Goal: Task Accomplishment & Management: Manage account settings

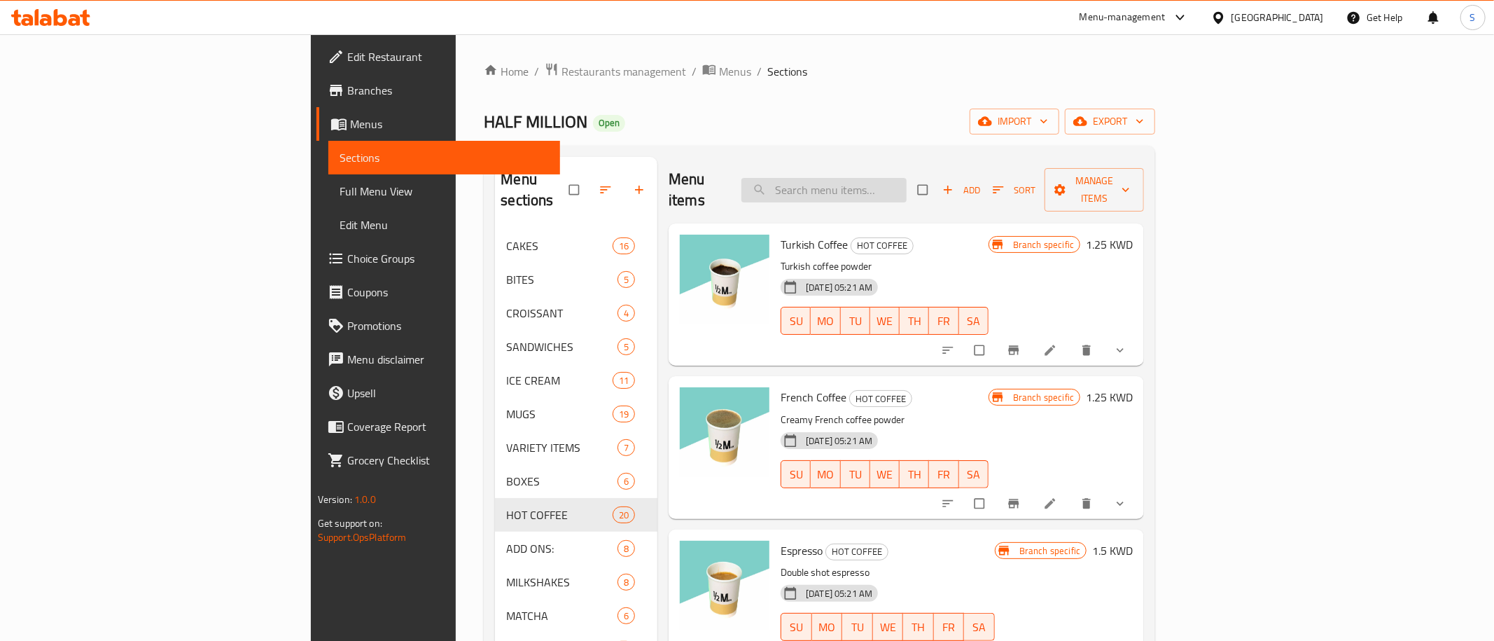
click at [907, 181] on input "search" at bounding box center [823, 190] width 165 height 25
paste input "Tiramisu"
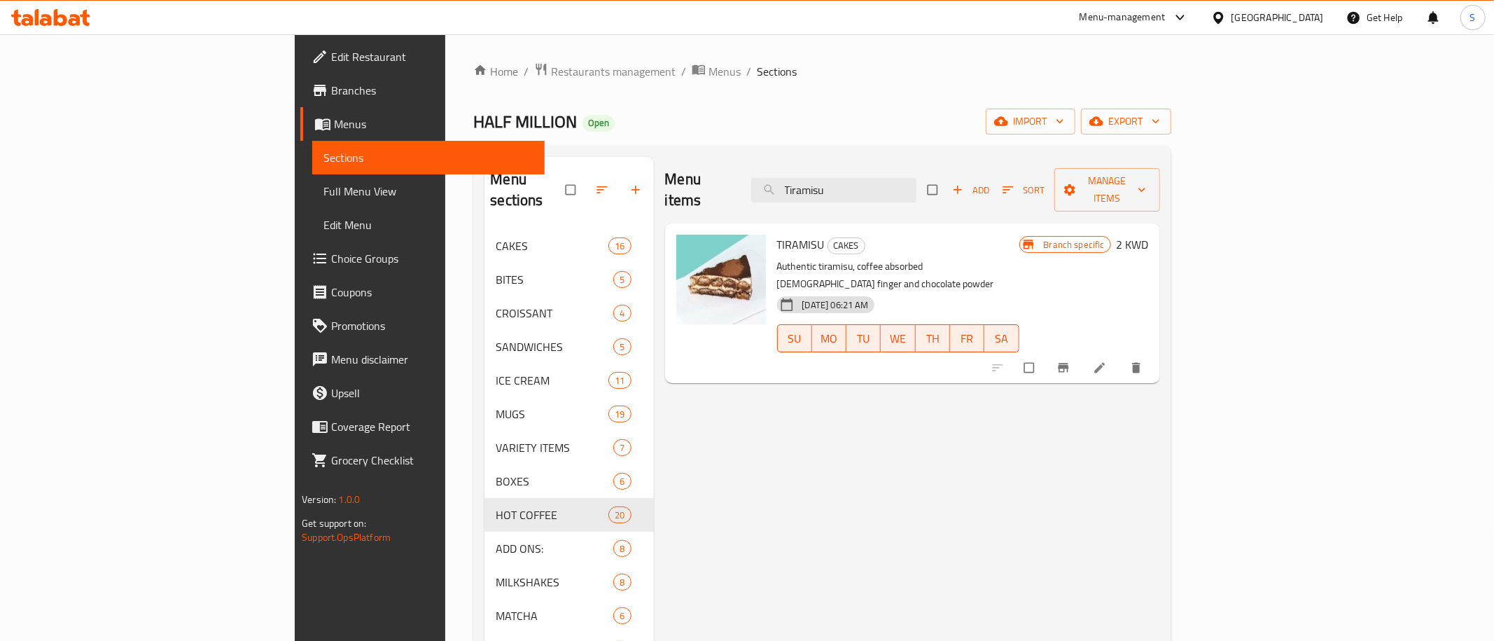
type input "Tiramisu"
click at [1082, 352] on button "Branch-specific-item" at bounding box center [1065, 367] width 34 height 31
click at [1149, 235] on h6 "2 KWD" at bounding box center [1133, 245] width 32 height 20
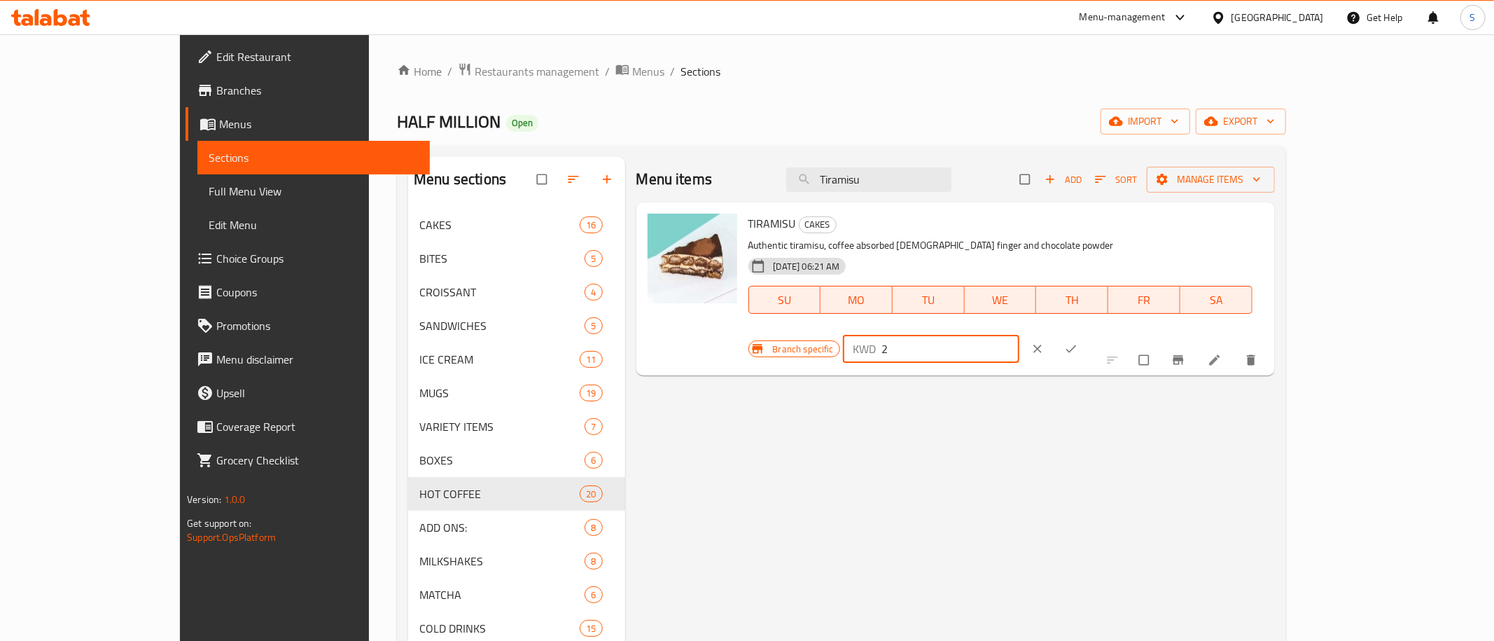
drag, startPoint x: 1182, startPoint y: 252, endPoint x: 992, endPoint y: 275, distance: 191.1
click at [992, 335] on input "2" at bounding box center [950, 349] width 138 height 28
type input "1.95"
click at [1078, 342] on icon "ok" at bounding box center [1071, 349] width 14 height 14
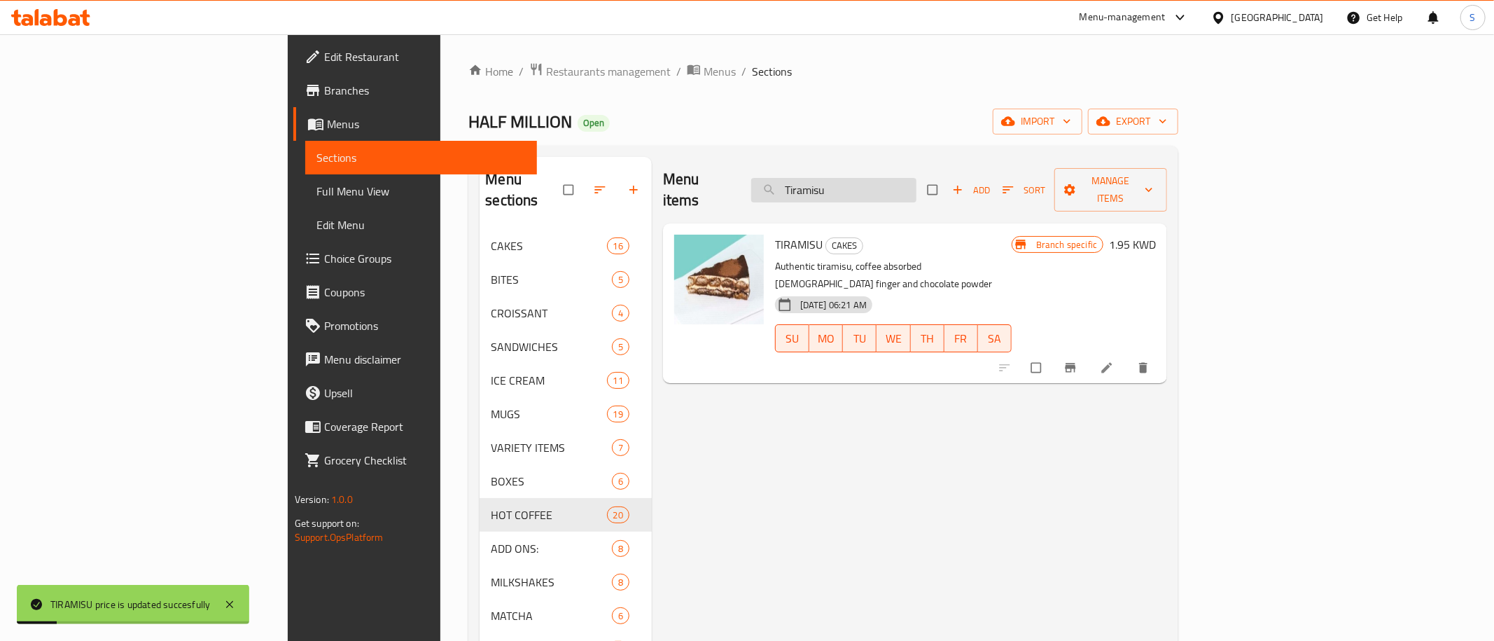
click at [916, 178] on input "Tiramisu" at bounding box center [833, 190] width 165 height 25
paste input "San Sebastian"
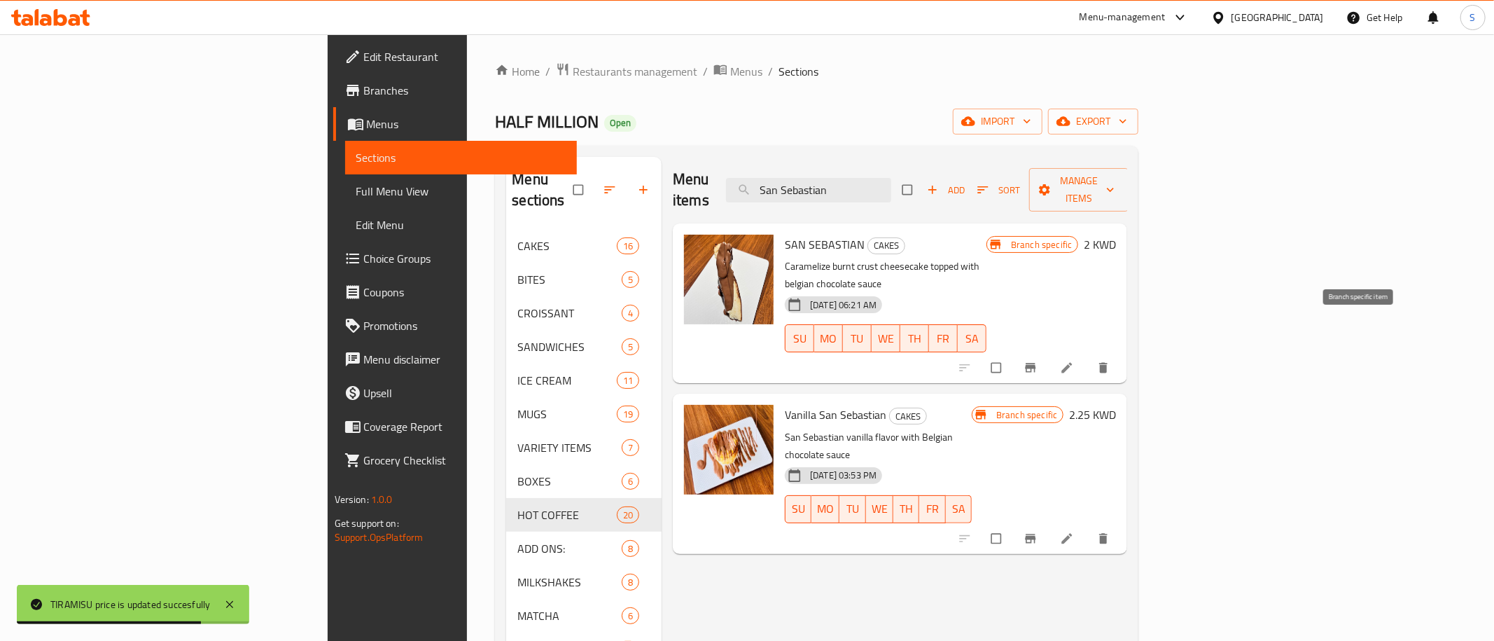
type input "San Sebastian"
click at [1036, 363] on icon "Branch-specific-item" at bounding box center [1031, 367] width 11 height 9
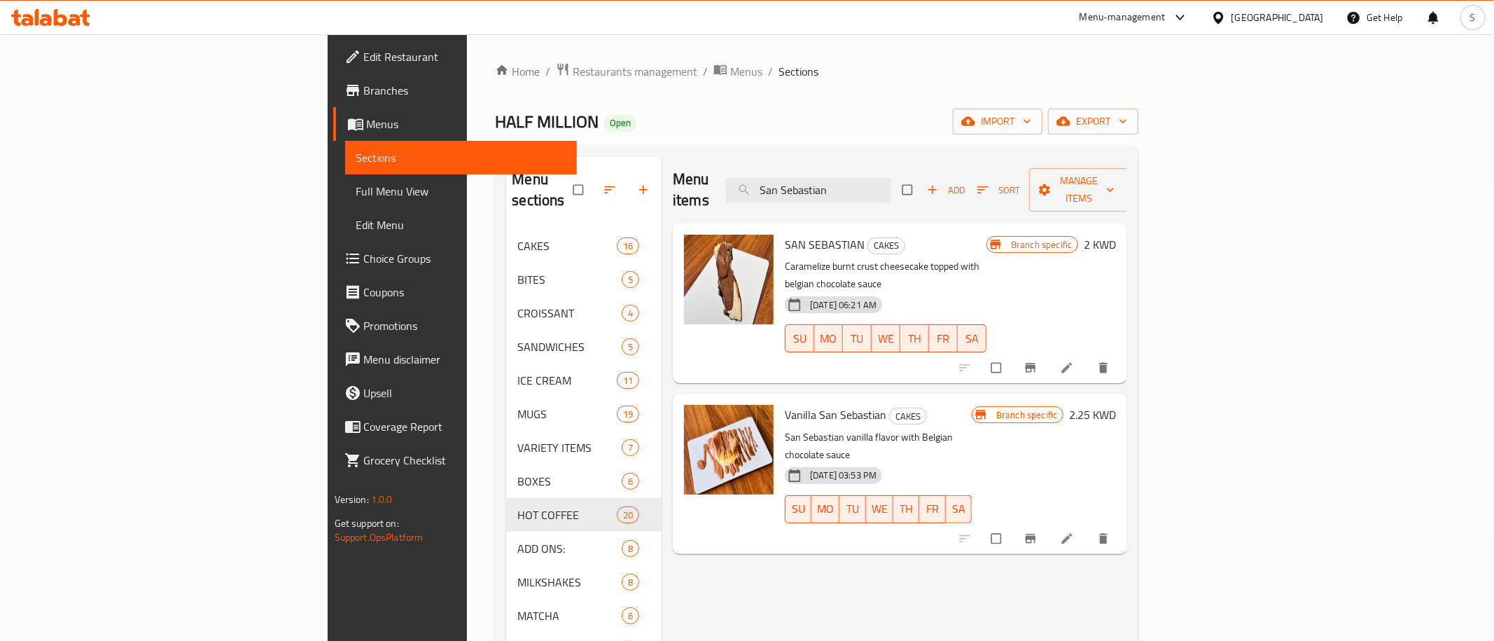
click at [905, 165] on div "Menu items San Sebastian Add Sort Manage items" at bounding box center [900, 190] width 454 height 67
click at [891, 179] on input "San Sebastian" at bounding box center [808, 190] width 165 height 25
click at [891, 181] on input "San Sebastian" at bounding box center [808, 190] width 165 height 25
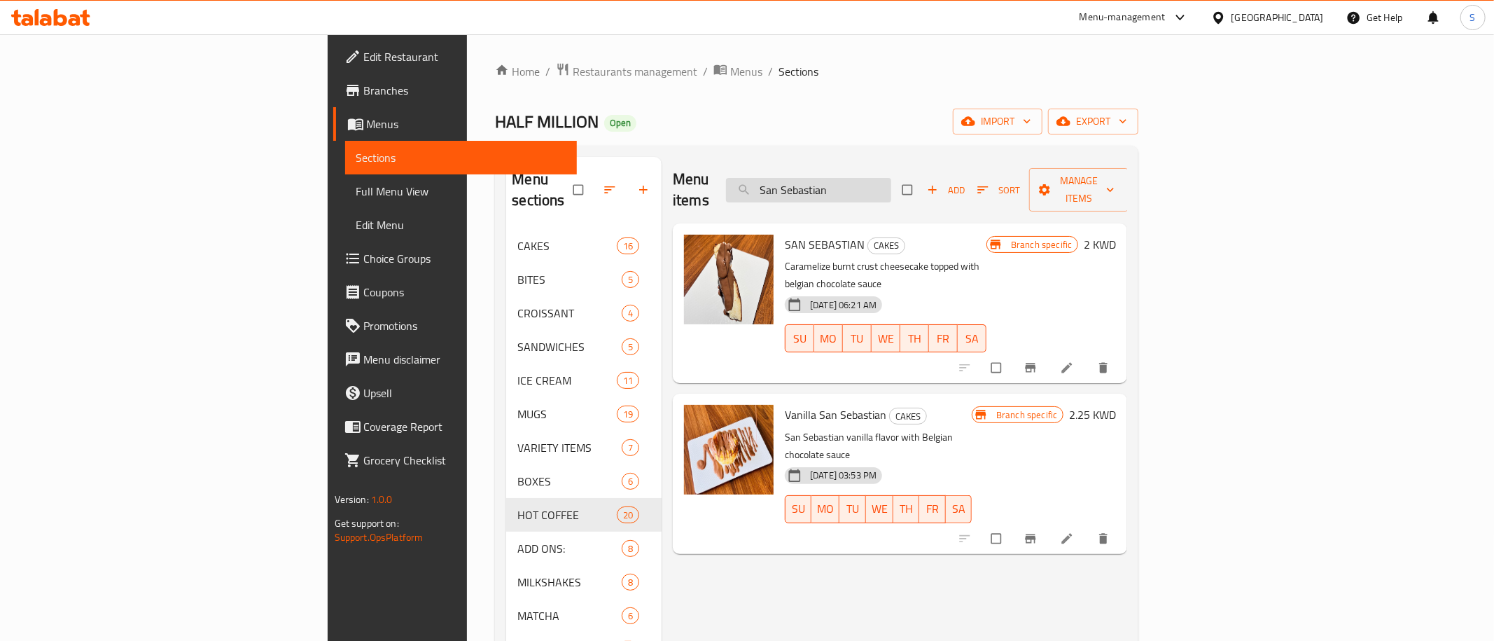
click at [891, 182] on input "San Sebastian" at bounding box center [808, 190] width 165 height 25
drag, startPoint x: 916, startPoint y: 177, endPoint x: 1011, endPoint y: 179, distance: 95.2
click at [891, 179] on input "San Sebastian" at bounding box center [808, 190] width 165 height 25
click at [1036, 363] on icon "Branch-specific-item" at bounding box center [1031, 367] width 11 height 9
click at [891, 183] on input "San S" at bounding box center [808, 190] width 165 height 25
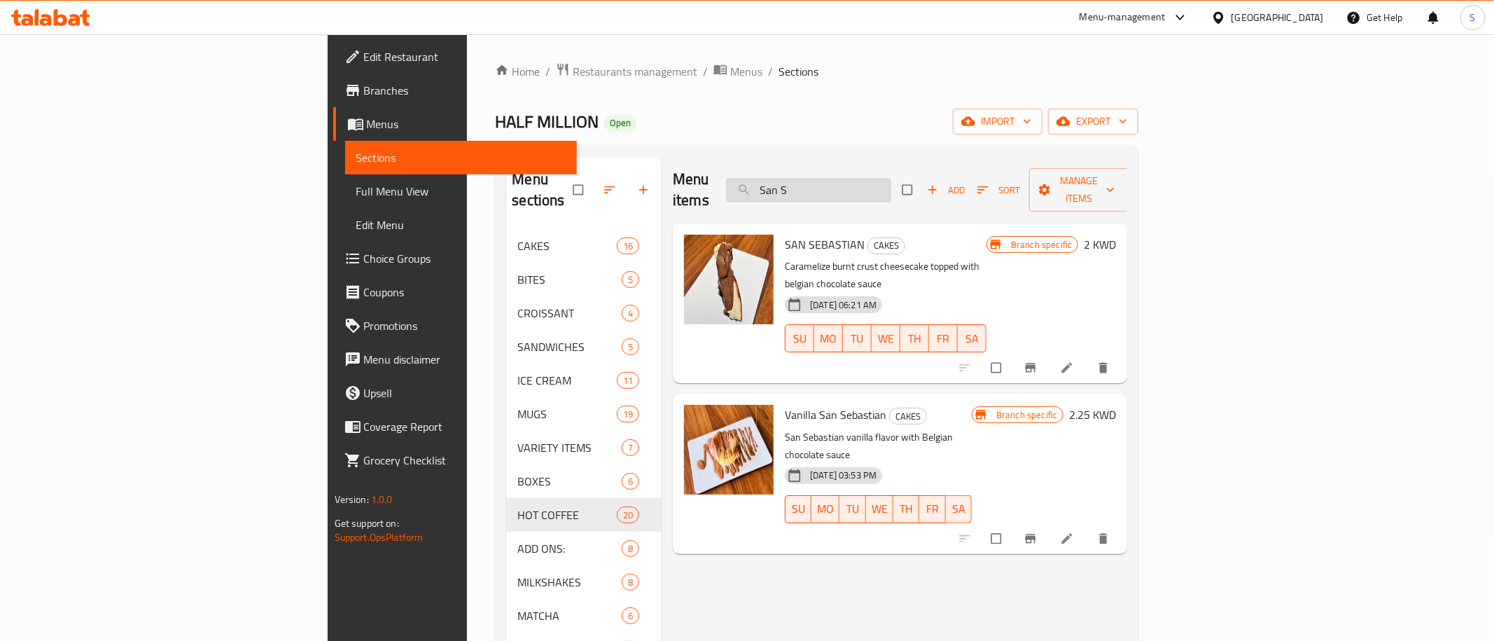
paste input "Brownie cake"
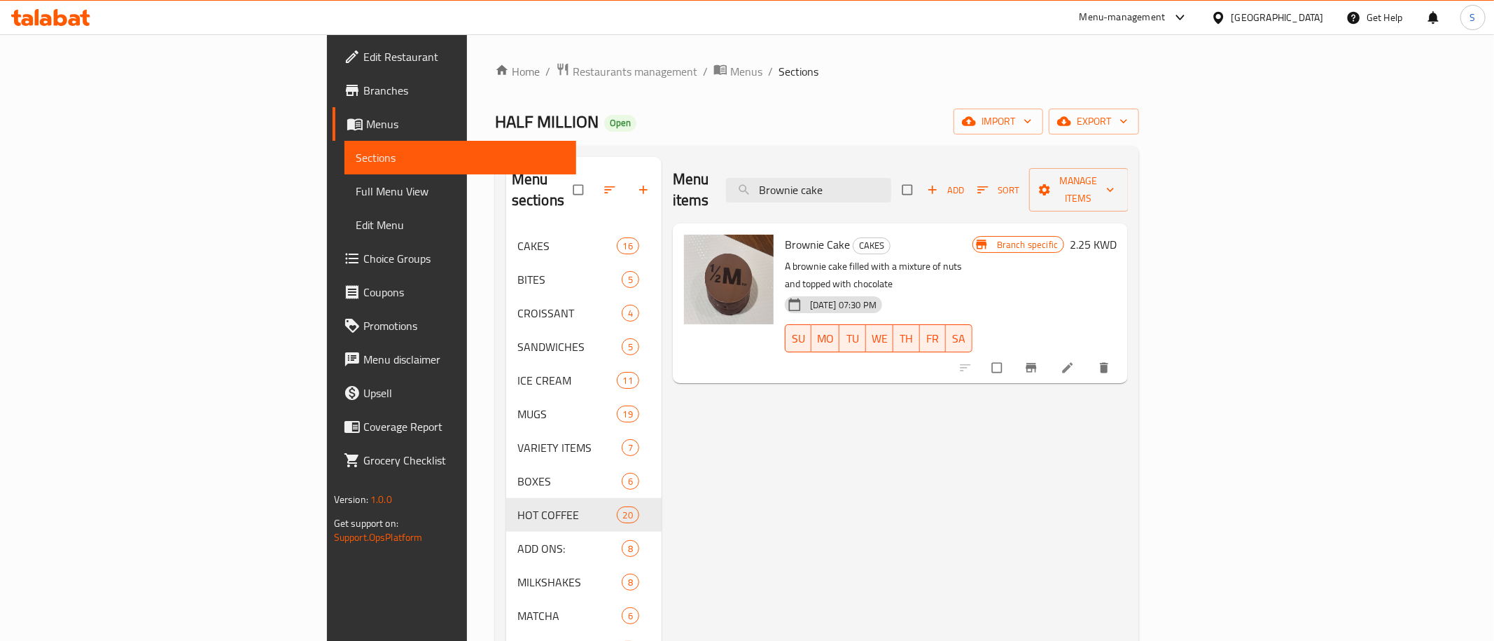
type input "Brownie cake"
click at [1038, 361] on icon "Branch-specific-item" at bounding box center [1031, 368] width 14 height 14
click at [891, 178] on input "Brownie cake" at bounding box center [808, 190] width 165 height 25
paste input "Eclair Larg"
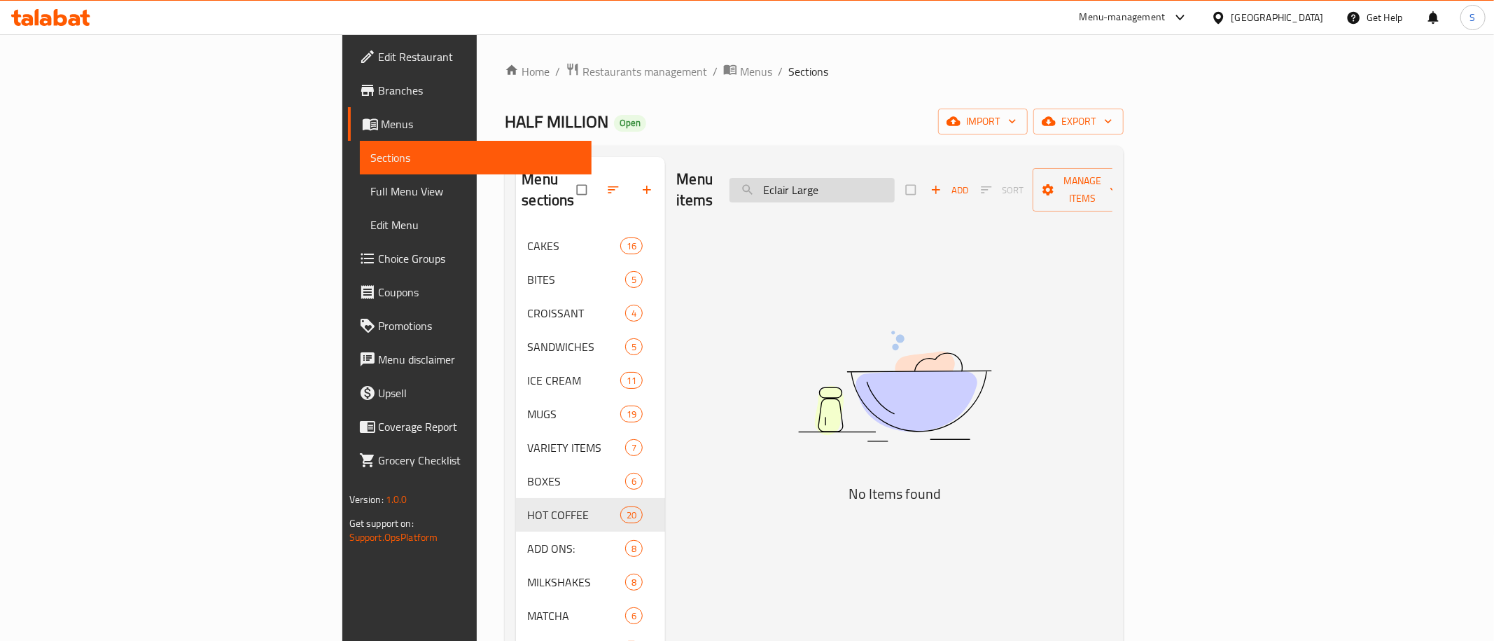
click at [895, 178] on input "Eclair Large" at bounding box center [811, 190] width 165 height 25
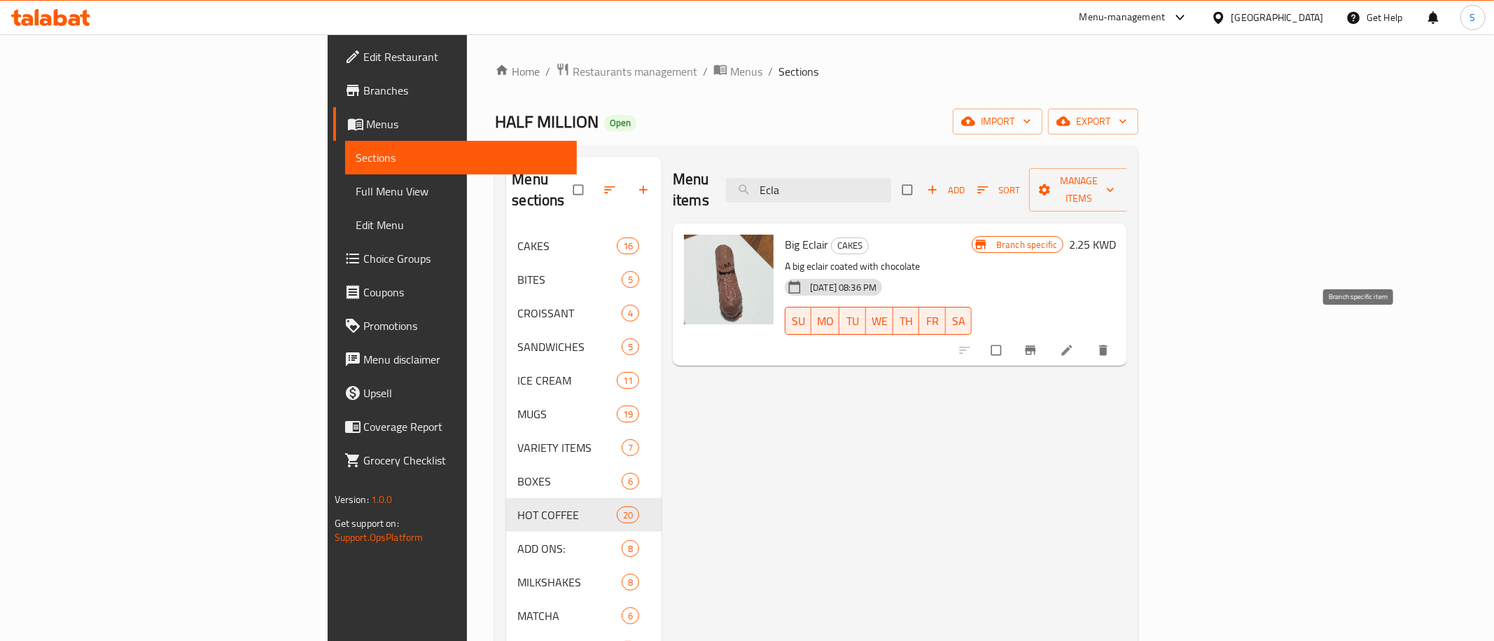
click at [1036, 346] on icon "Branch-specific-item" at bounding box center [1031, 350] width 11 height 9
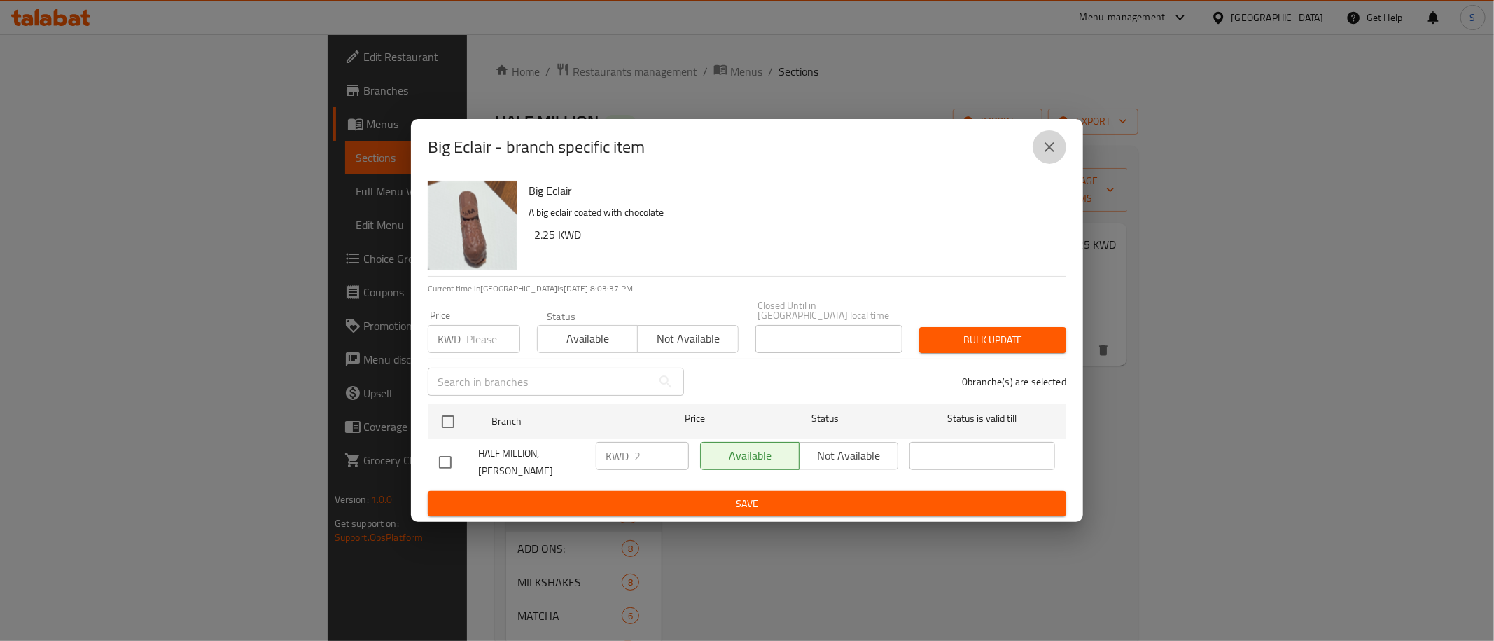
click at [1056, 149] on icon "close" at bounding box center [1049, 147] width 17 height 17
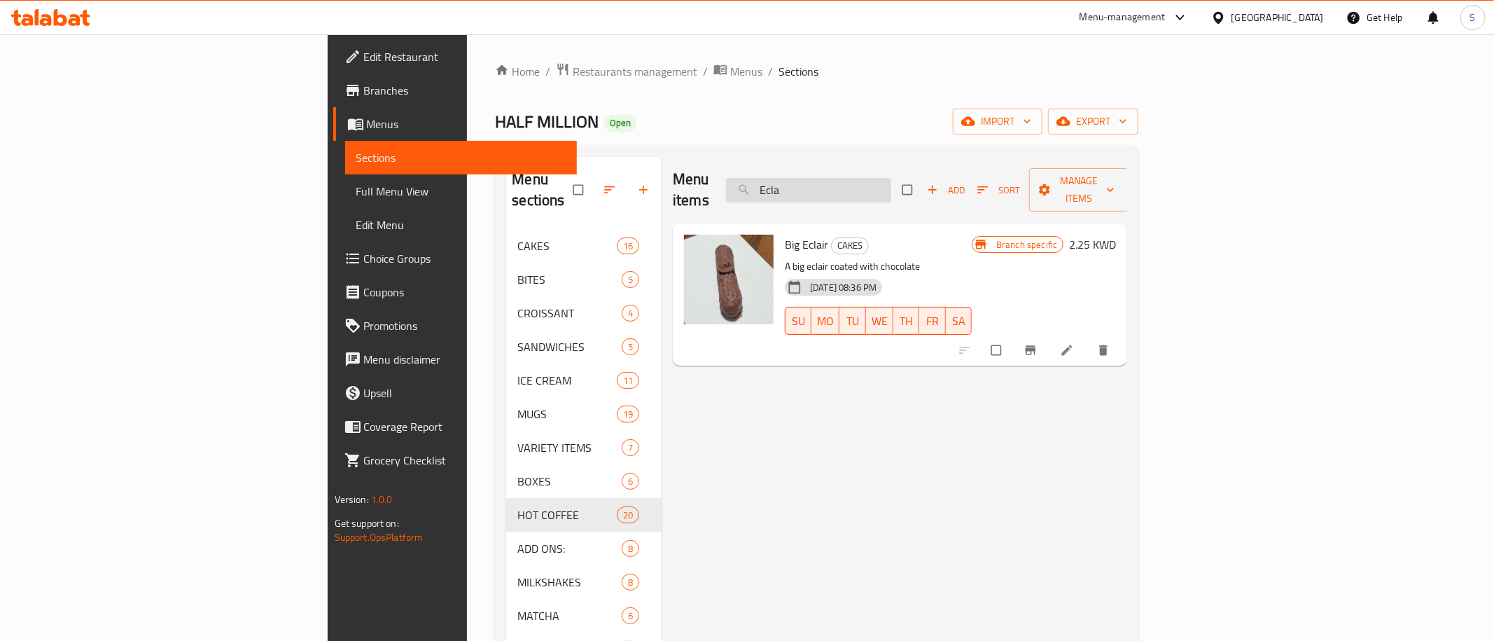
click at [891, 178] on input "Ecla" at bounding box center [808, 190] width 165 height 25
paste input "Machiato"
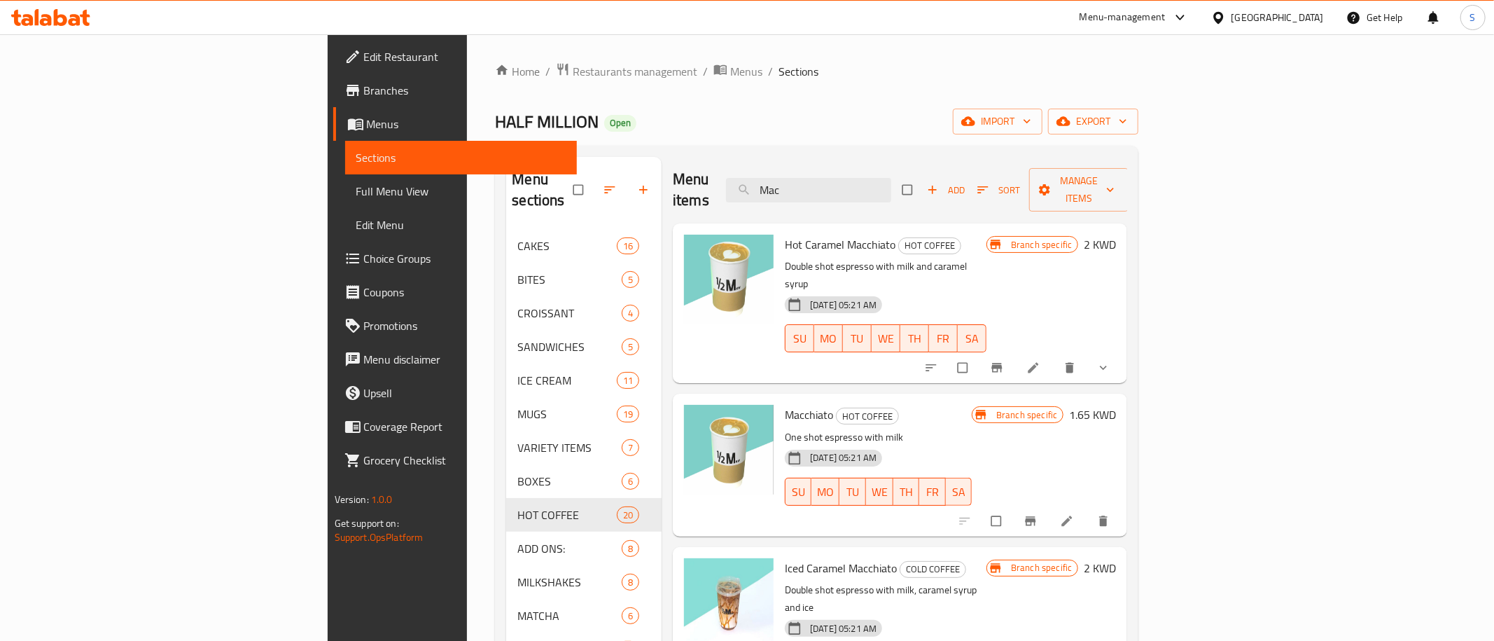
type input "Mac"
click at [785, 404] on span "Macchiato" at bounding box center [809, 414] width 48 height 21
copy h6 "Macchiato"
click at [1037, 514] on icon "Branch-specific-item" at bounding box center [1030, 521] width 14 height 14
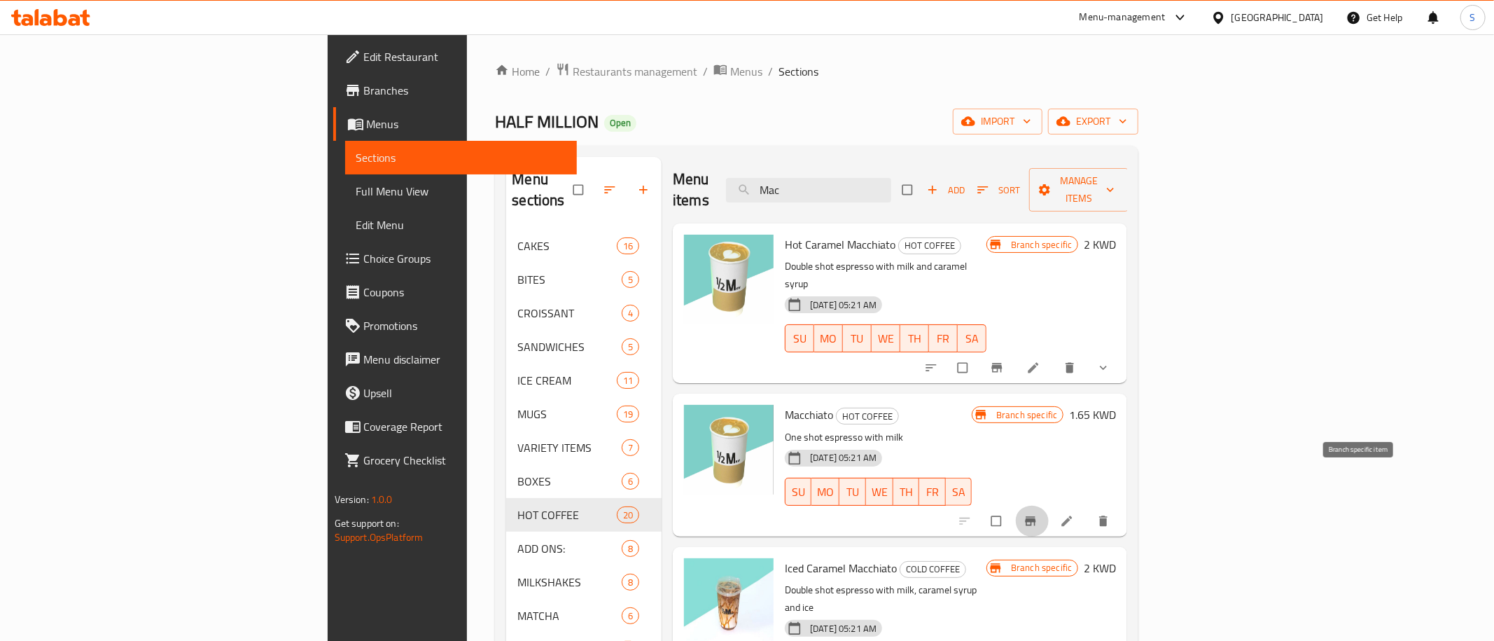
click at [1037, 514] on icon "Branch-specific-item" at bounding box center [1030, 521] width 14 height 14
click at [891, 179] on input "Mac" at bounding box center [808, 190] width 165 height 25
paste input "Flat white"
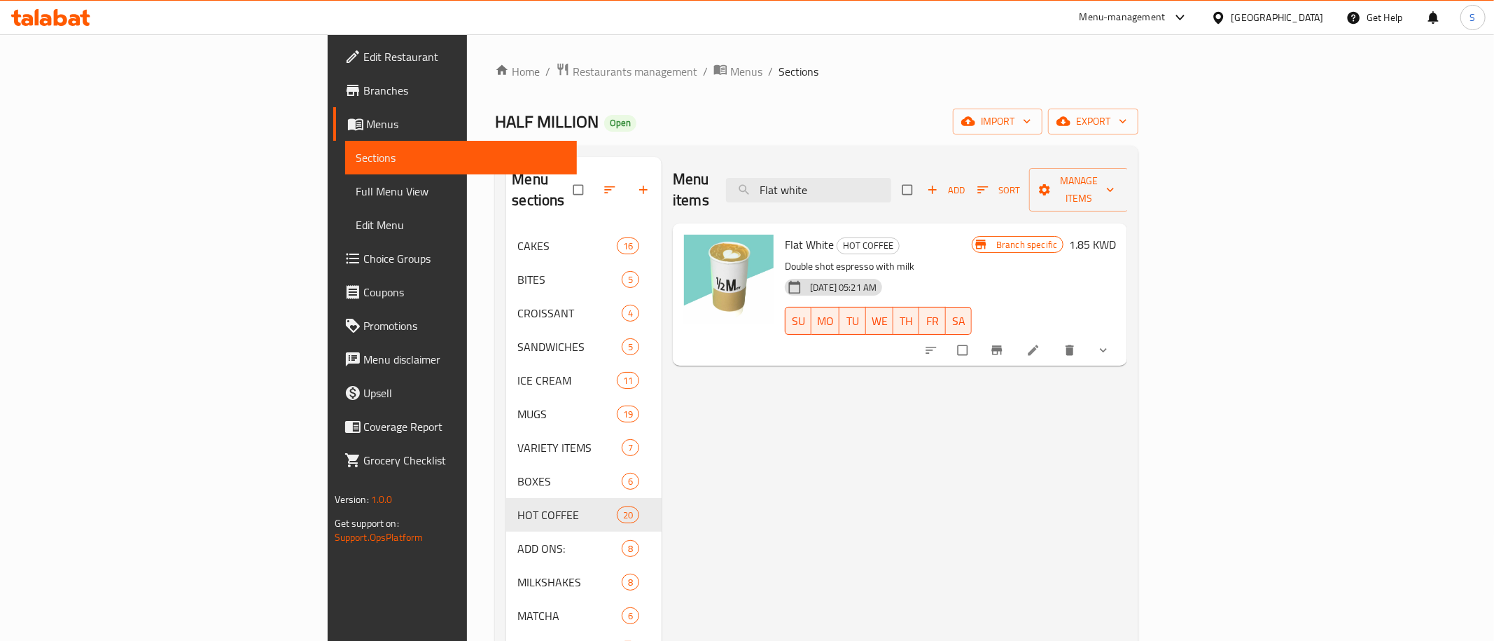
type input "Flat white"
click at [1002, 346] on icon "Branch-specific-item" at bounding box center [997, 350] width 11 height 9
click at [1004, 343] on icon "Branch-specific-item" at bounding box center [997, 350] width 14 height 14
click at [891, 178] on input "Flat white" at bounding box center [808, 190] width 165 height 25
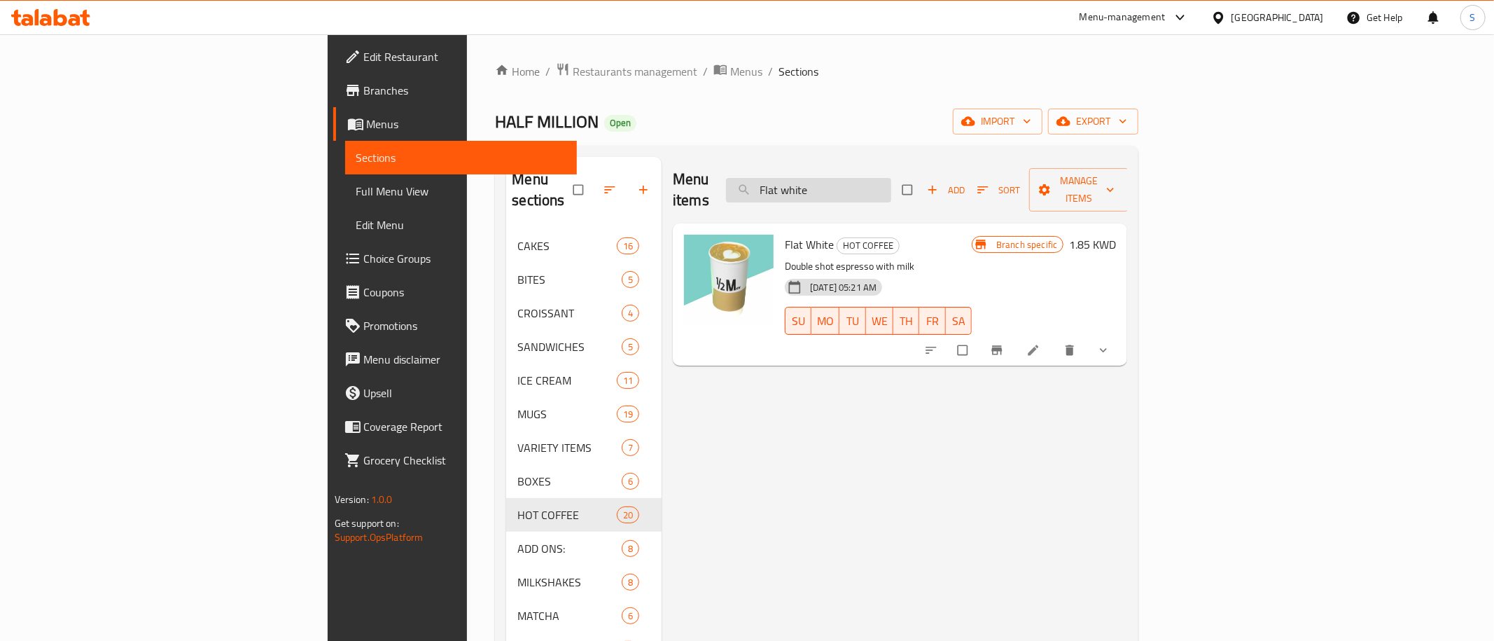
click at [891, 178] on input "Flat white" at bounding box center [808, 190] width 165 height 25
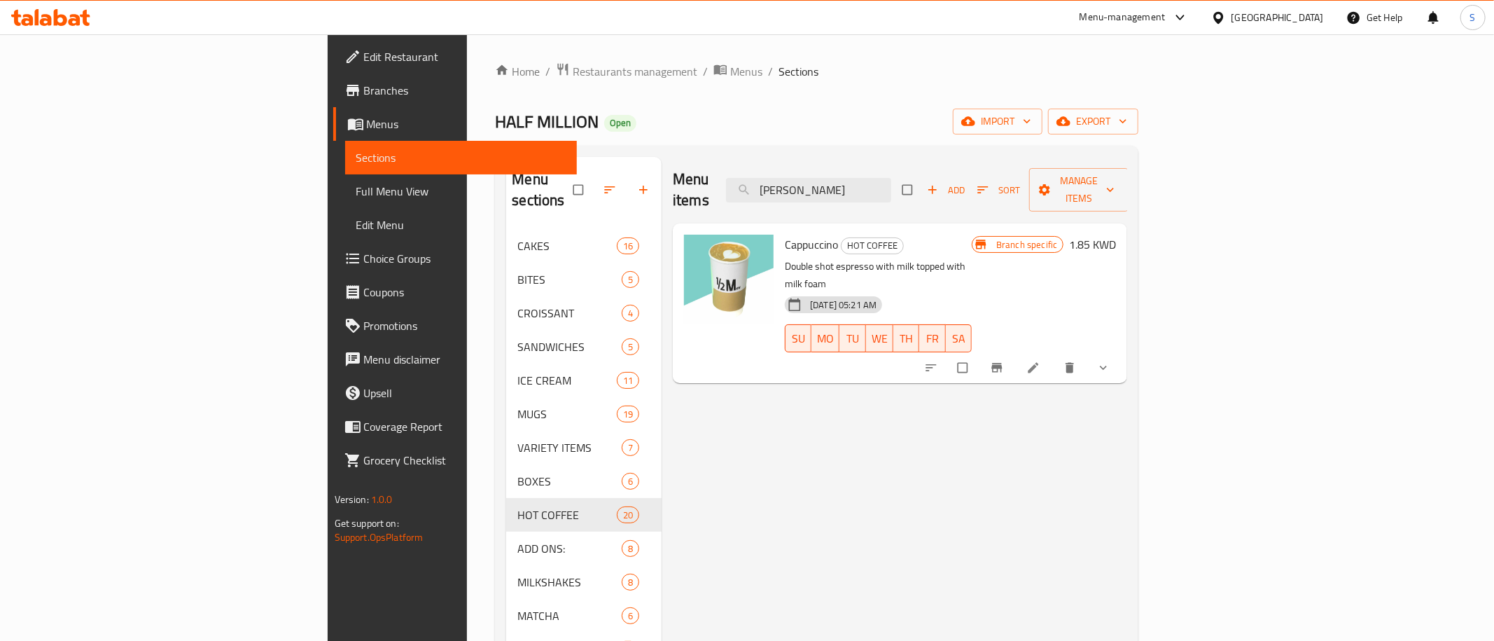
type input "capp"
click at [785, 234] on span "Cappuccino" at bounding box center [811, 244] width 53 height 21
copy h6 "Cappuccino"
click at [1002, 363] on icon "Branch-specific-item" at bounding box center [997, 367] width 11 height 9
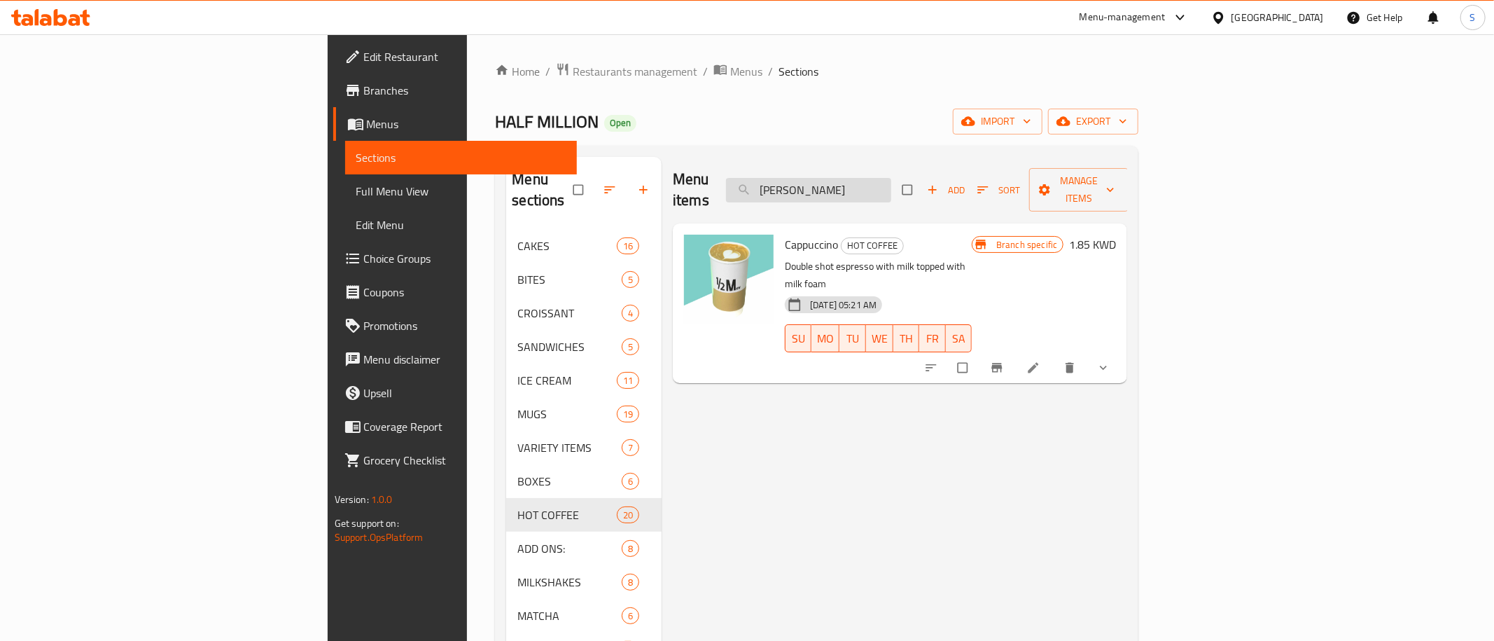
click at [891, 183] on input "capp" at bounding box center [808, 190] width 165 height 25
paste input "Cordato"
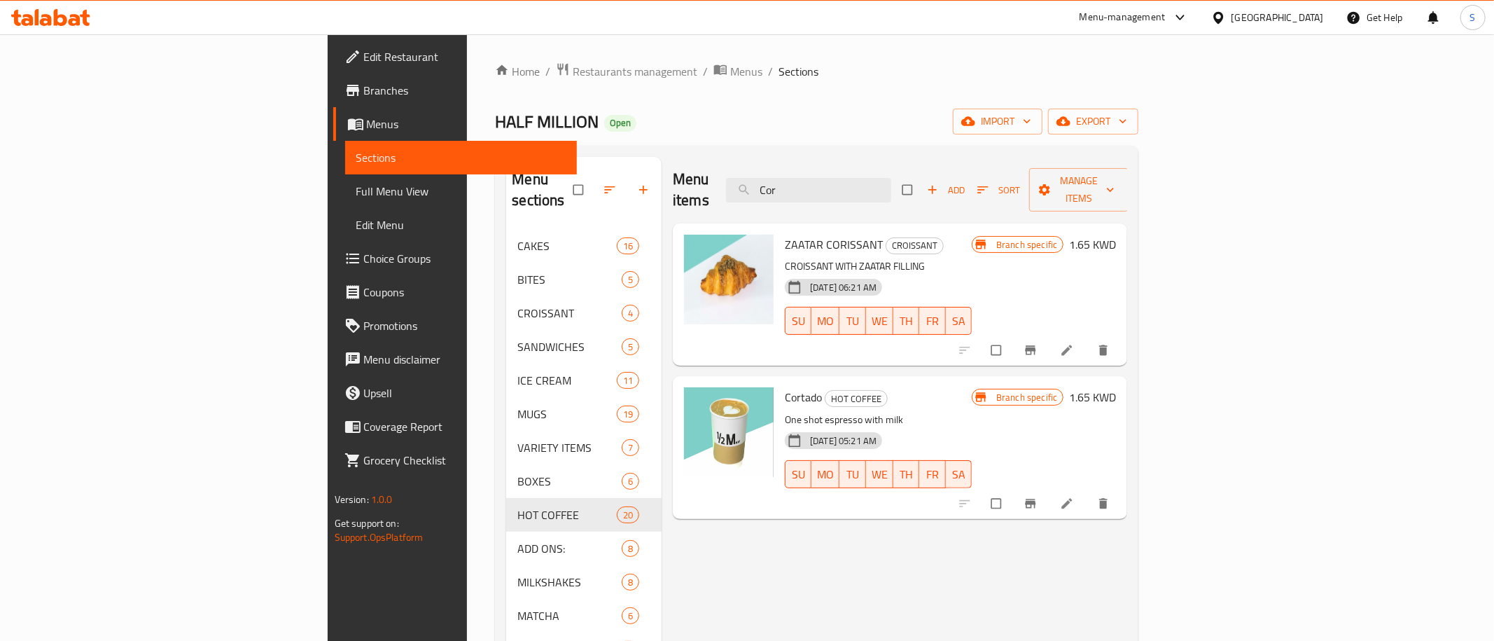
type input "Cor"
click at [785, 386] on span "Cortado" at bounding box center [803, 396] width 37 height 21
copy h6 "Cortado"
click at [1049, 488] on button "Branch-specific-item" at bounding box center [1032, 503] width 34 height 31
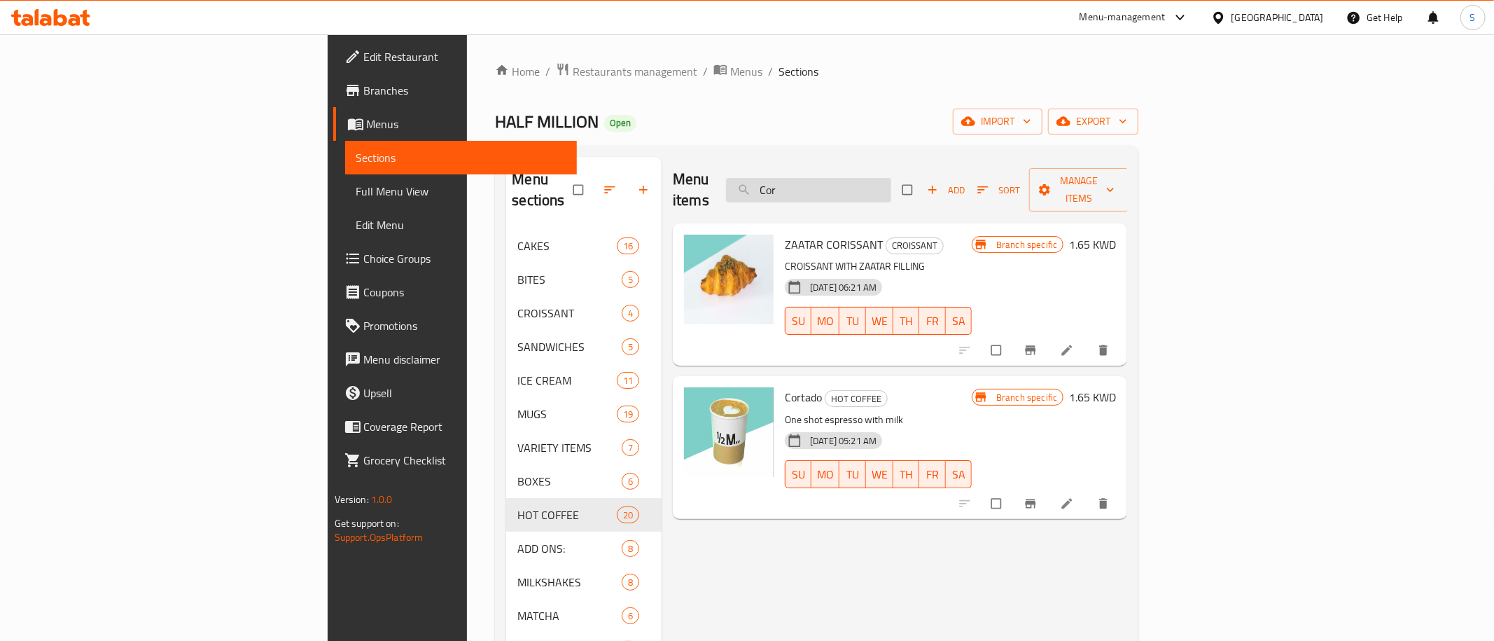
click at [891, 178] on input "Cor" at bounding box center [808, 190] width 165 height 25
paste input "Latte Hot"
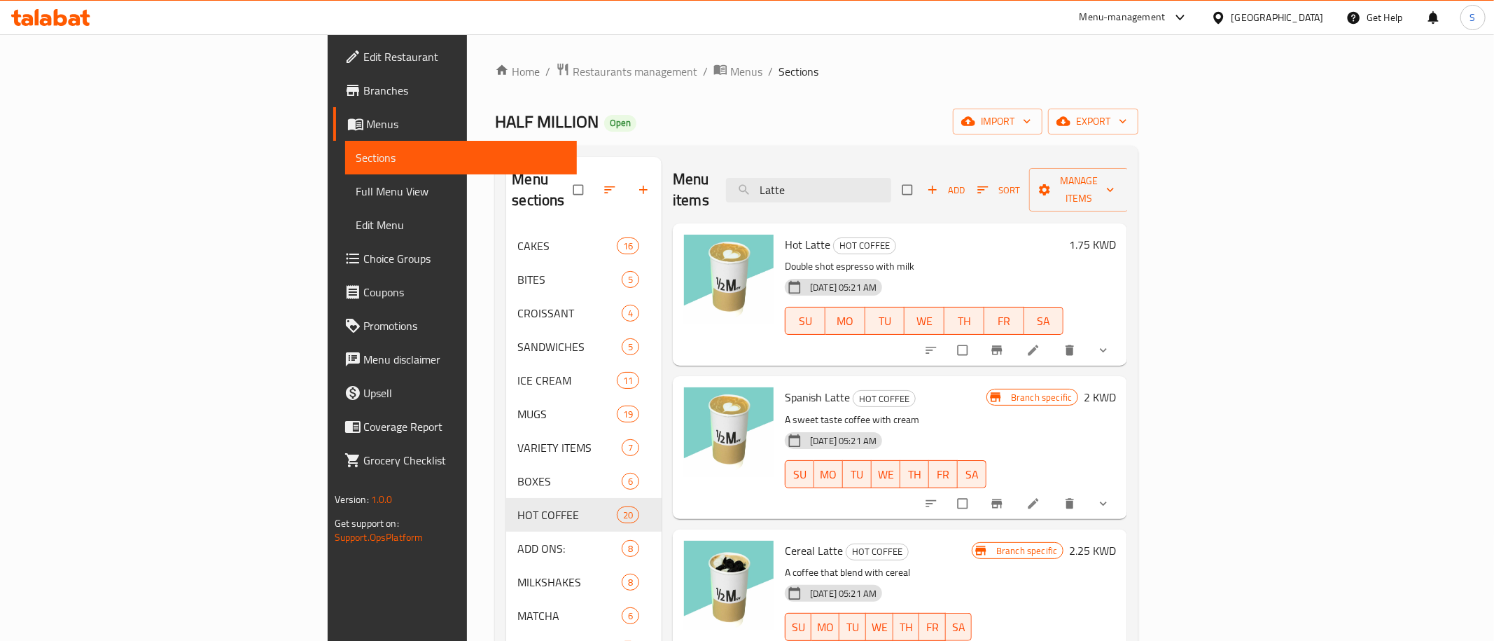
click at [785, 234] on span "Hot Latte" at bounding box center [808, 244] width 46 height 21
drag, startPoint x: 710, startPoint y: 230, endPoint x: 730, endPoint y: 231, distance: 20.3
click at [785, 234] on span "Hot Latte" at bounding box center [808, 244] width 46 height 21
copy h6 "Hot Latte"
click at [891, 178] on input "Latte" at bounding box center [808, 190] width 165 height 25
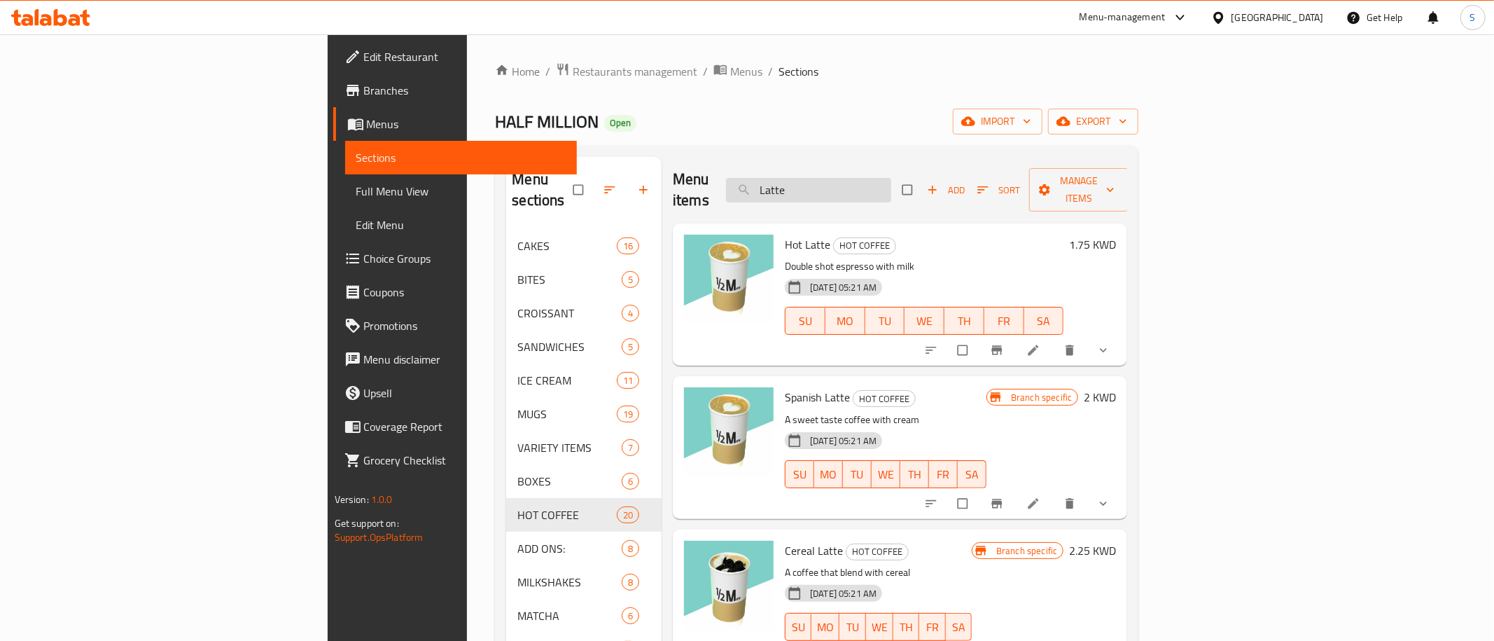
paste input "Tiramisu"
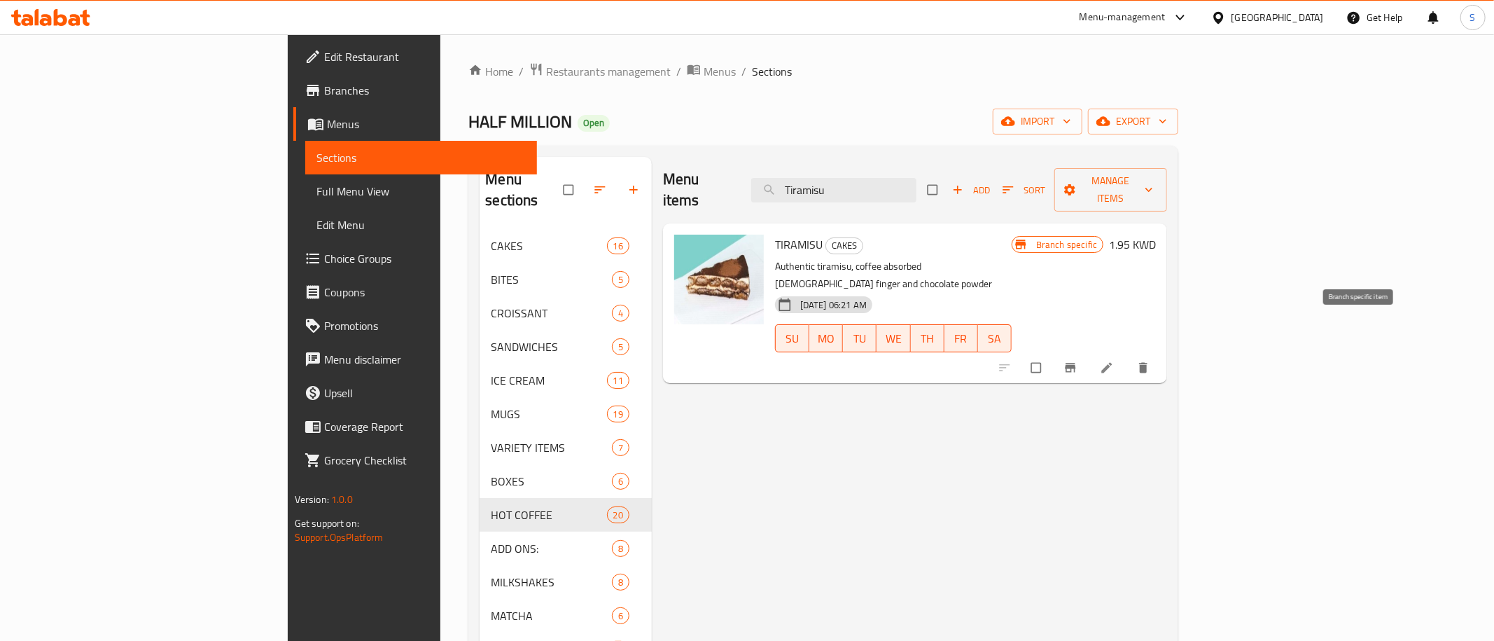
type input "Tiramisu"
click at [1089, 352] on button "Branch-specific-item" at bounding box center [1072, 367] width 34 height 31
click at [1114, 361] on icon at bounding box center [1107, 368] width 14 height 14
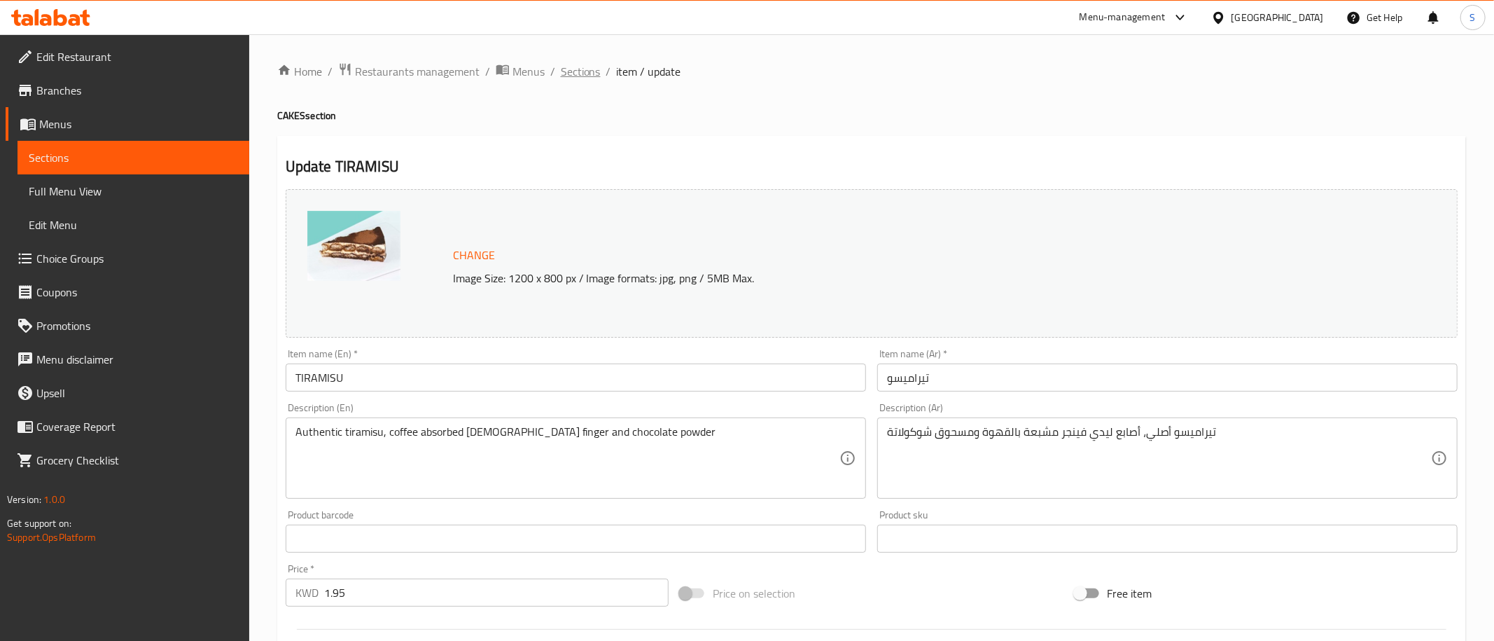
click at [575, 69] on span "Sections" at bounding box center [581, 71] width 40 height 17
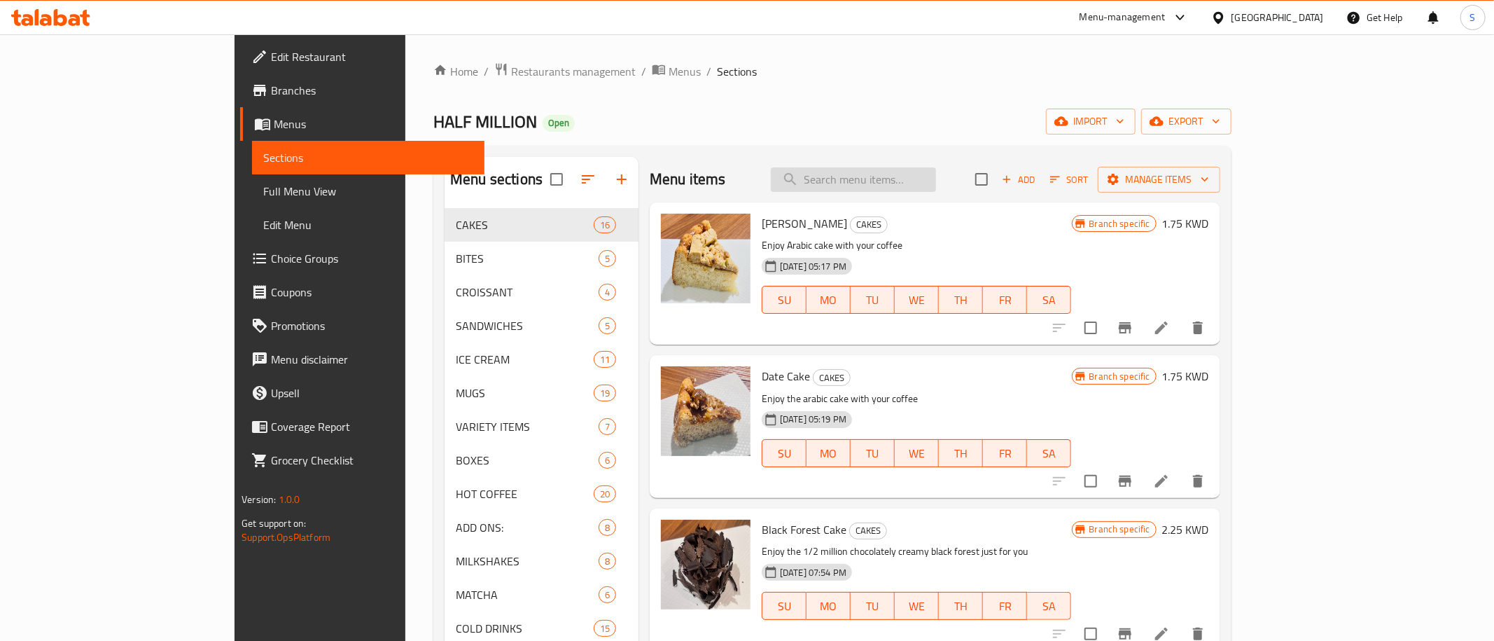
paste input "Flat white"
click at [926, 172] on input "Flat white" at bounding box center [853, 179] width 165 height 25
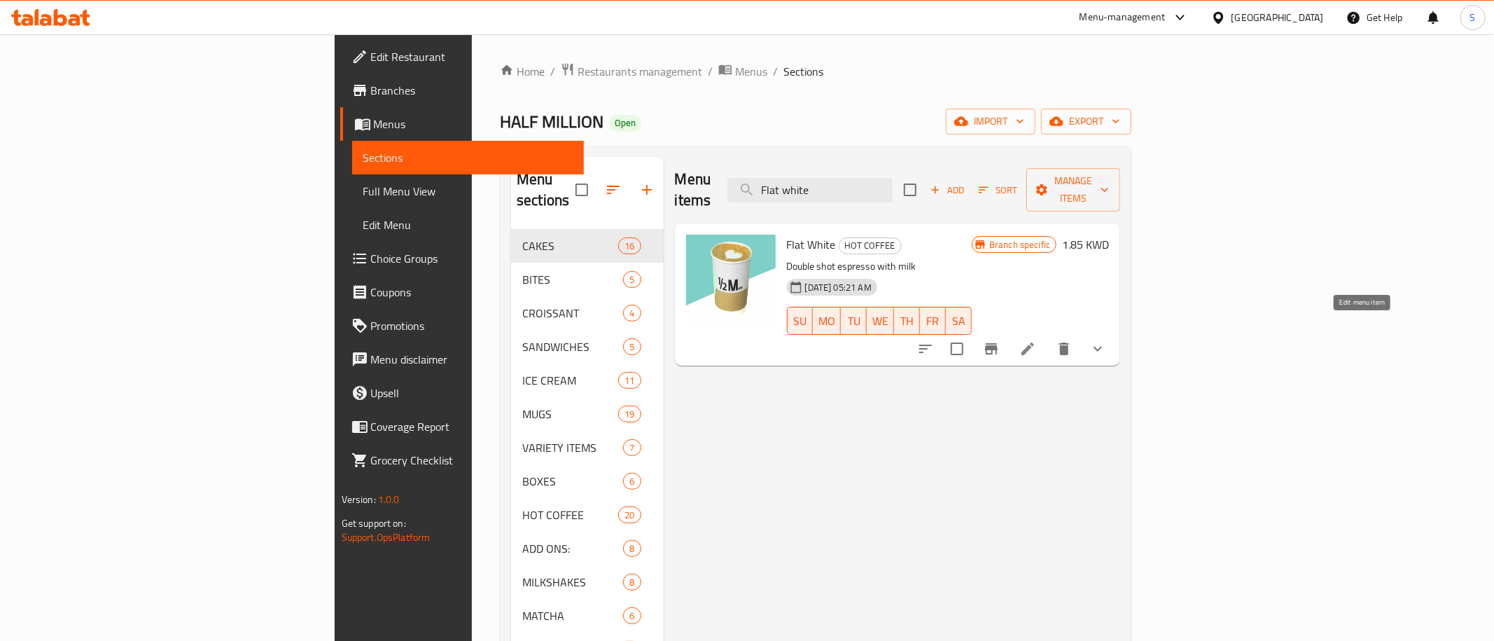
type input "Flat white"
click at [1034, 342] on icon at bounding box center [1027, 348] width 13 height 13
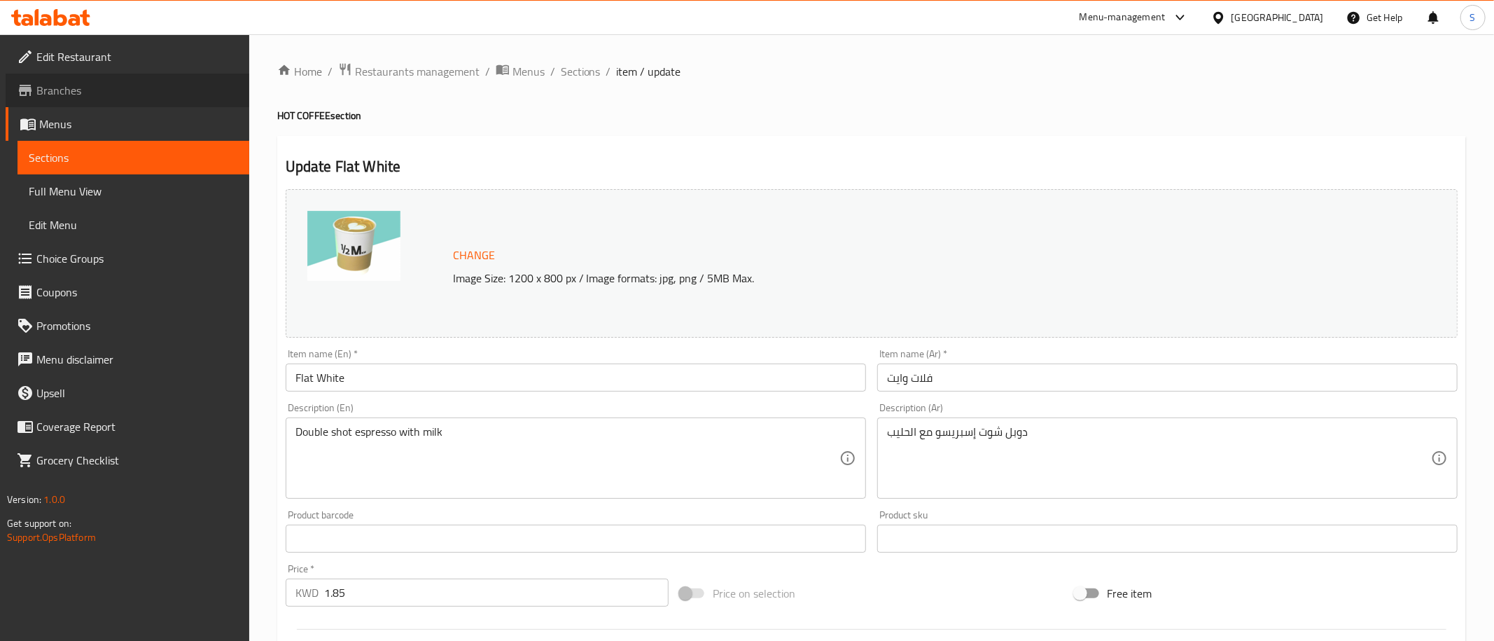
click at [93, 92] on span "Branches" at bounding box center [137, 90] width 202 height 17
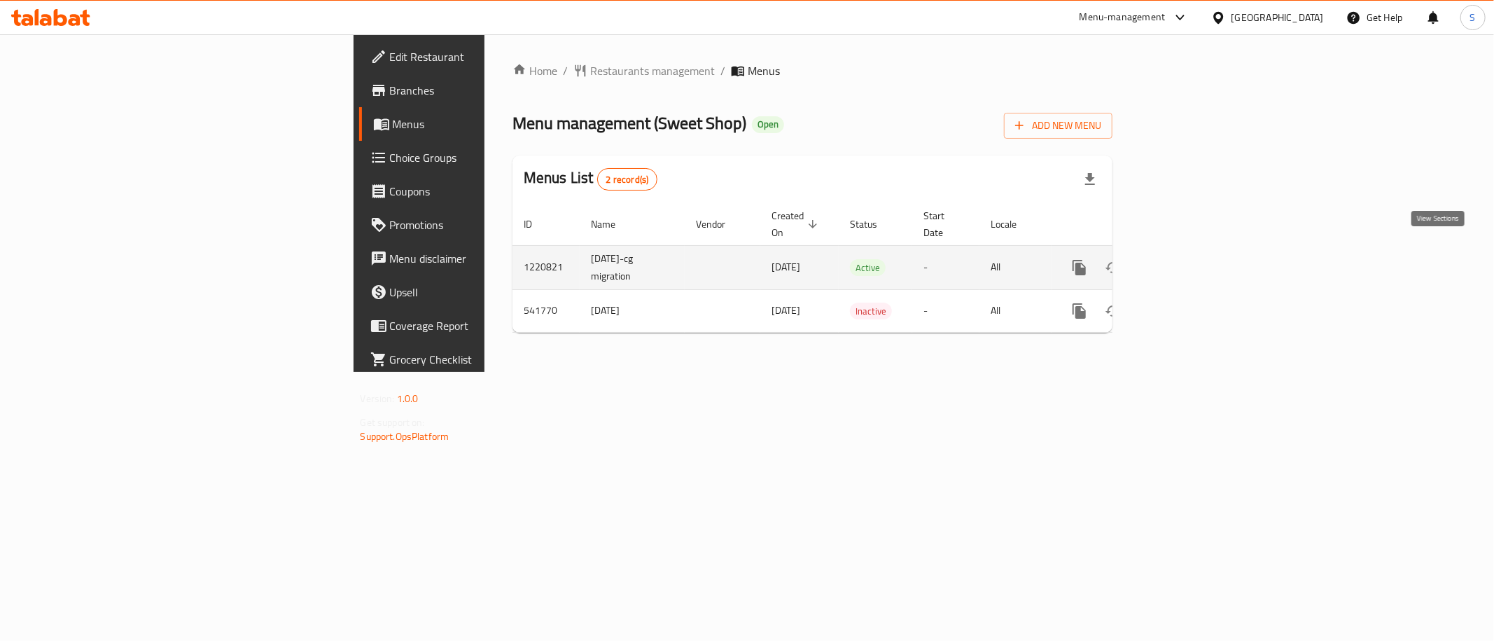
click at [1197, 263] on link "enhanced table" at bounding box center [1180, 268] width 34 height 34
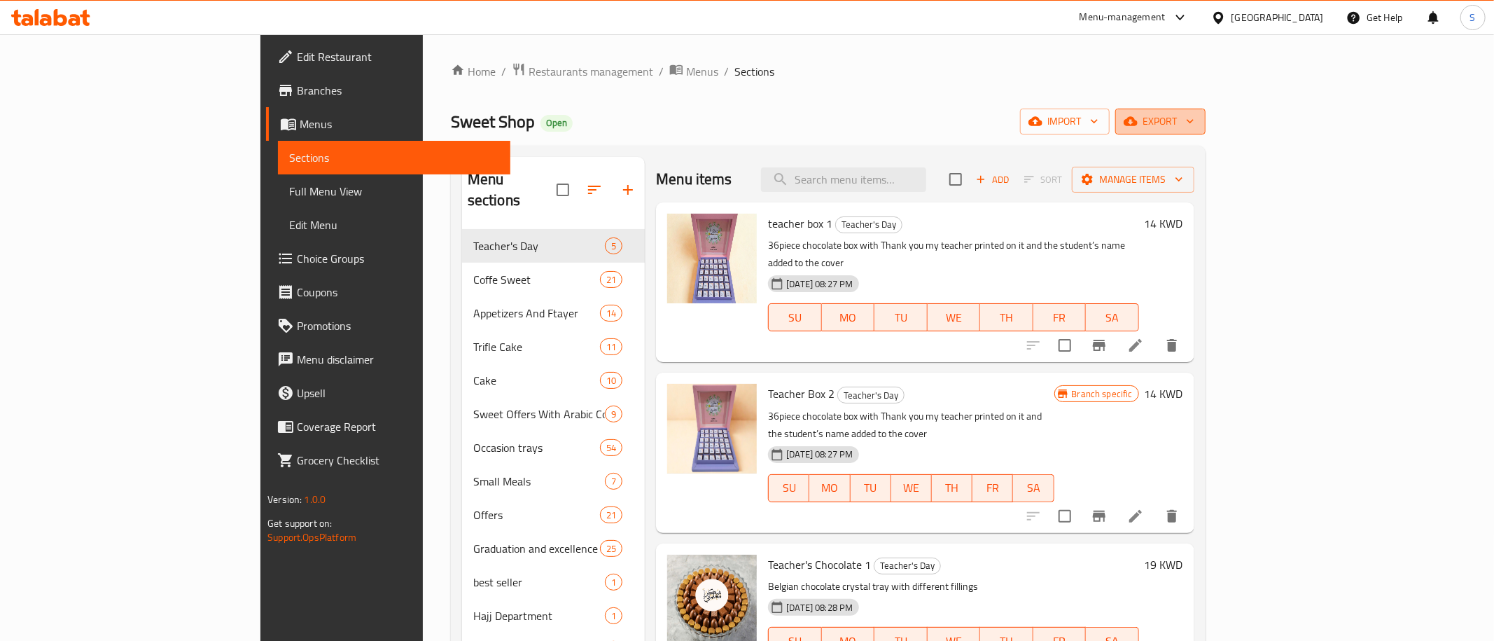
click at [1194, 118] on span "export" at bounding box center [1160, 122] width 68 height 18
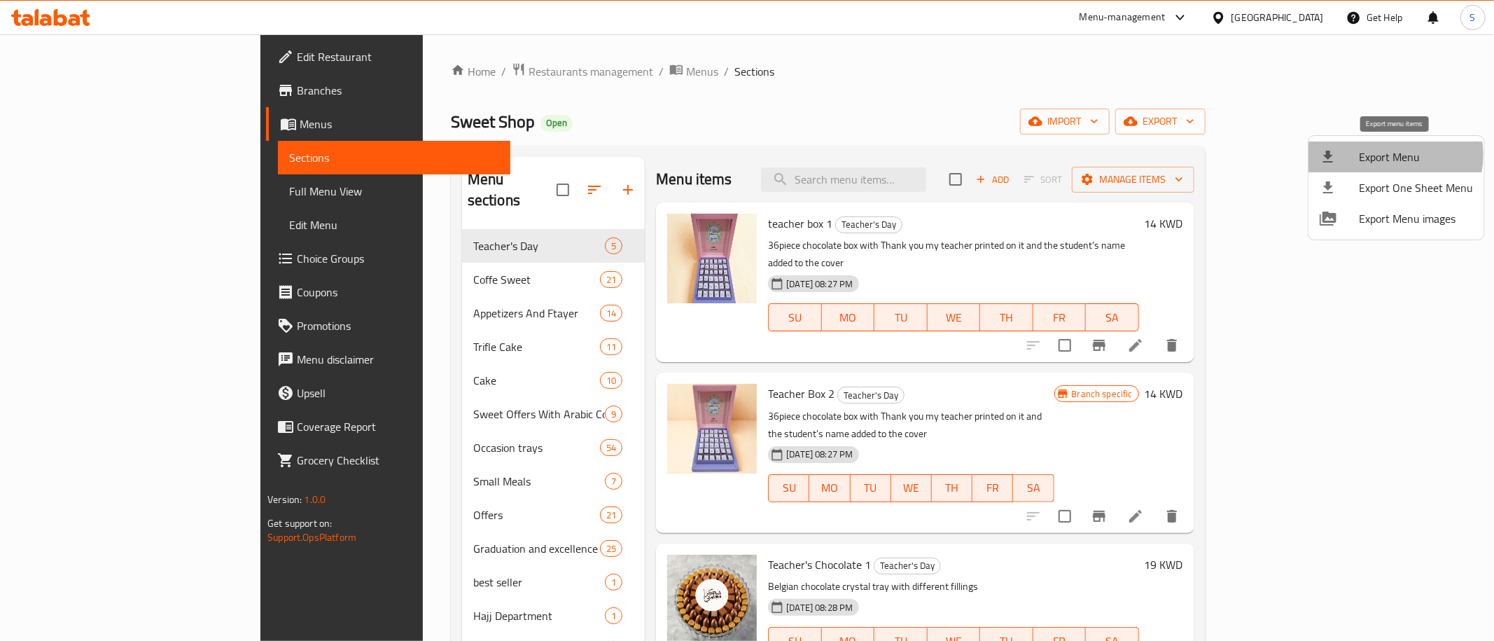
click at [1383, 155] on span "Export Menu" at bounding box center [1416, 156] width 114 height 17
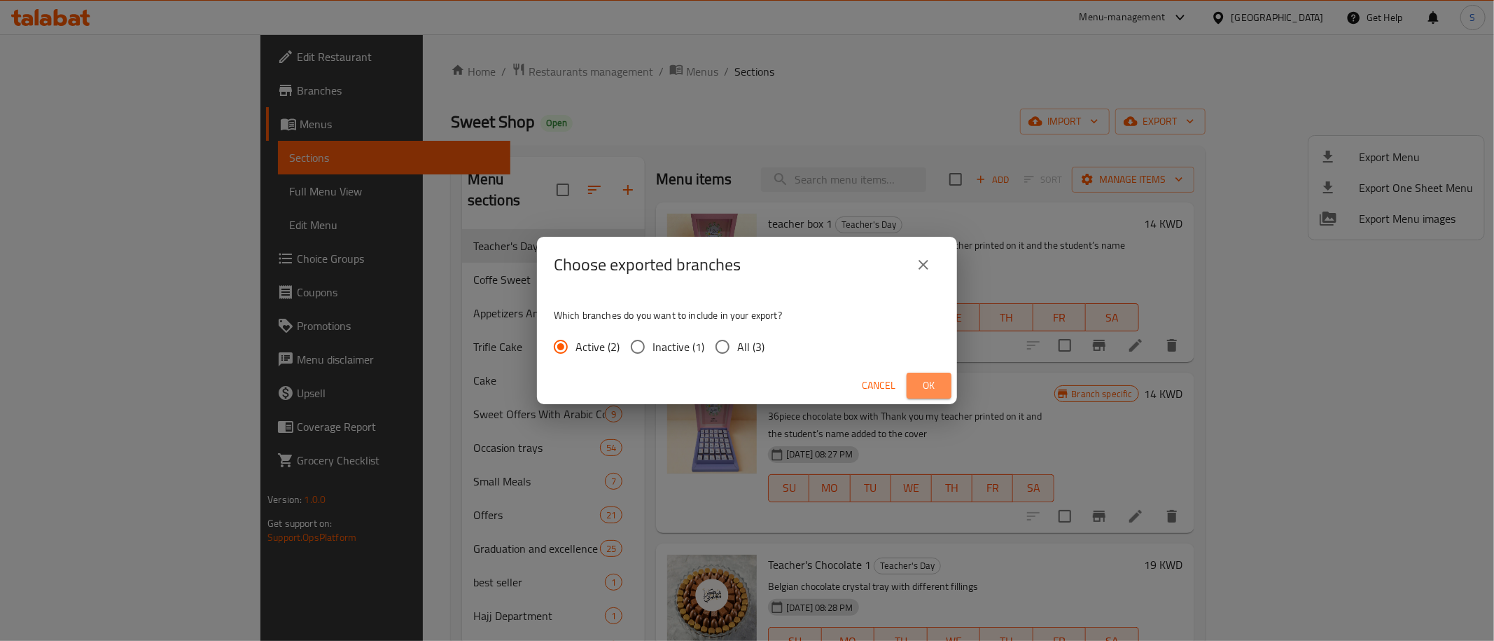
click at [916, 379] on button "Ok" at bounding box center [929, 385] width 45 height 26
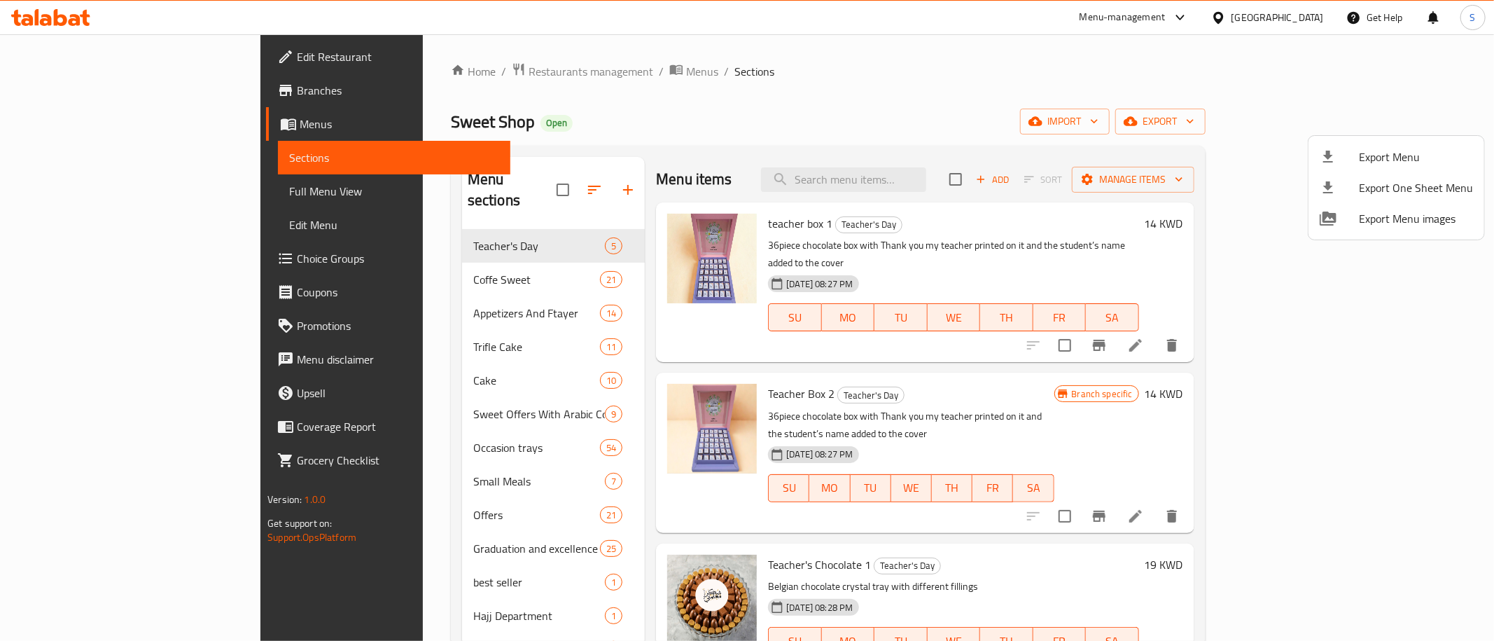
click at [1325, 118] on div at bounding box center [747, 320] width 1494 height 641
click at [1098, 118] on span "import" at bounding box center [1064, 122] width 67 height 18
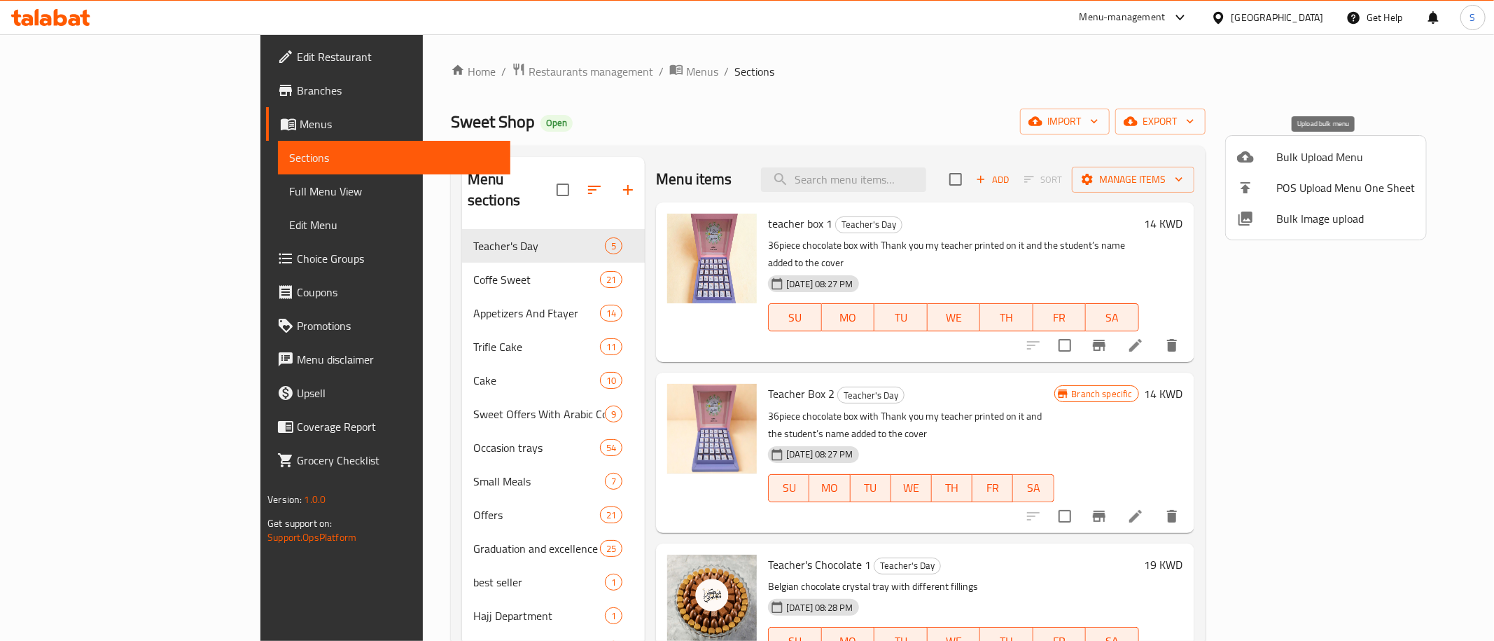
click at [1292, 160] on span "Bulk Upload Menu" at bounding box center [1345, 156] width 139 height 17
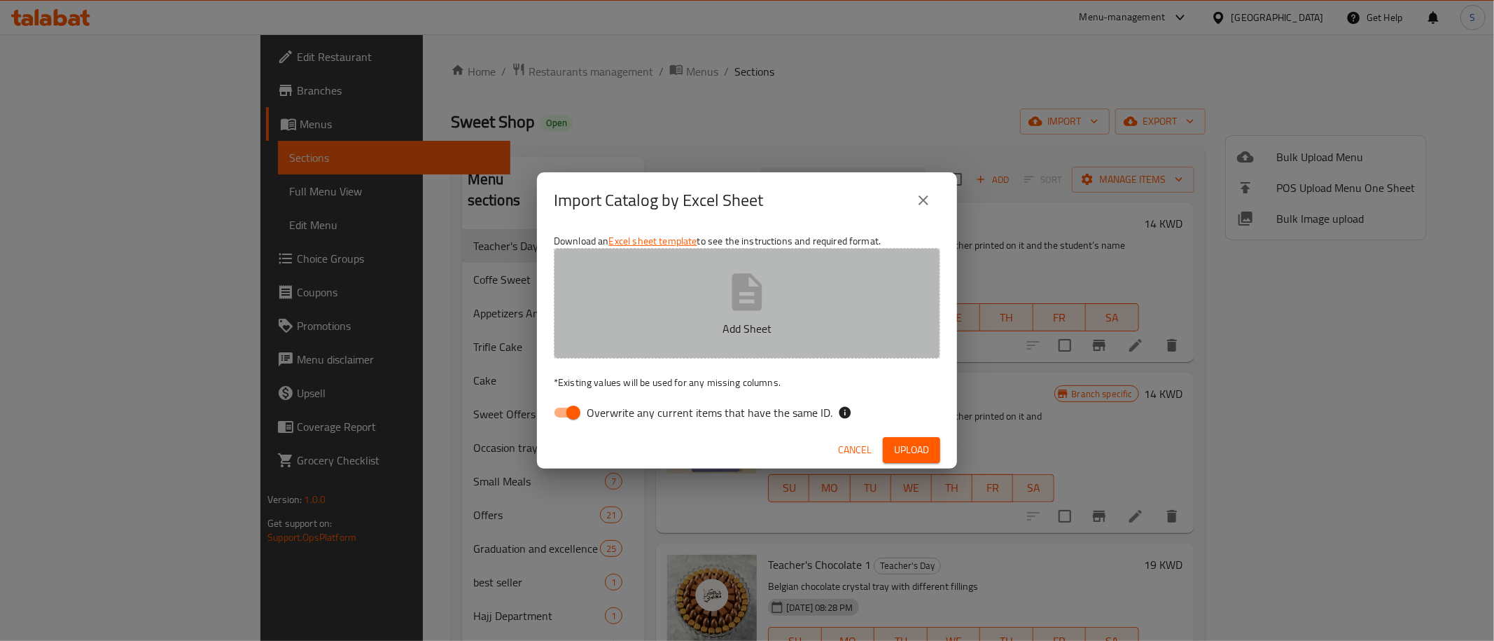
click at [735, 310] on icon "button" at bounding box center [747, 291] width 30 height 37
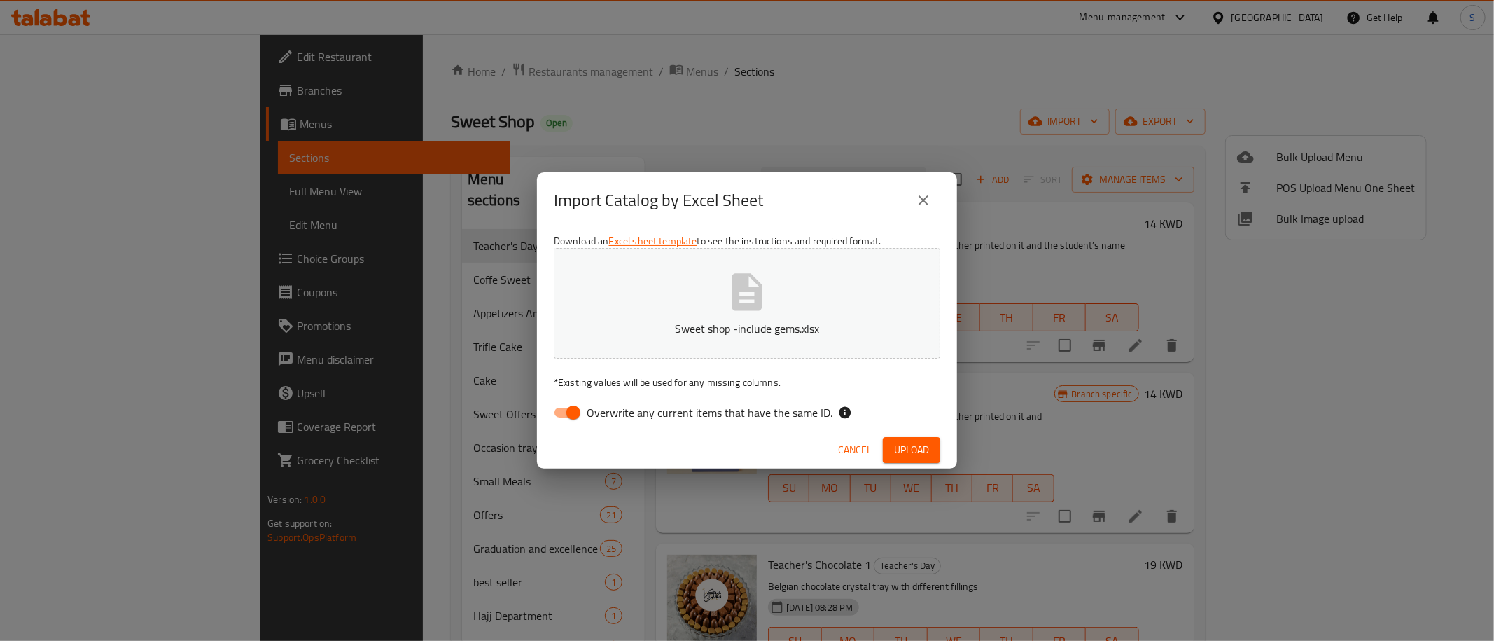
click at [573, 415] on input "Overwrite any current items that have the same ID." at bounding box center [573, 412] width 80 height 27
click at [573, 415] on input "Overwrite any current items that have the same ID." at bounding box center [559, 412] width 80 height 27
checkbox input "true"
click at [922, 442] on span "Upload" at bounding box center [911, 450] width 35 height 18
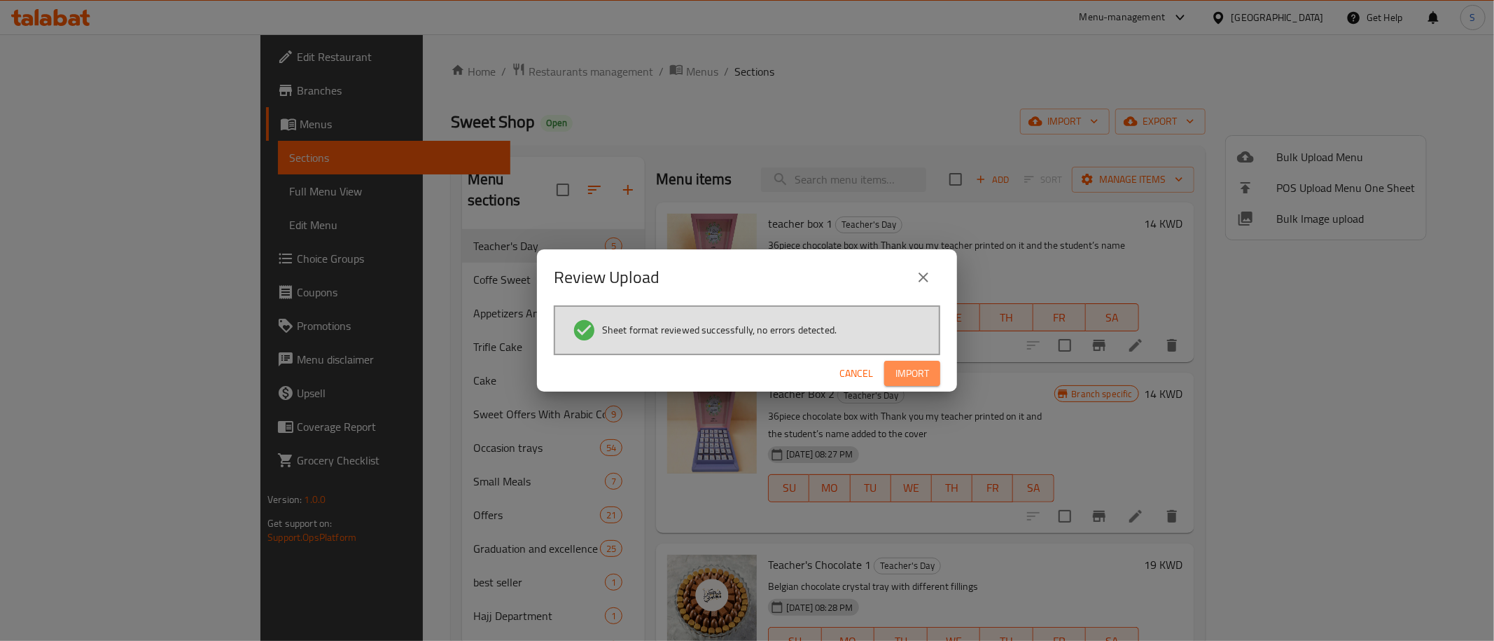
click at [909, 375] on span "Import" at bounding box center [912, 374] width 34 height 18
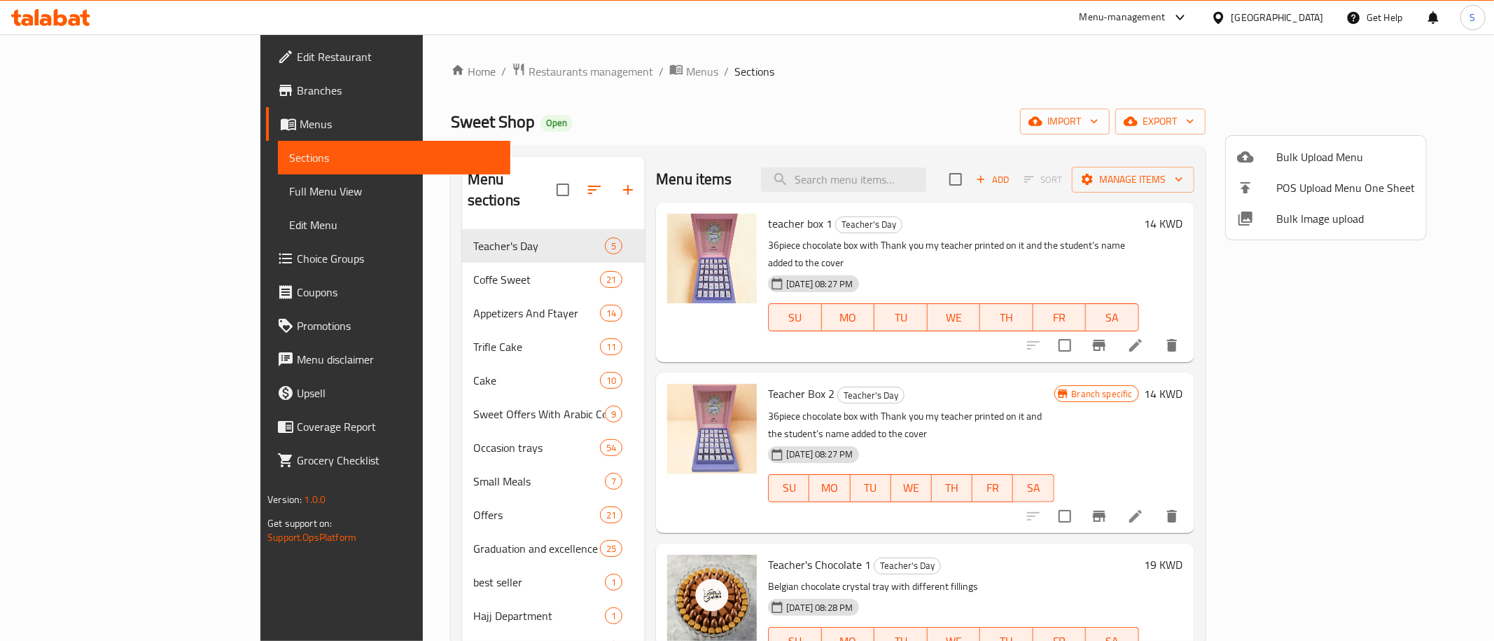
click at [930, 186] on div at bounding box center [747, 320] width 1494 height 641
click at [926, 179] on input "search" at bounding box center [843, 179] width 165 height 25
paste input "teacher box 1"
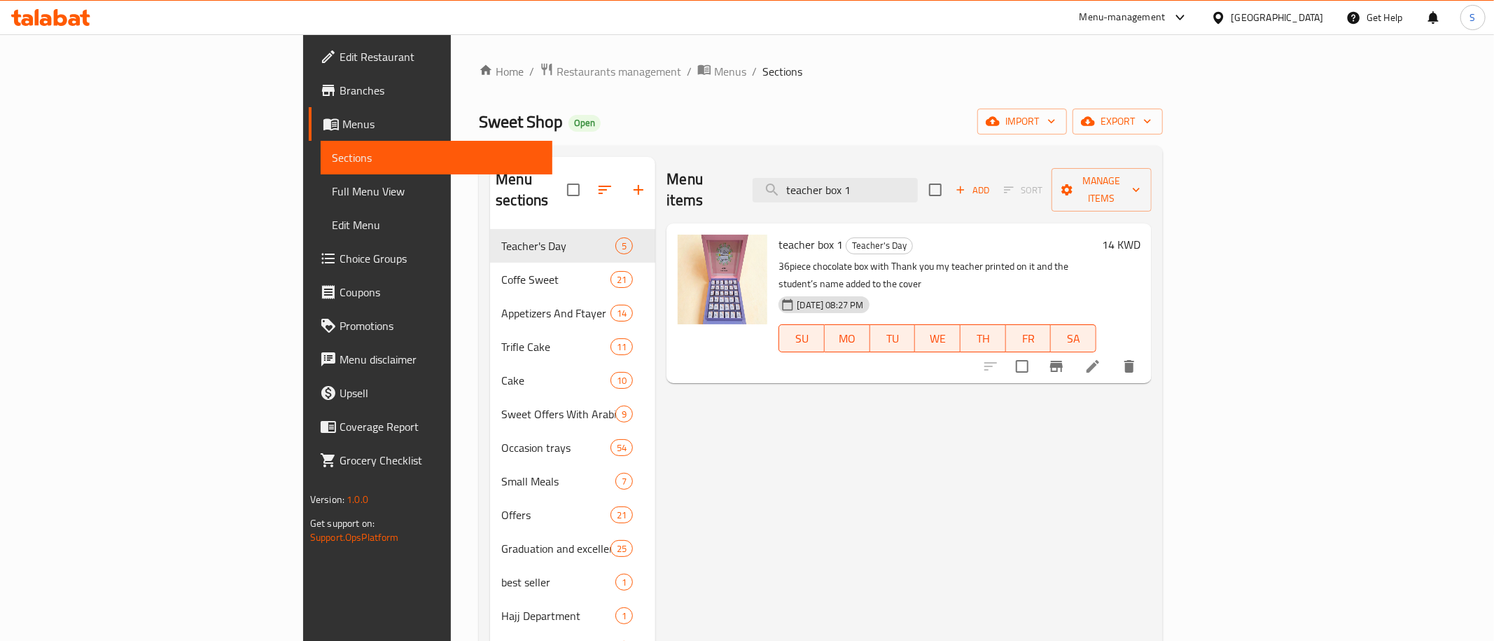
type input "teacher box 1"
click at [1099, 360] on icon at bounding box center [1092, 366] width 13 height 13
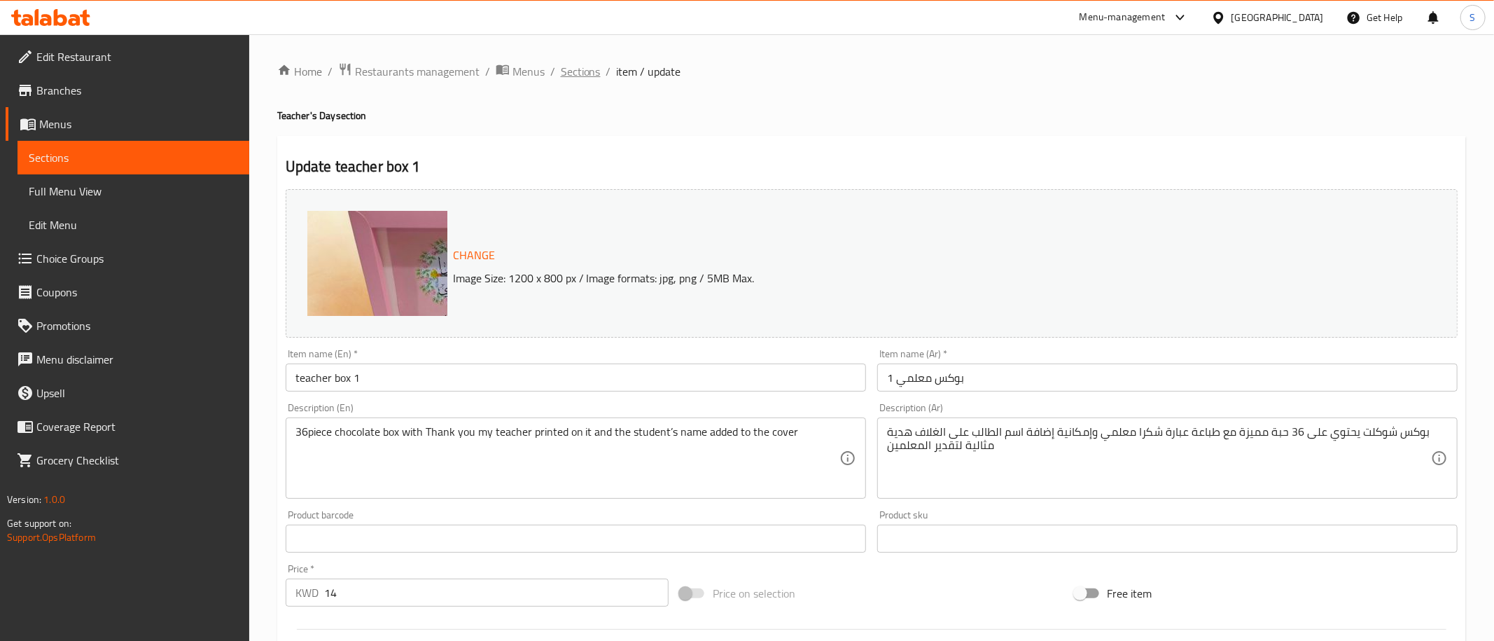
click at [573, 68] on span "Sections" at bounding box center [581, 71] width 40 height 17
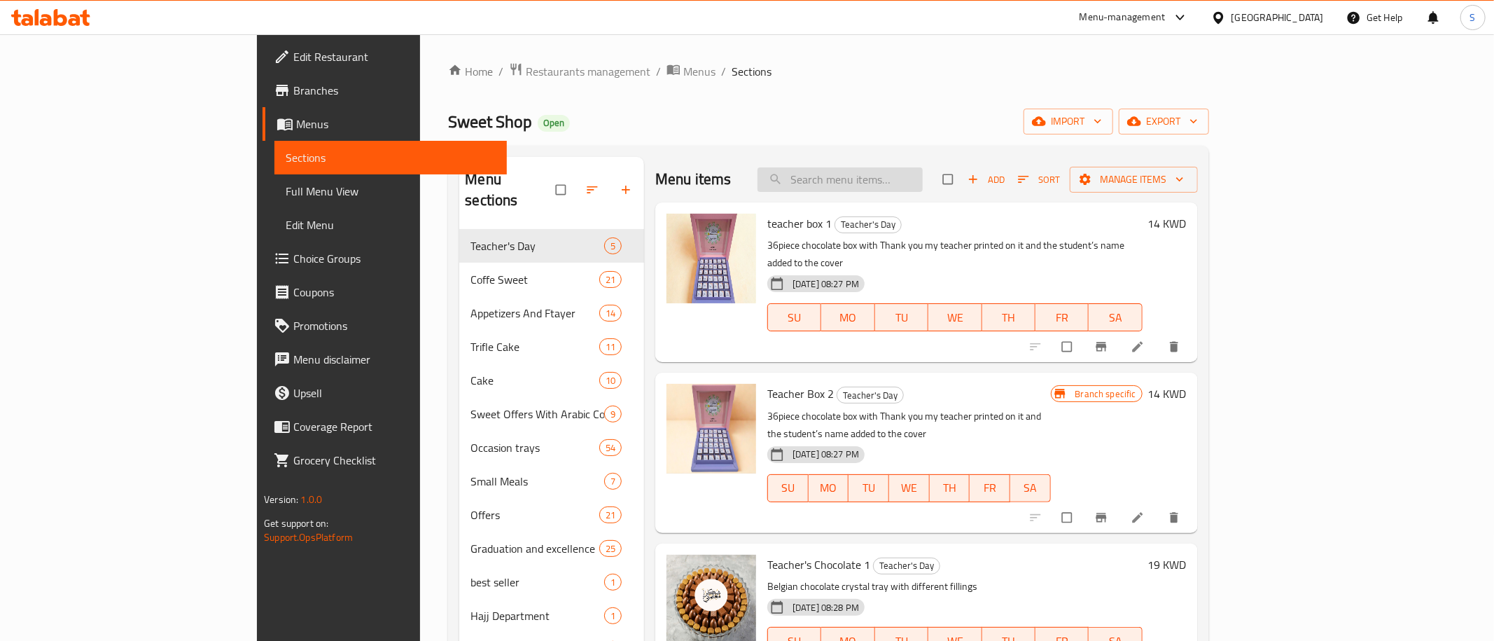
paste input "teacher box 1"
click at [923, 178] on input "teacher box 1" at bounding box center [839, 179] width 165 height 25
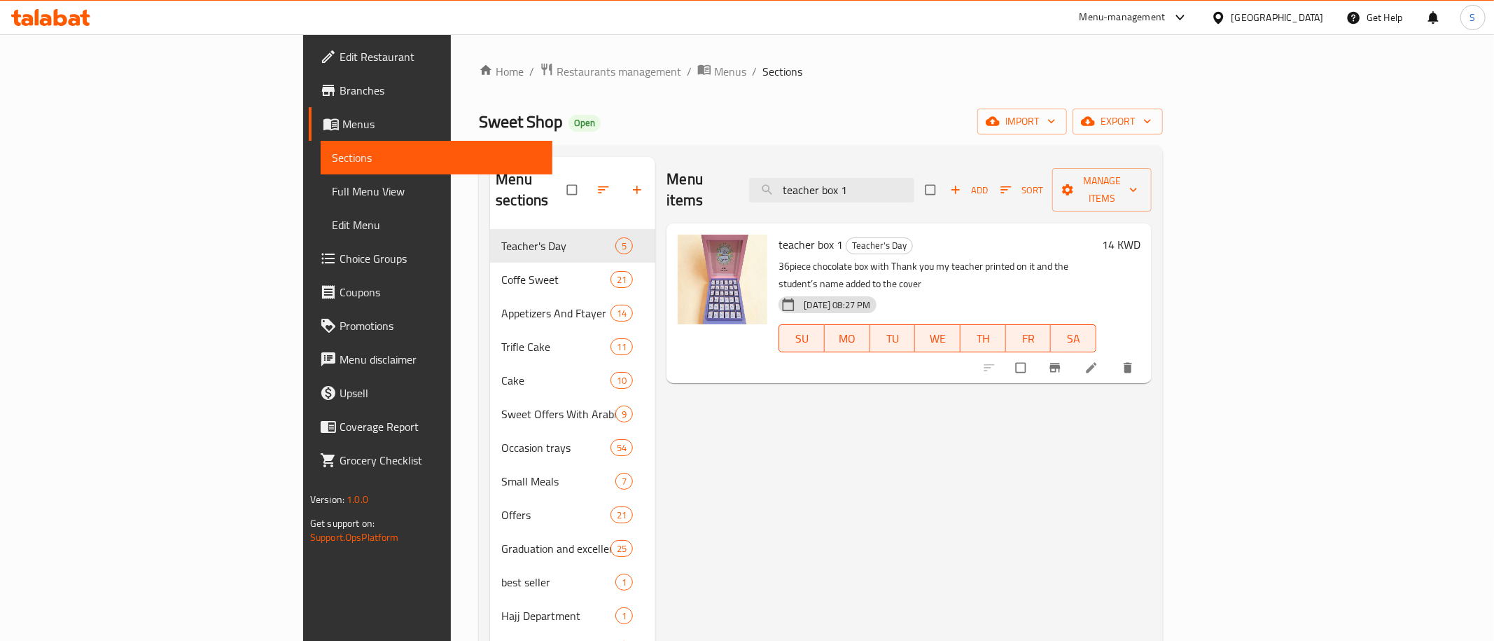
type input "teacher box 1"
click at [1112, 356] on li at bounding box center [1092, 367] width 39 height 22
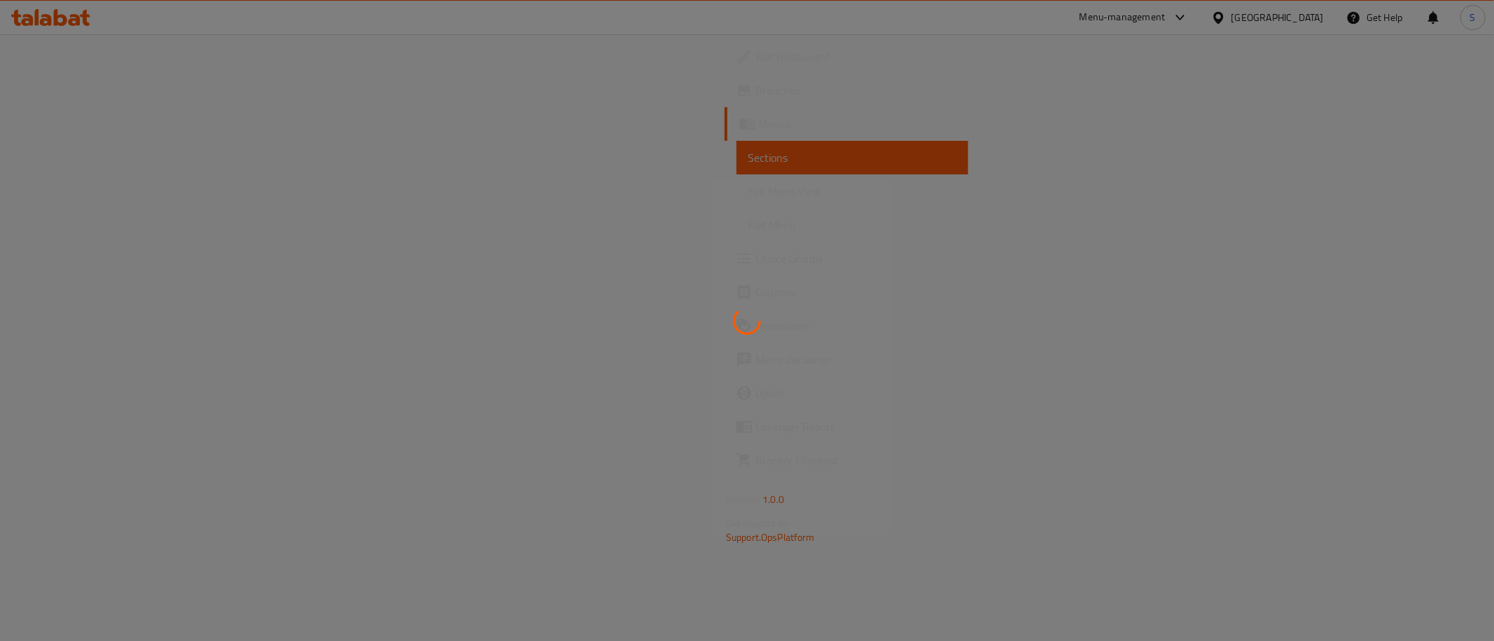
click at [1485, 414] on html "​ Menu-management Kuwait Get Help S Edit Restaurant Branches Menus Sections Ful…" at bounding box center [747, 320] width 1494 height 641
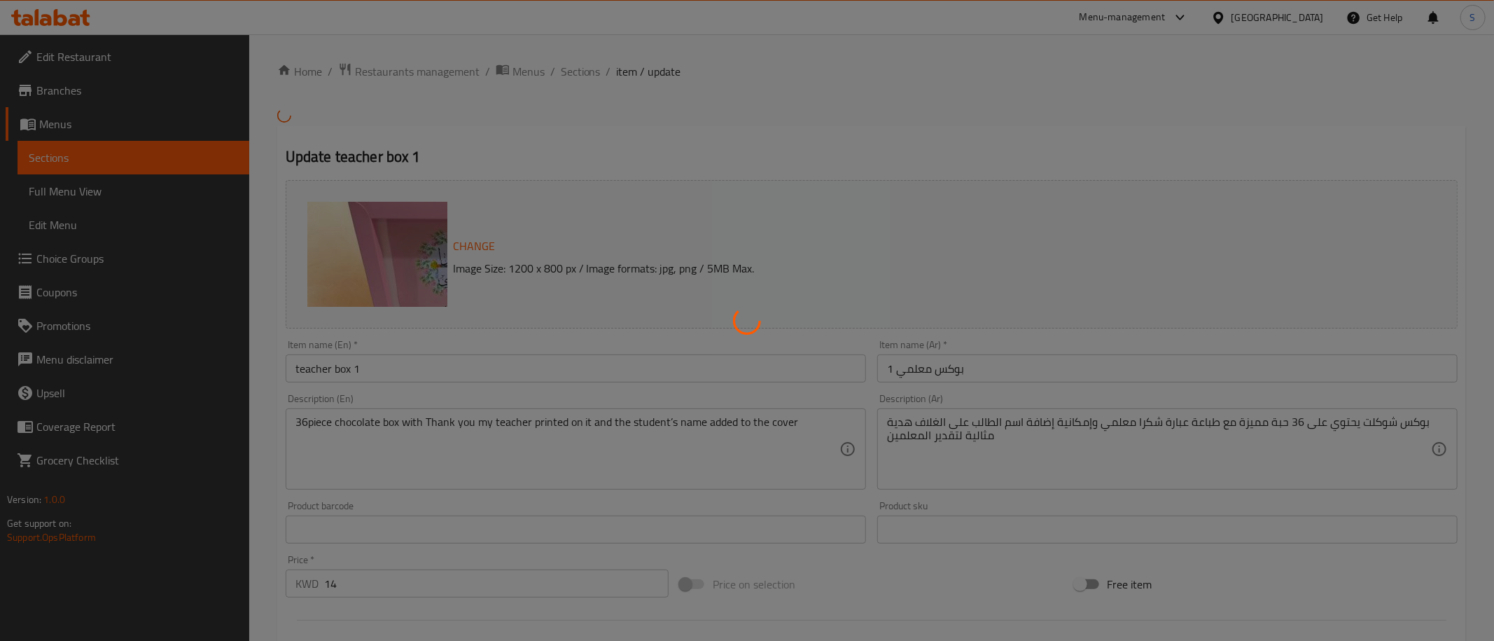
scroll to position [346, 0]
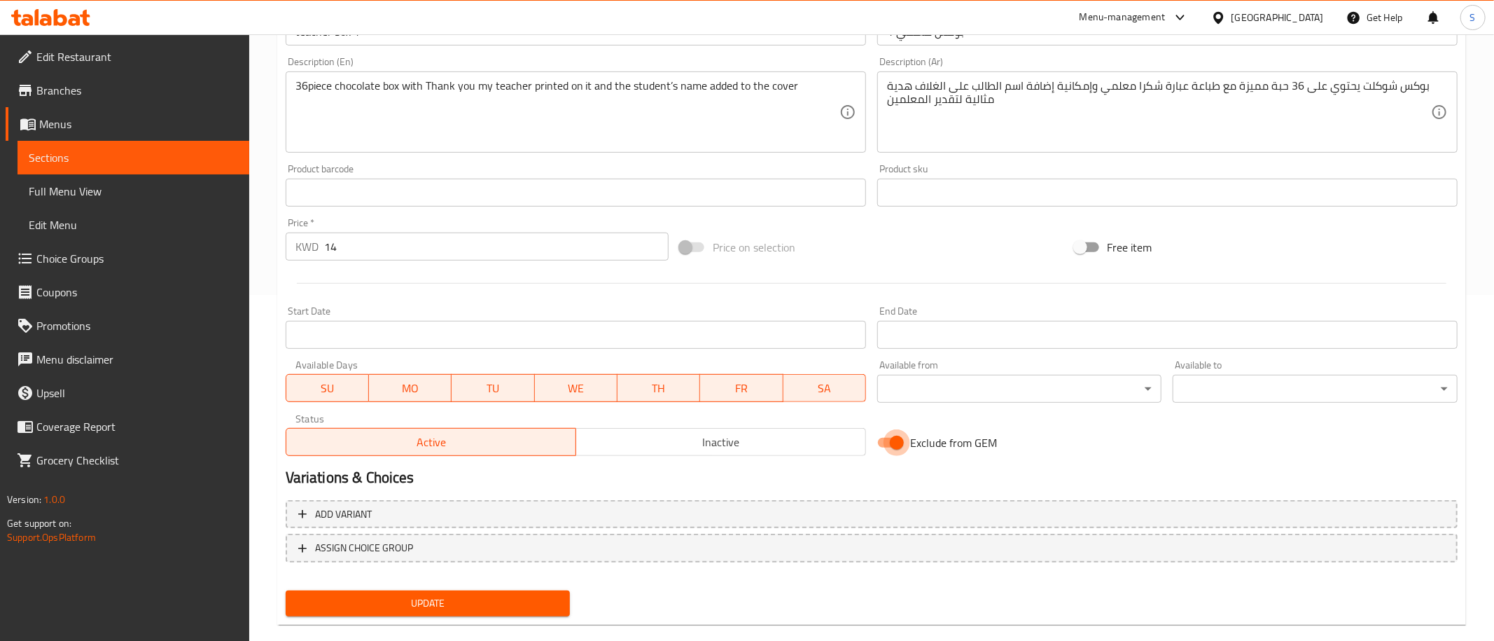
click at [907, 445] on input "Exclude from GEM" at bounding box center [897, 442] width 80 height 27
checkbox input "false"
click at [475, 588] on div "Update" at bounding box center [428, 603] width 296 height 37
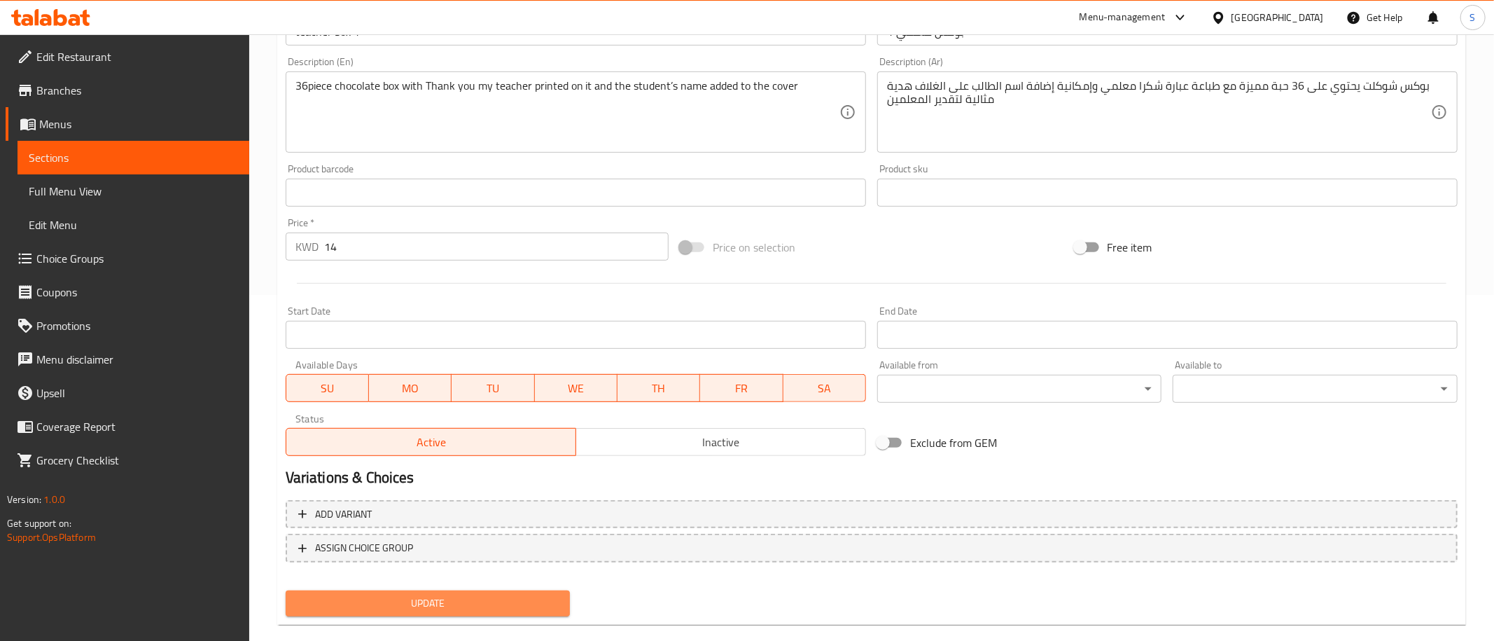
click at [466, 603] on span "Update" at bounding box center [428, 603] width 263 height 18
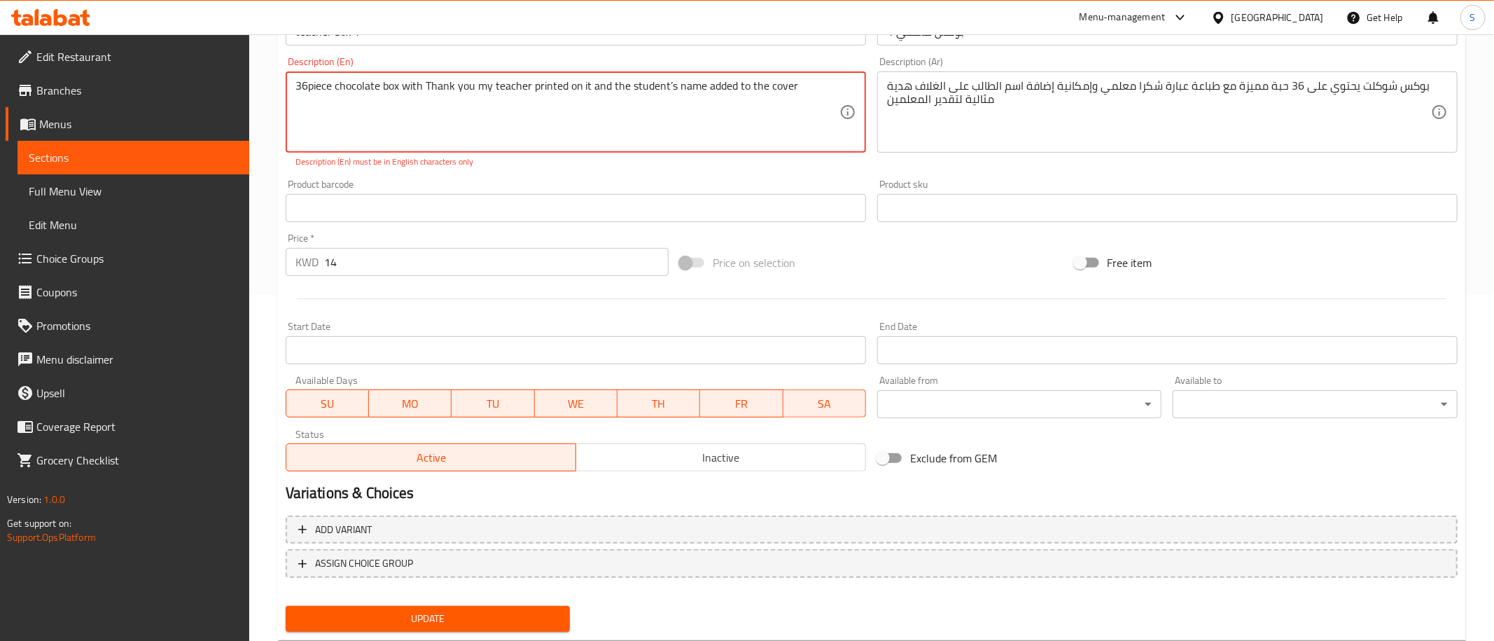
scroll to position [0, 0]
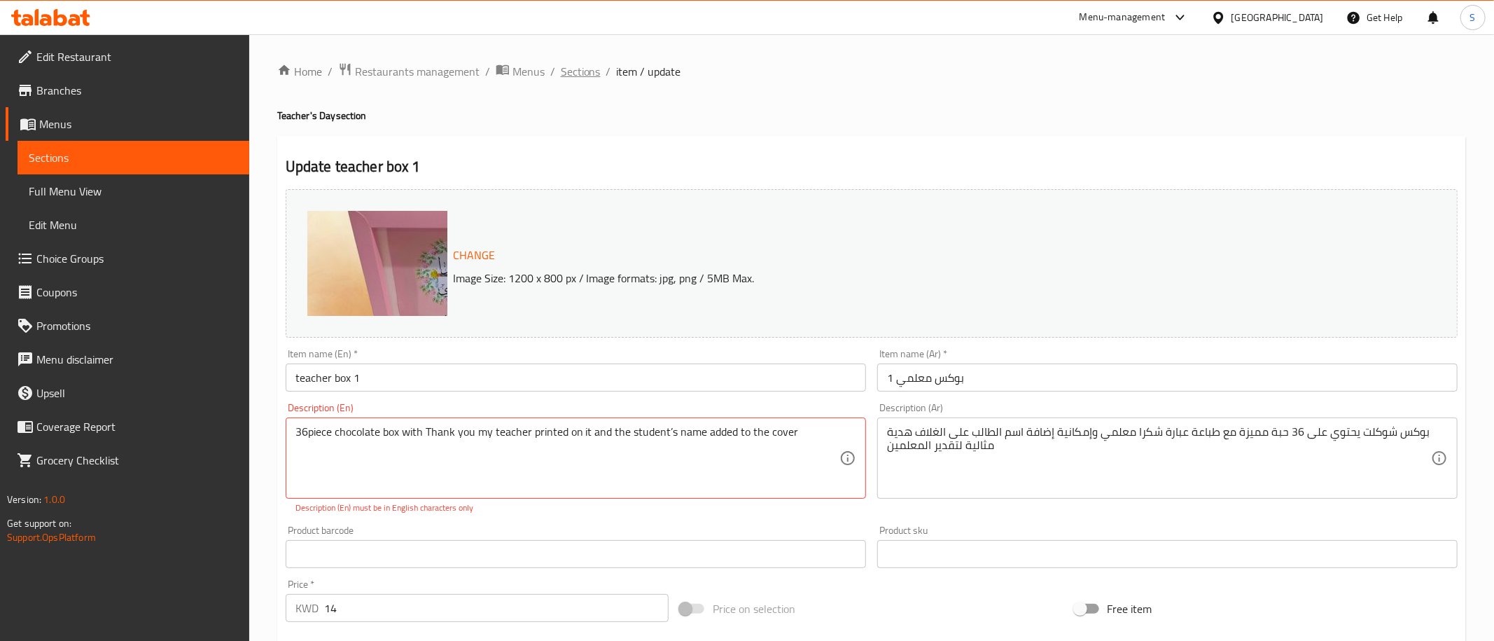
click at [592, 68] on span "Sections" at bounding box center [581, 71] width 40 height 17
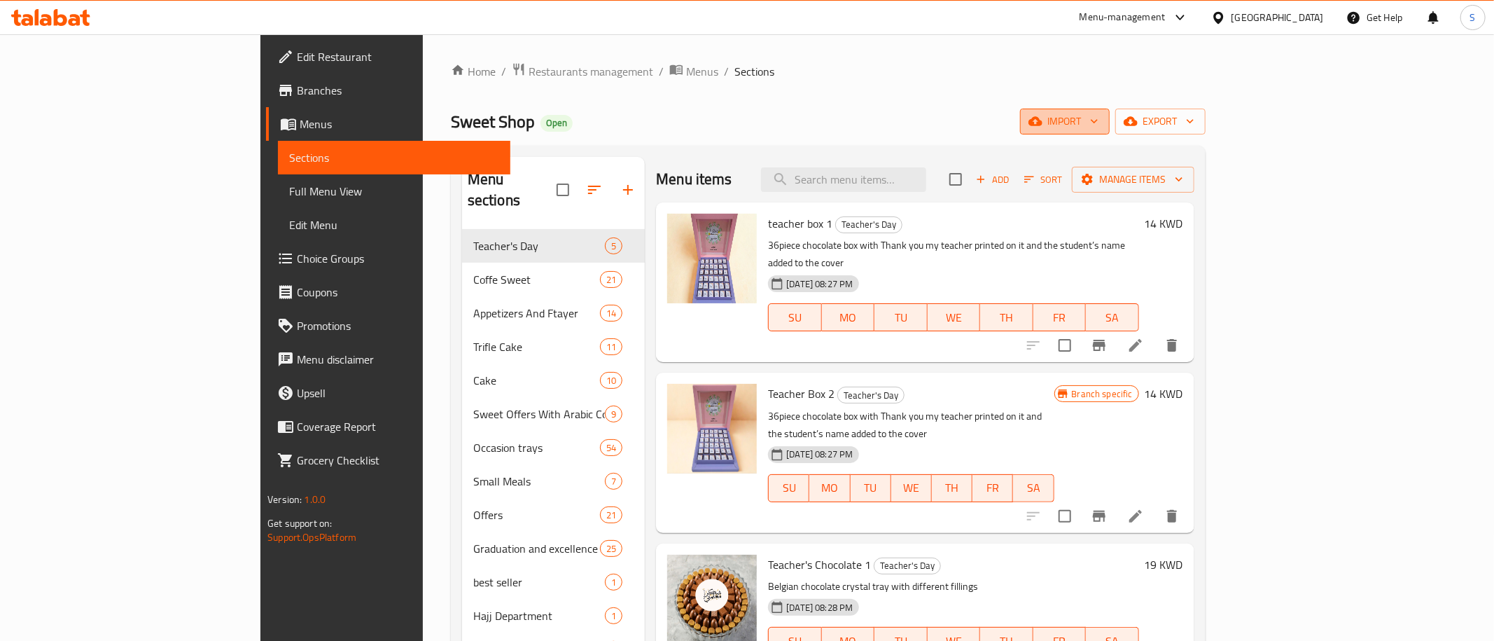
click at [1098, 119] on span "import" at bounding box center [1064, 122] width 67 height 18
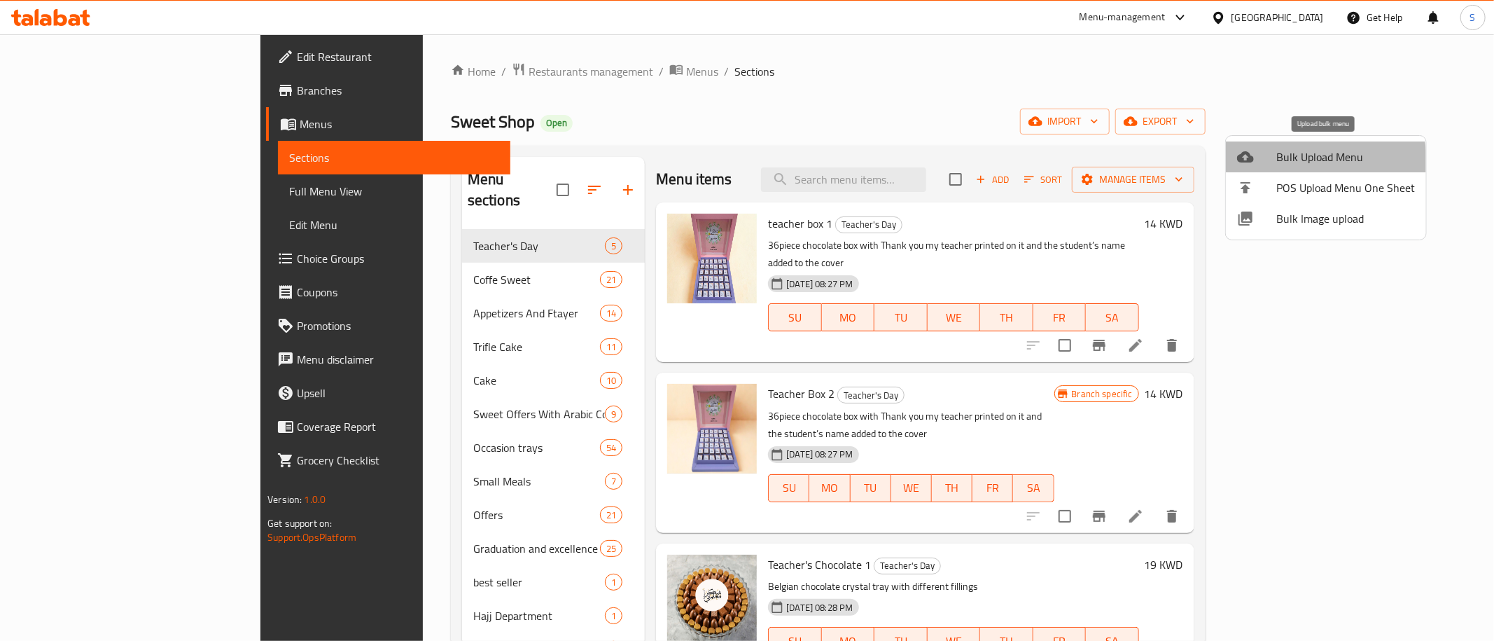
click at [1302, 162] on span "Bulk Upload Menu" at bounding box center [1345, 156] width 139 height 17
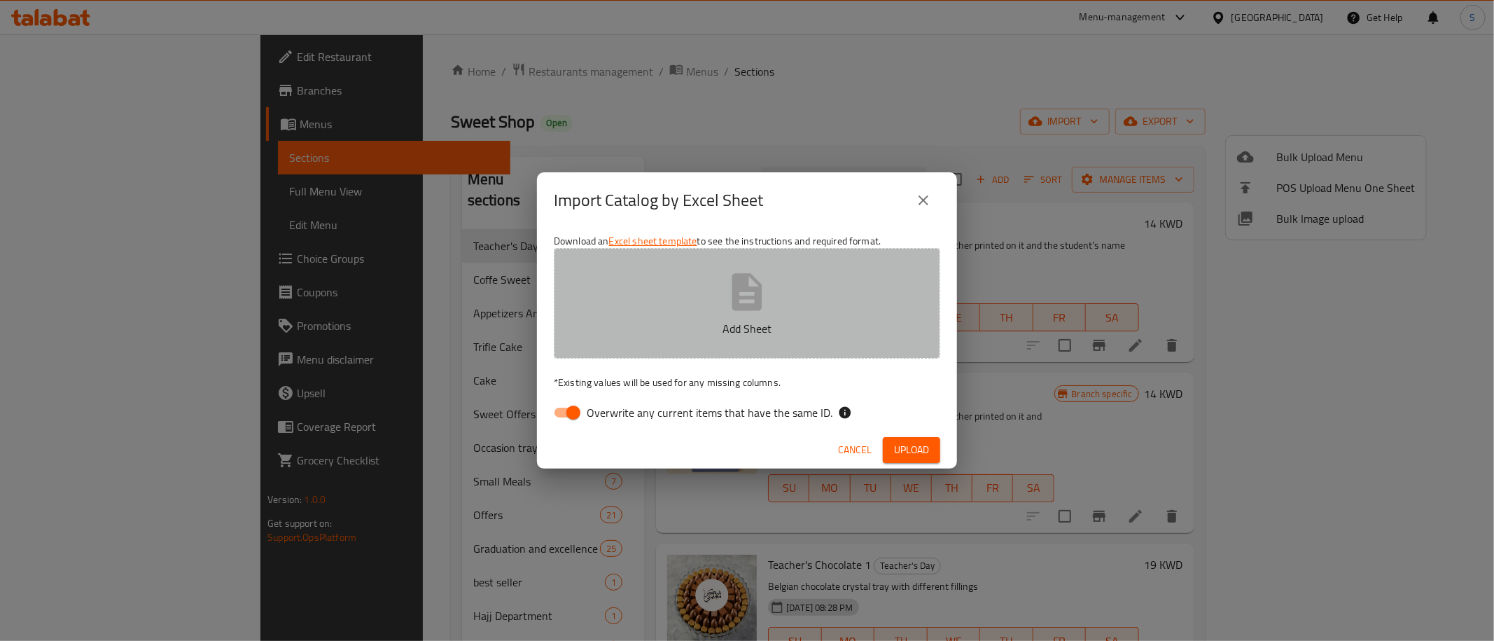
click at [767, 324] on p "Add Sheet" at bounding box center [746, 328] width 343 height 17
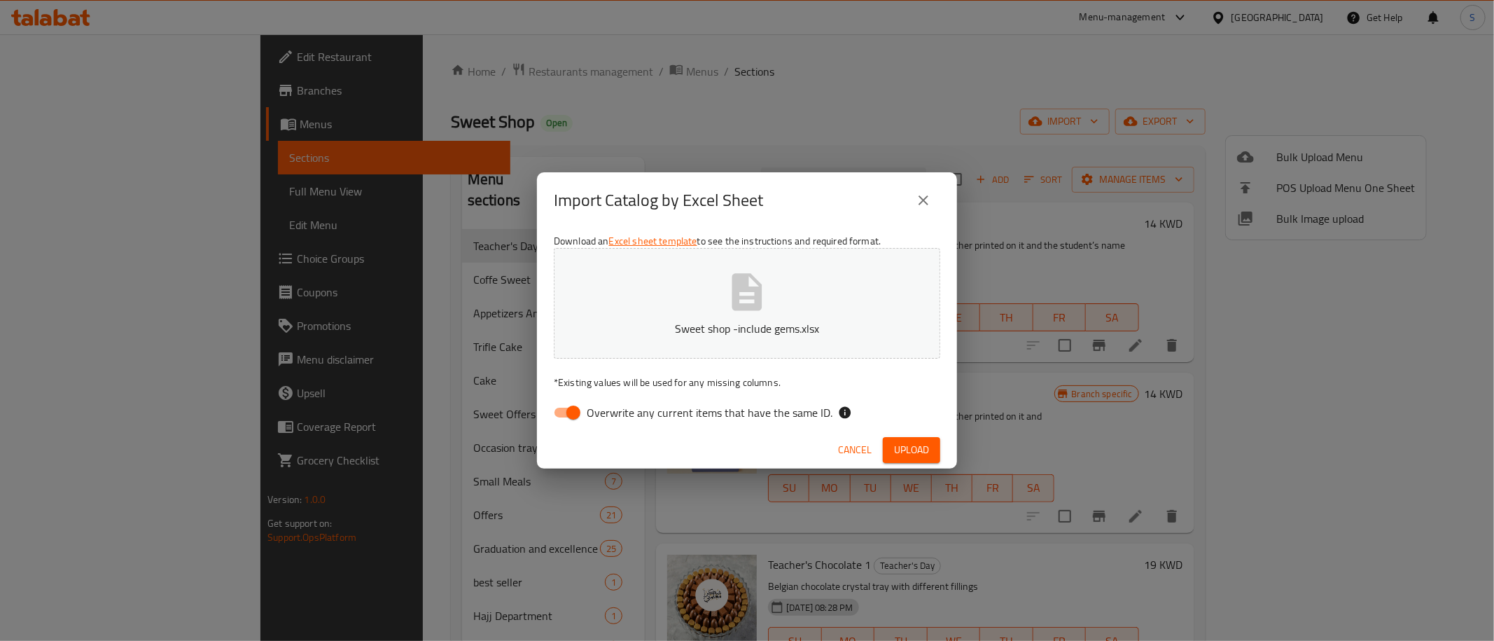
click at [623, 419] on span "Overwrite any current items that have the same ID." at bounding box center [710, 412] width 246 height 17
click at [613, 419] on input "Overwrite any current items that have the same ID." at bounding box center [573, 412] width 80 height 27
checkbox input "false"
click at [907, 447] on span "Upload" at bounding box center [911, 450] width 35 height 18
click at [905, 451] on span "Upload" at bounding box center [911, 450] width 35 height 18
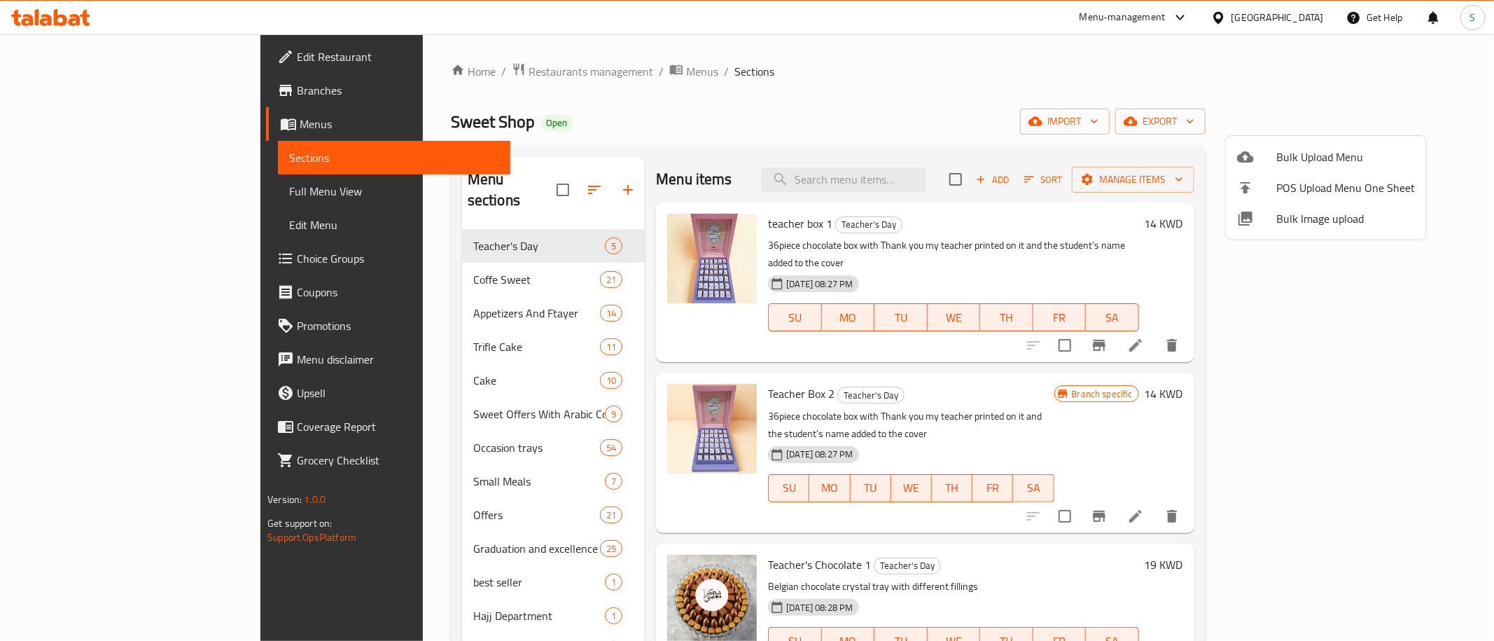
click at [774, 109] on div at bounding box center [747, 320] width 1494 height 641
click at [1098, 125] on span "import" at bounding box center [1064, 122] width 67 height 18
click at [1318, 160] on span "Bulk Upload Menu" at bounding box center [1345, 156] width 139 height 17
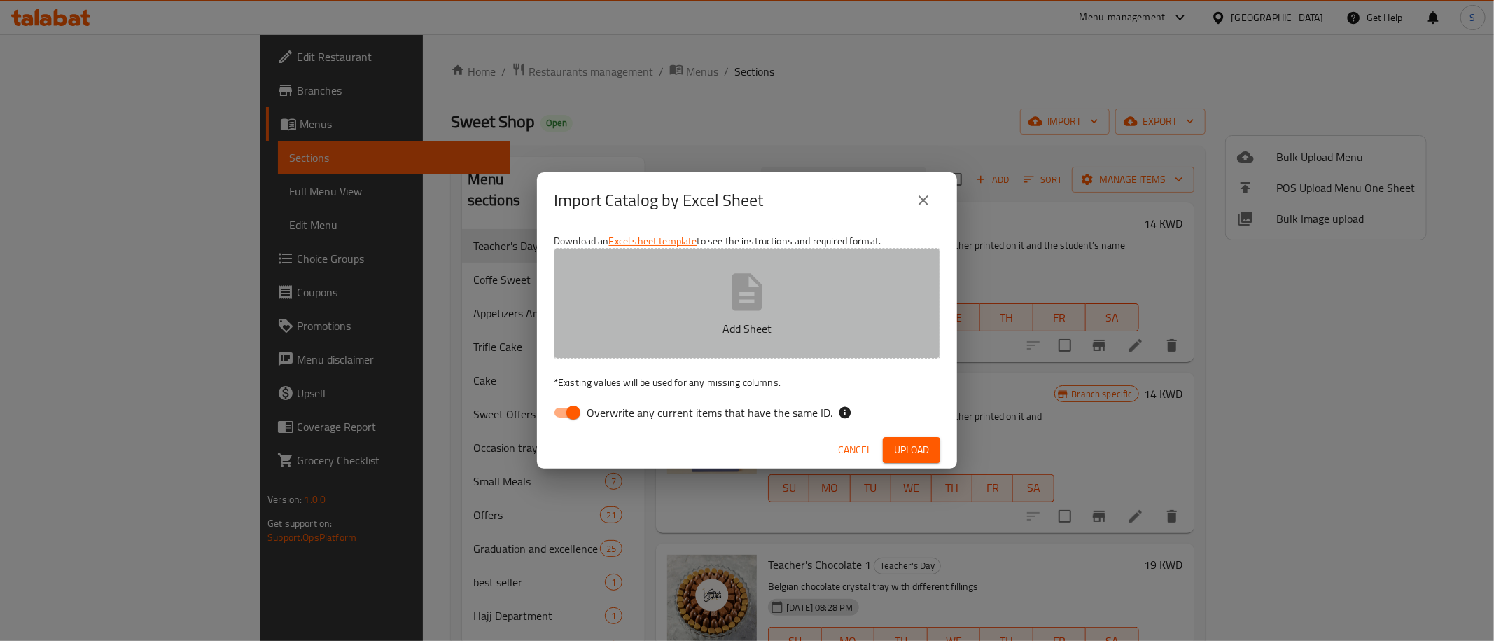
click at [781, 305] on button "Add Sheet" at bounding box center [747, 303] width 386 height 111
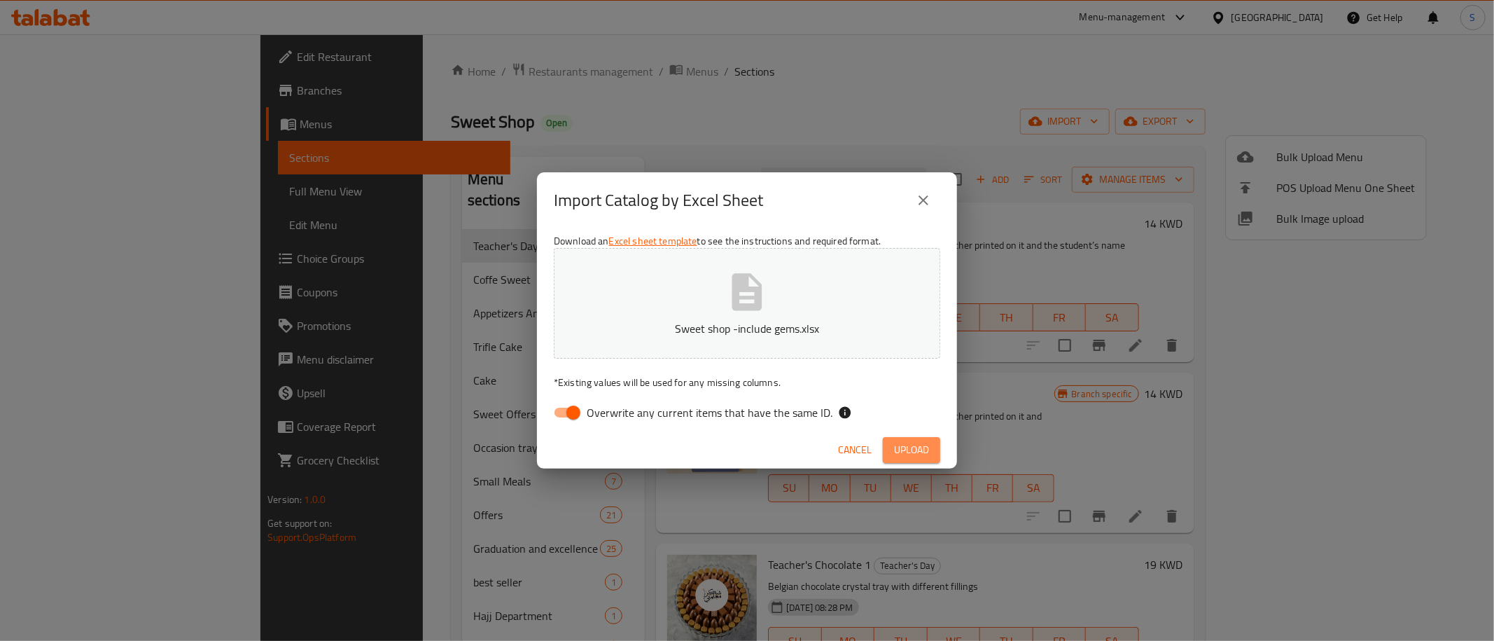
click at [918, 456] on span "Upload" at bounding box center [911, 450] width 35 height 18
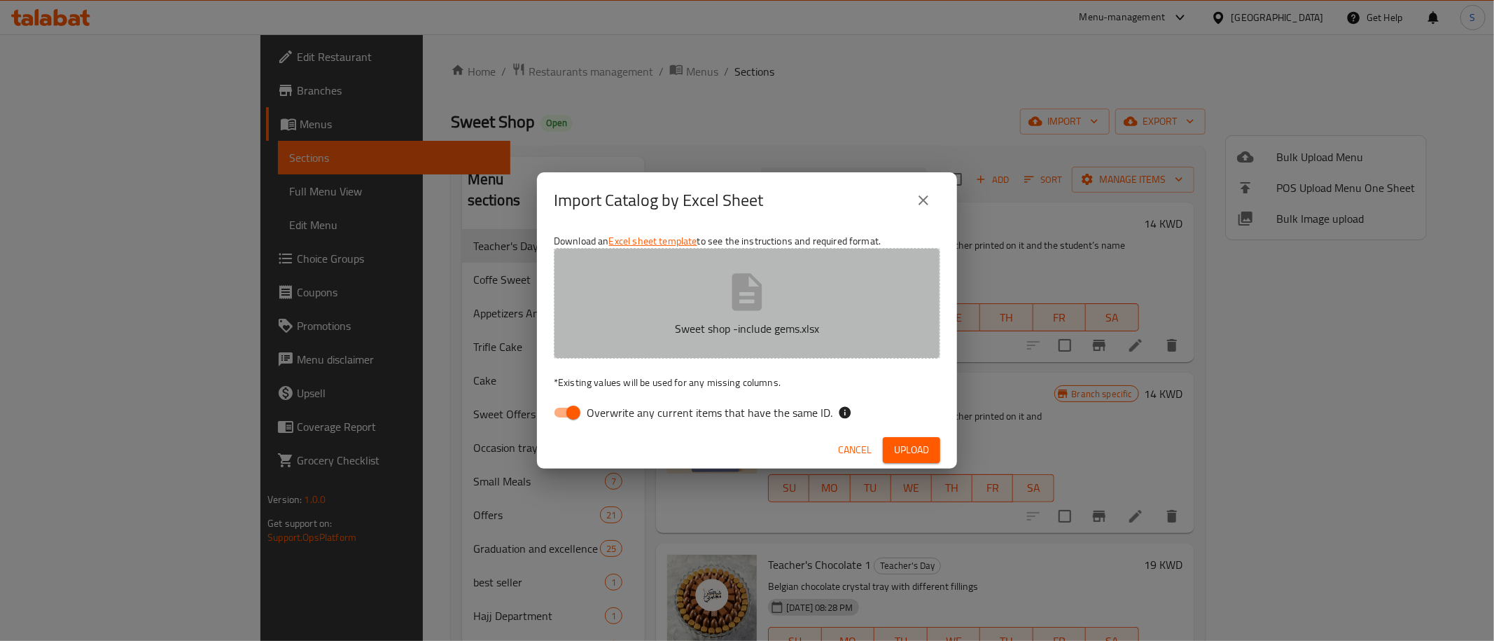
click at [763, 283] on icon "button" at bounding box center [747, 292] width 45 height 45
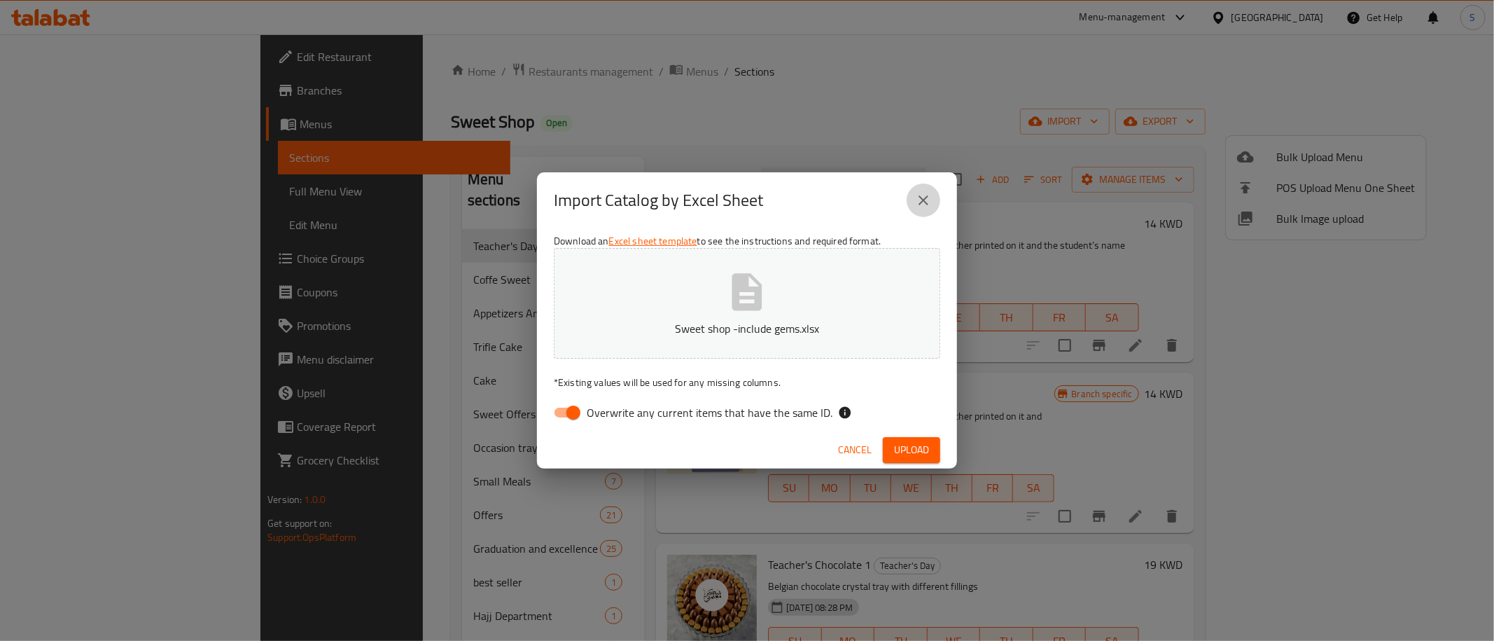
click at [921, 202] on icon "close" at bounding box center [923, 200] width 17 height 17
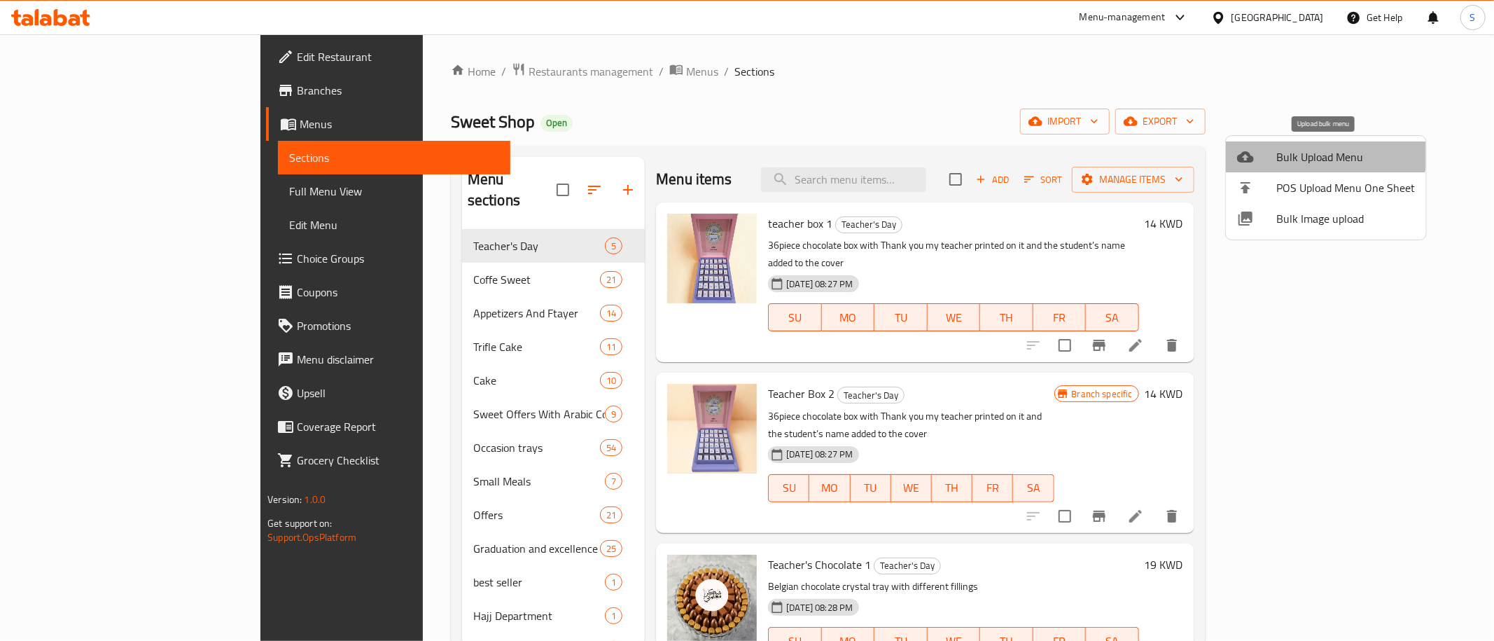
click at [1311, 149] on span "Bulk Upload Menu" at bounding box center [1345, 156] width 139 height 17
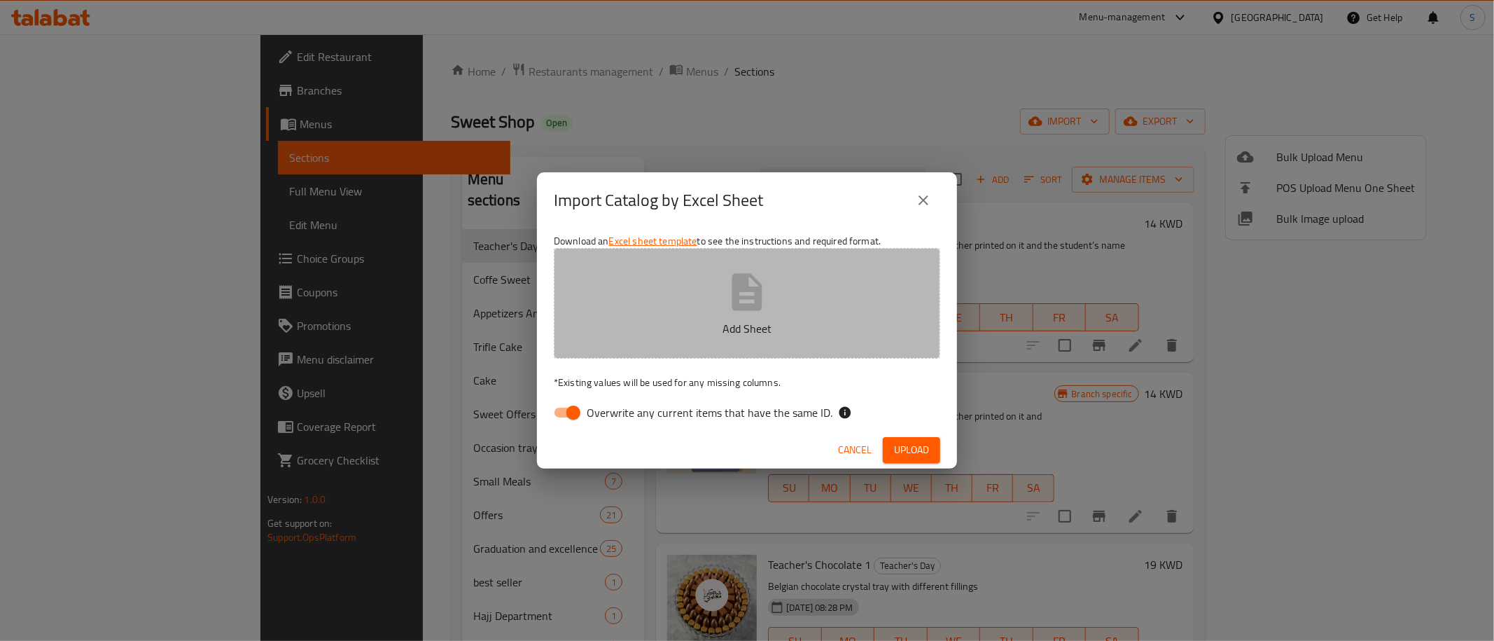
click at [728, 279] on icon "button" at bounding box center [747, 292] width 45 height 45
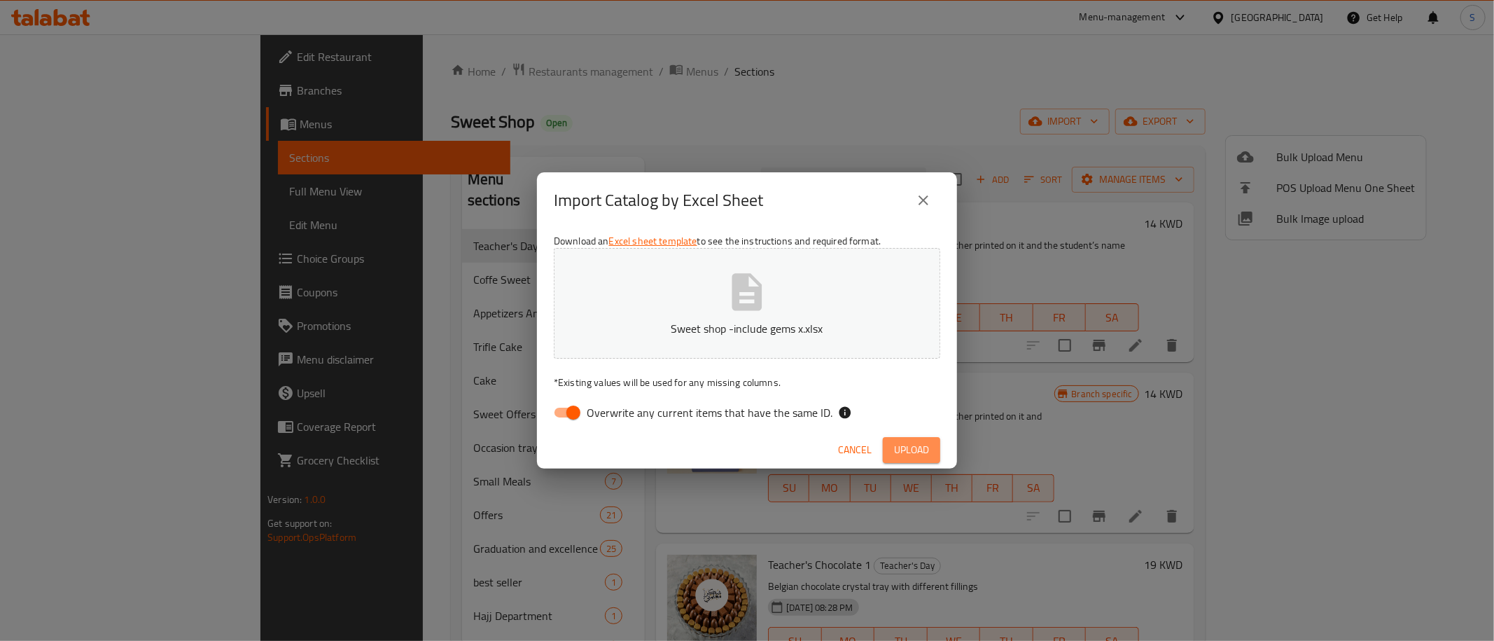
click at [923, 452] on span "Upload" at bounding box center [911, 450] width 35 height 18
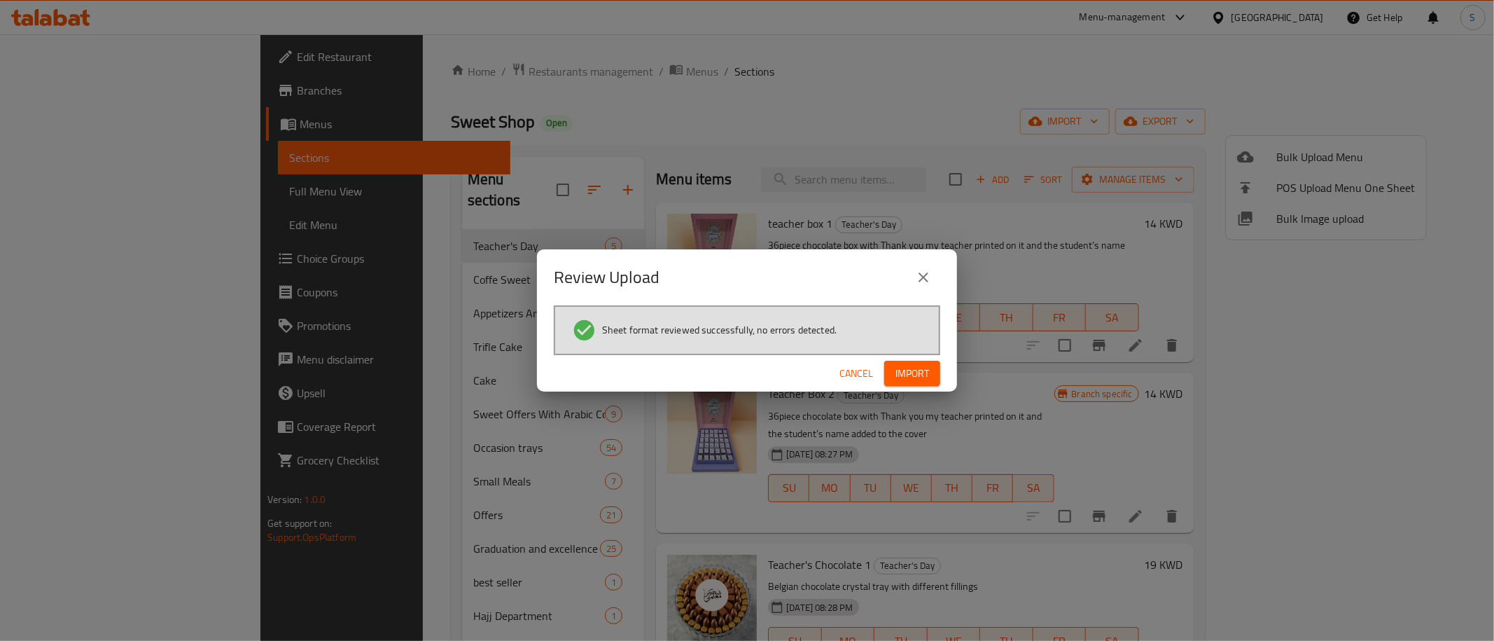
click at [925, 375] on span "Import" at bounding box center [912, 374] width 34 height 18
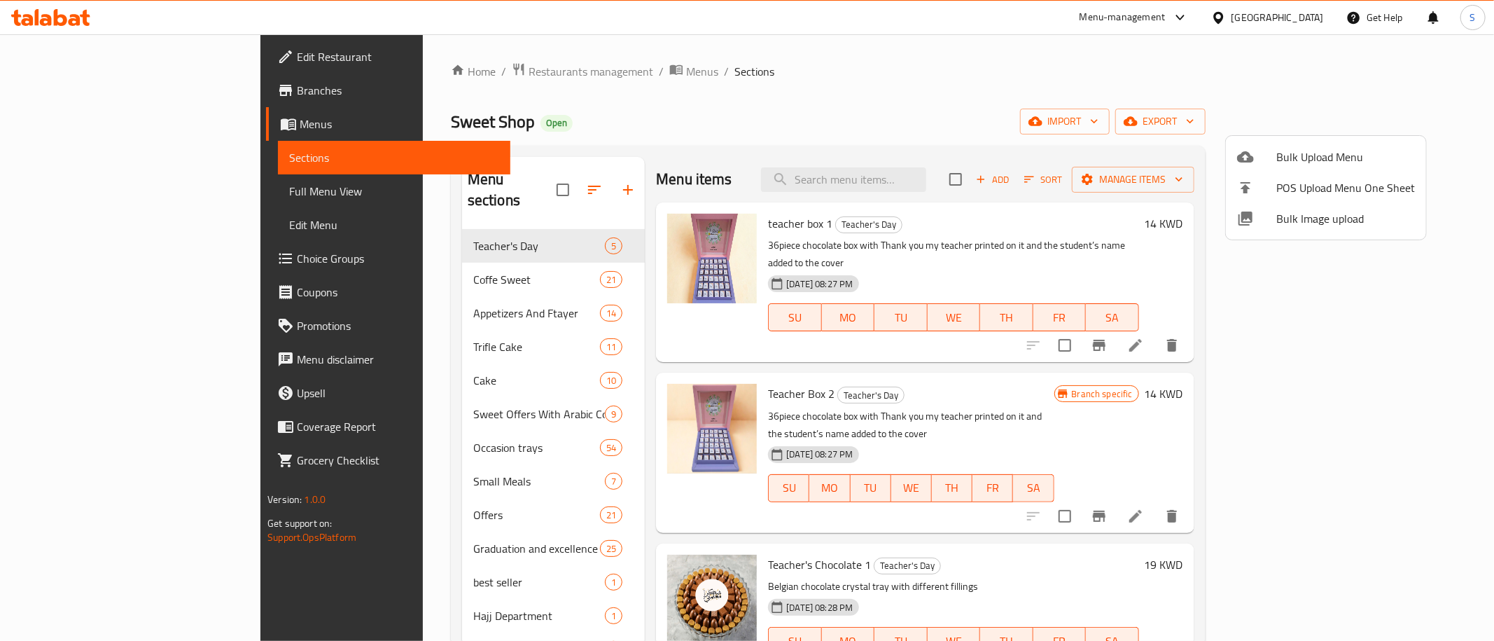
click at [1393, 331] on div at bounding box center [747, 320] width 1494 height 641
click at [1142, 339] on icon at bounding box center [1135, 345] width 13 height 13
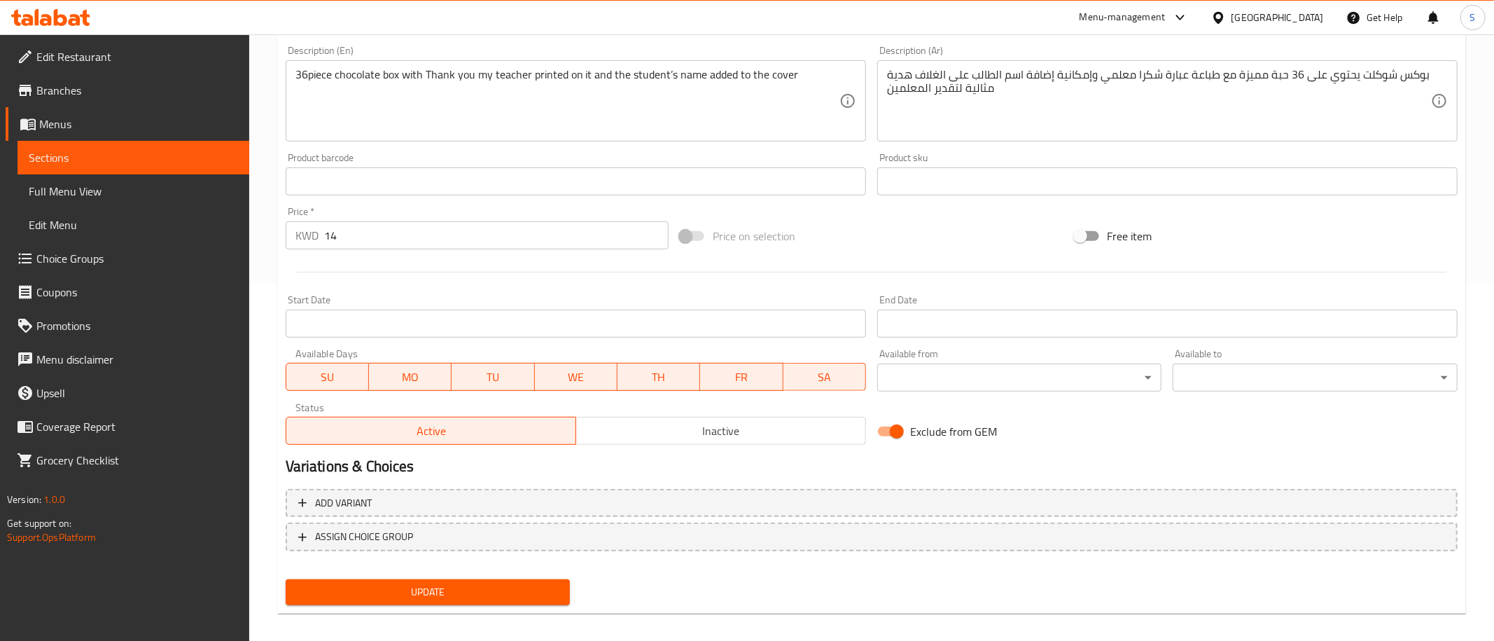
scroll to position [33, 0]
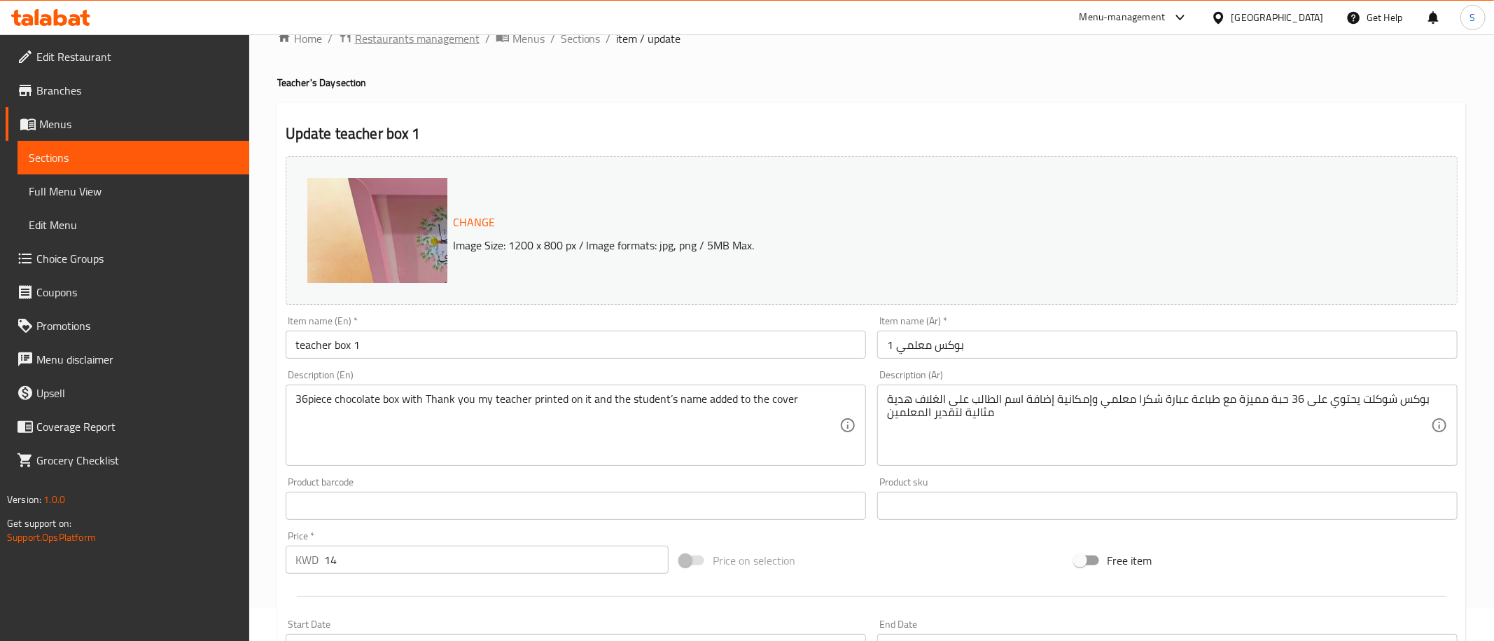
click at [419, 43] on span "Restaurants management" at bounding box center [417, 38] width 125 height 17
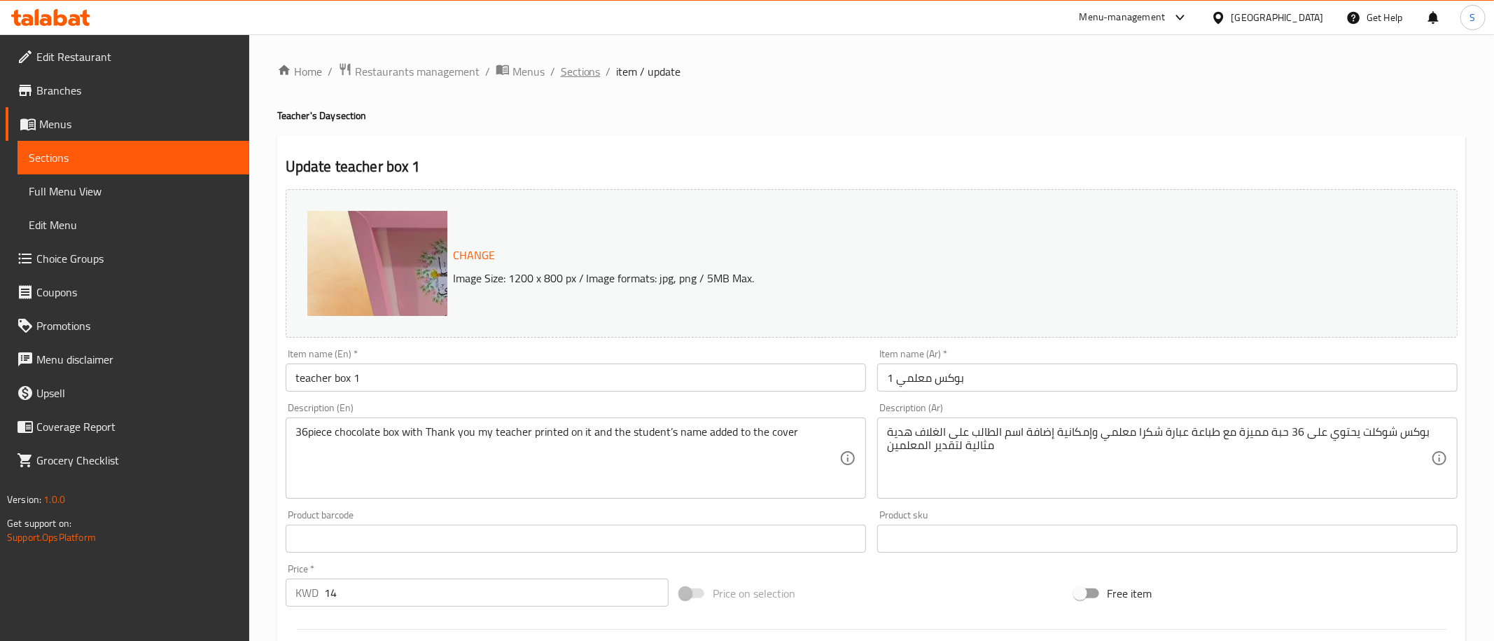
click at [578, 65] on span "Sections" at bounding box center [581, 71] width 40 height 17
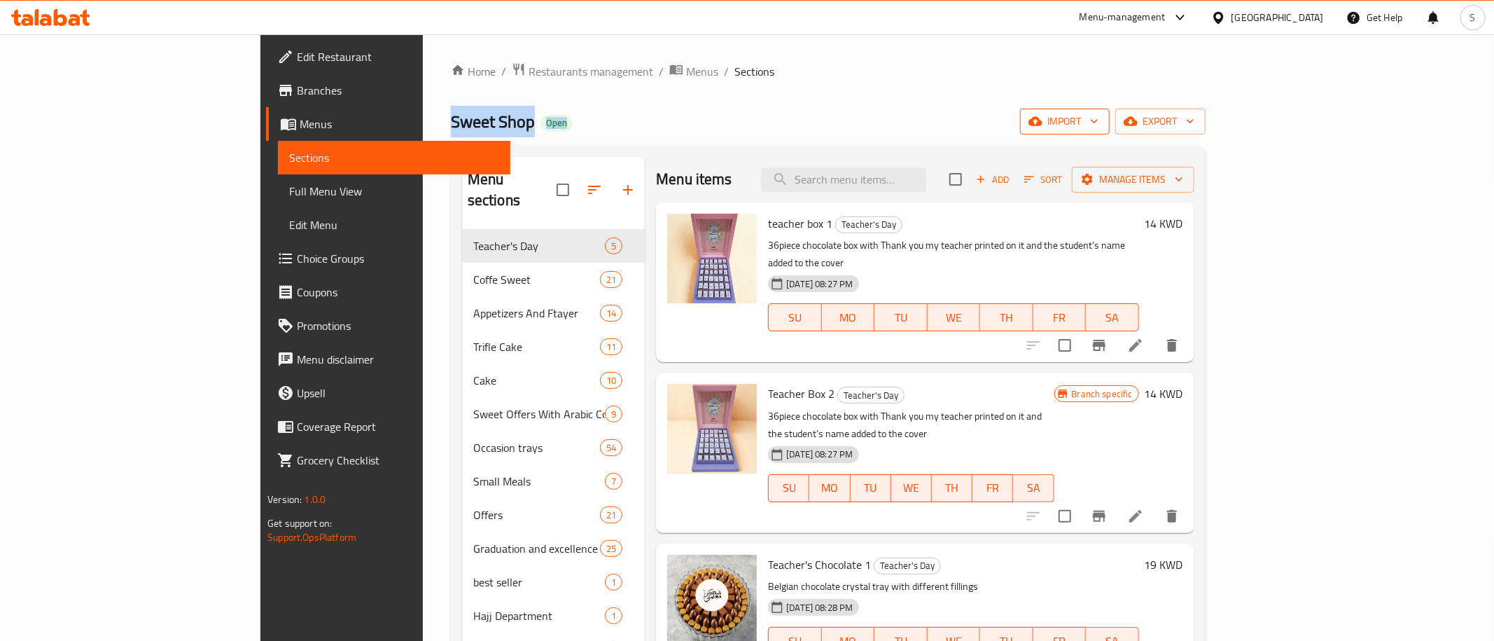
drag, startPoint x: 705, startPoint y: 89, endPoint x: 1321, endPoint y: 117, distance: 616.6
click at [1205, 117] on div "Home / Restaurants management / Menus / Sections Sweet Shop Open import export …" at bounding box center [828, 607] width 755 height 1091
click at [1098, 117] on span "import" at bounding box center [1064, 122] width 67 height 18
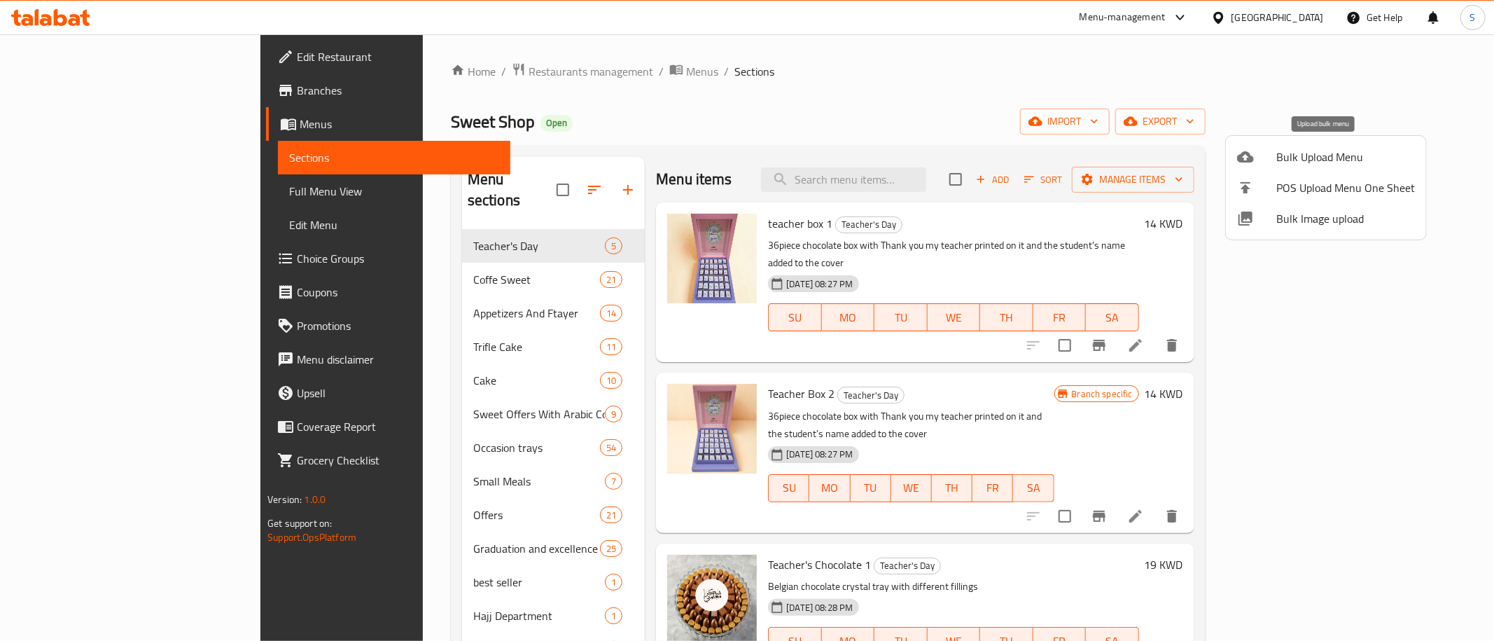
click at [1292, 150] on span "Bulk Upload Menu" at bounding box center [1345, 156] width 139 height 17
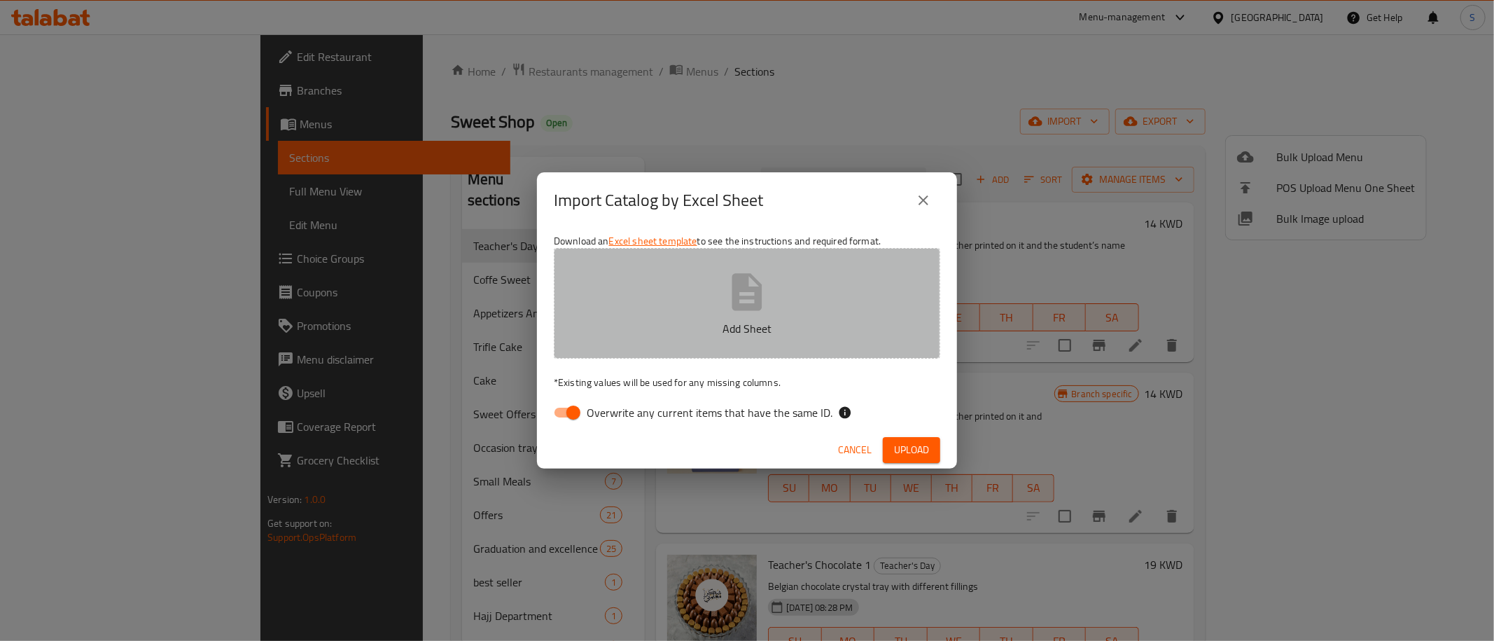
click at [708, 312] on button "Add Sheet" at bounding box center [747, 303] width 386 height 111
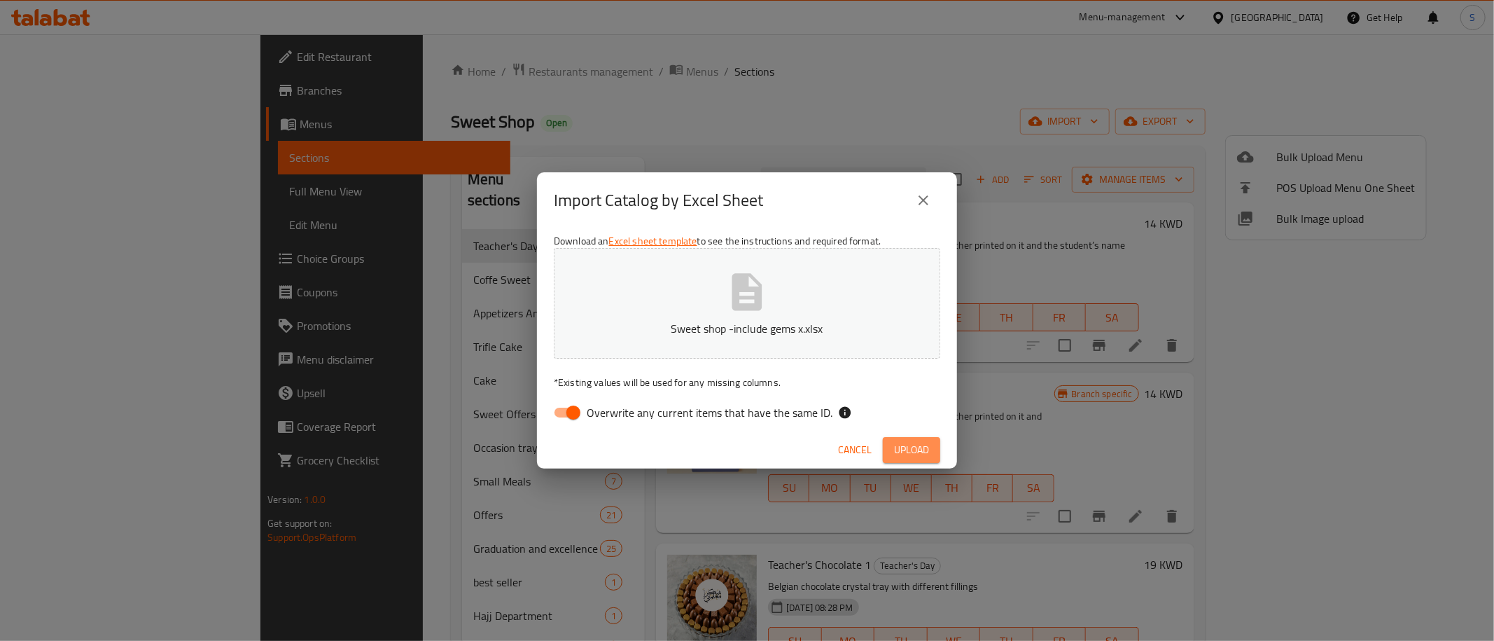
click at [896, 452] on span "Upload" at bounding box center [911, 450] width 35 height 18
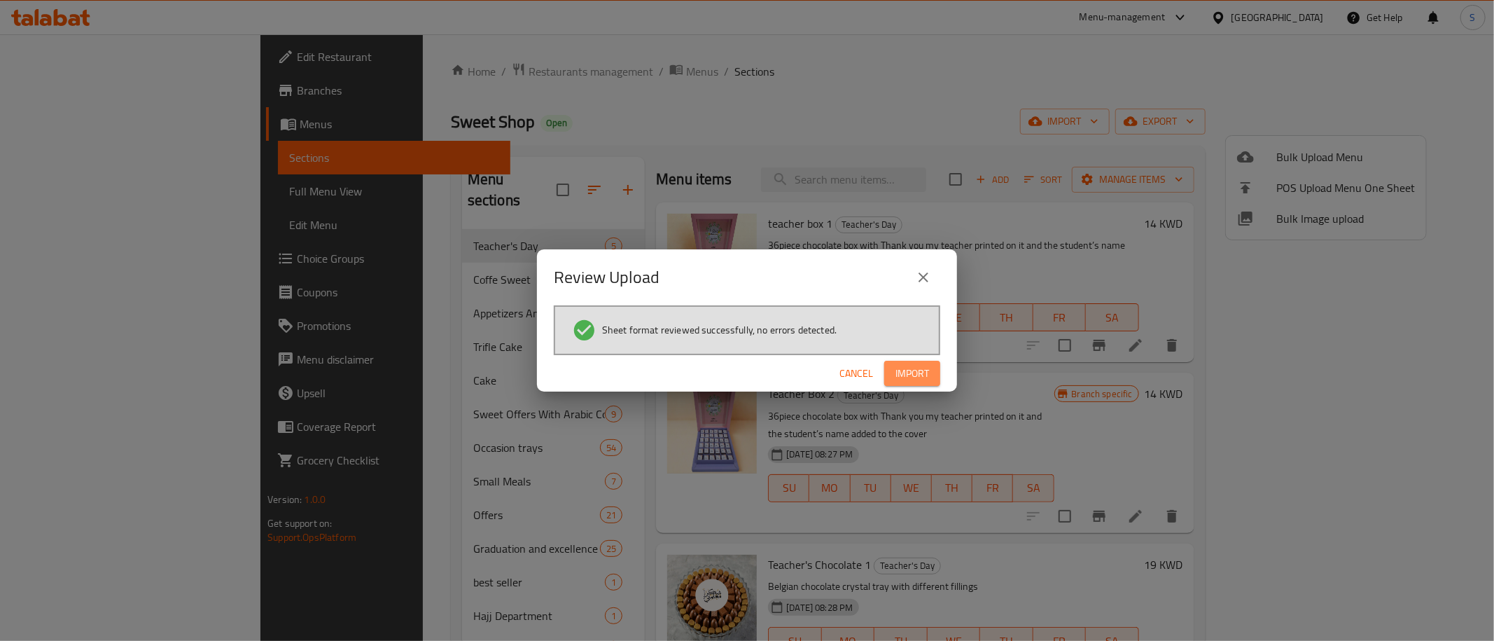
click at [903, 363] on button "Import" at bounding box center [912, 374] width 56 height 26
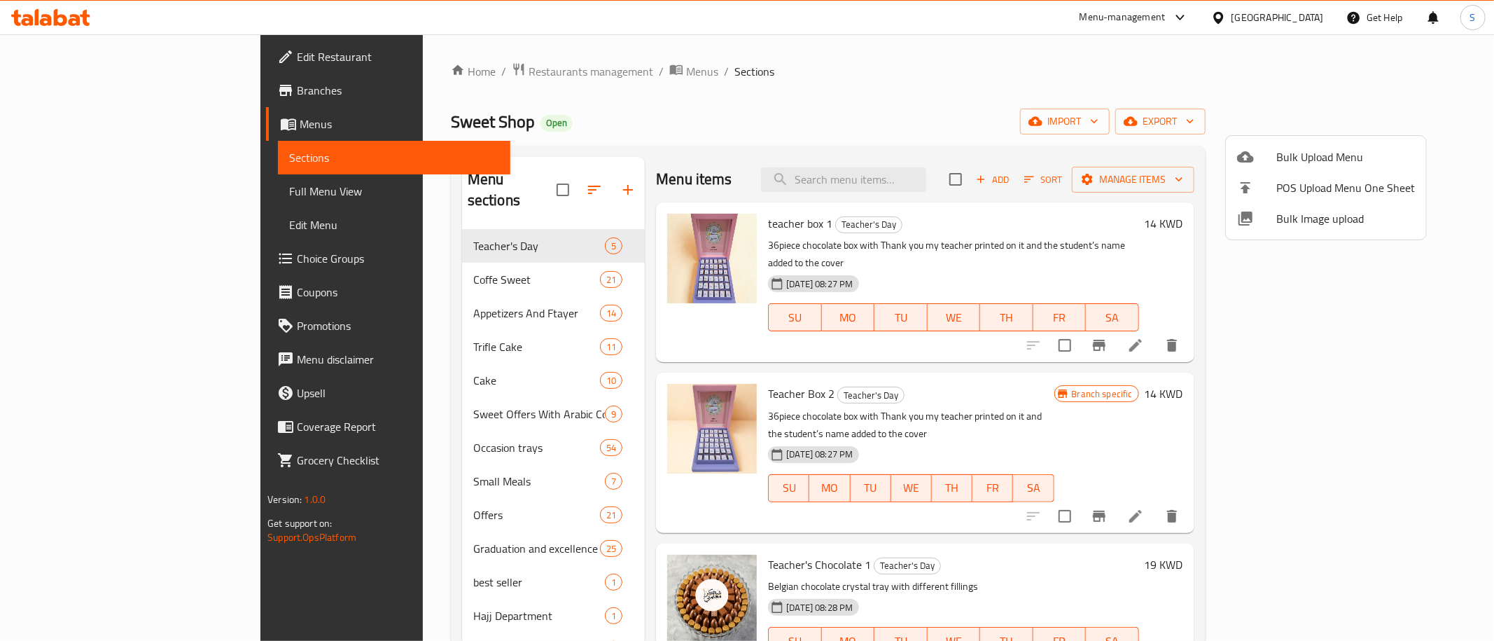
click at [1397, 328] on div at bounding box center [747, 320] width 1494 height 641
click at [1142, 339] on icon at bounding box center [1135, 345] width 13 height 13
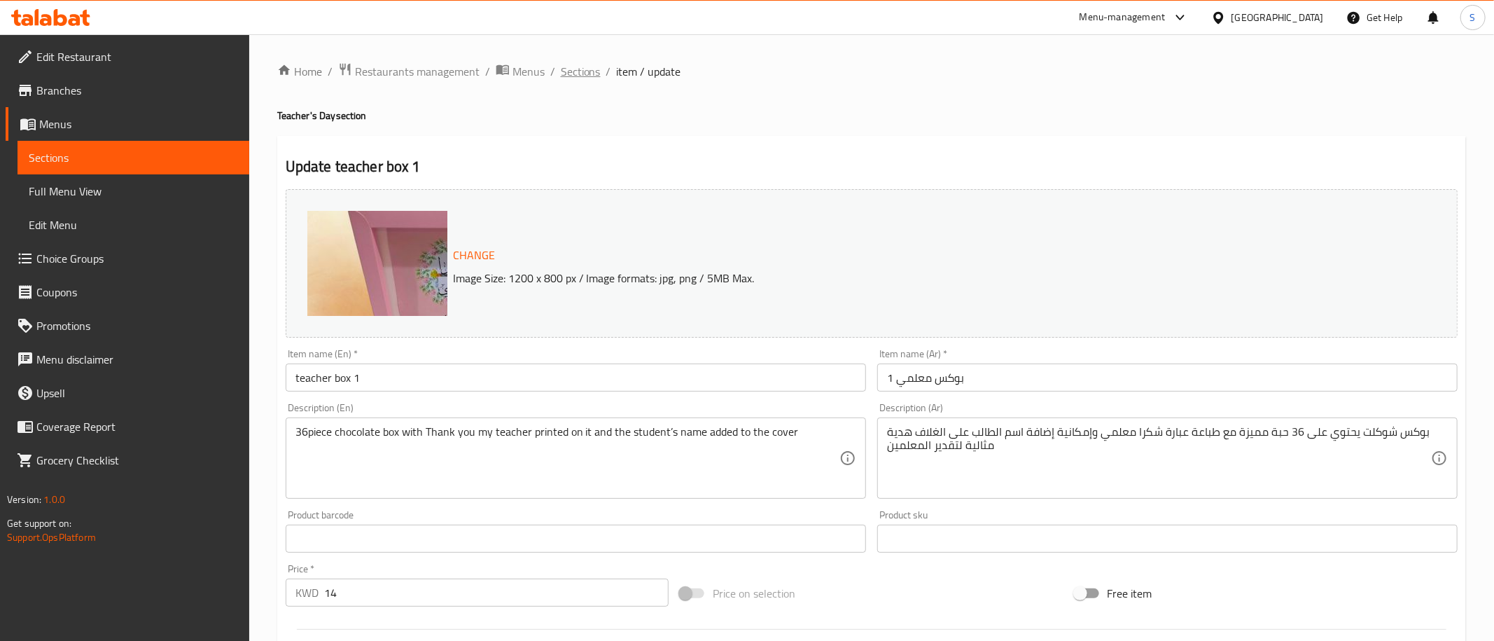
click at [574, 71] on span "Sections" at bounding box center [581, 71] width 40 height 17
